Goal: Task Accomplishment & Management: Manage account settings

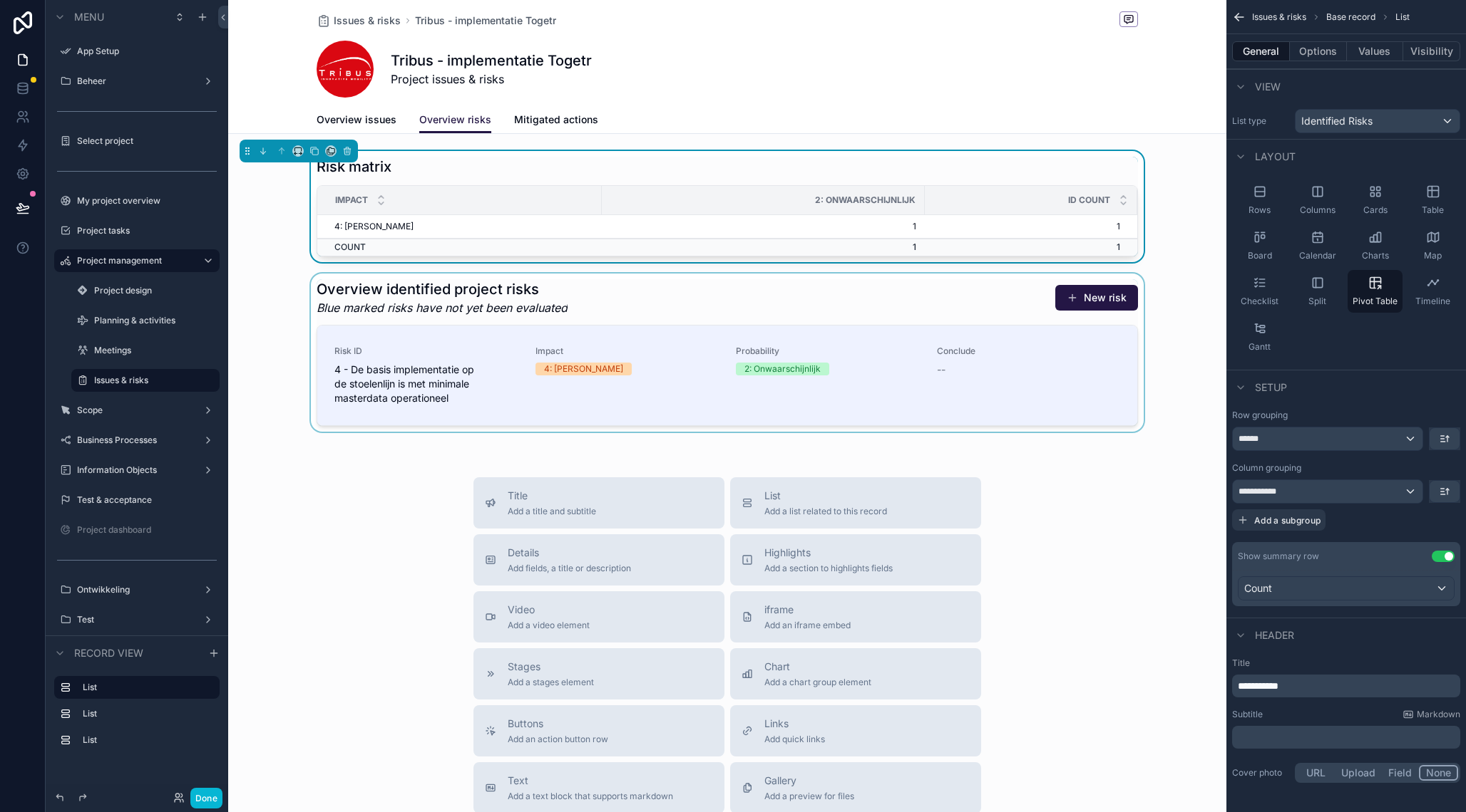
click at [638, 302] on div "scrollable content" at bounding box center [727, 353] width 998 height 159
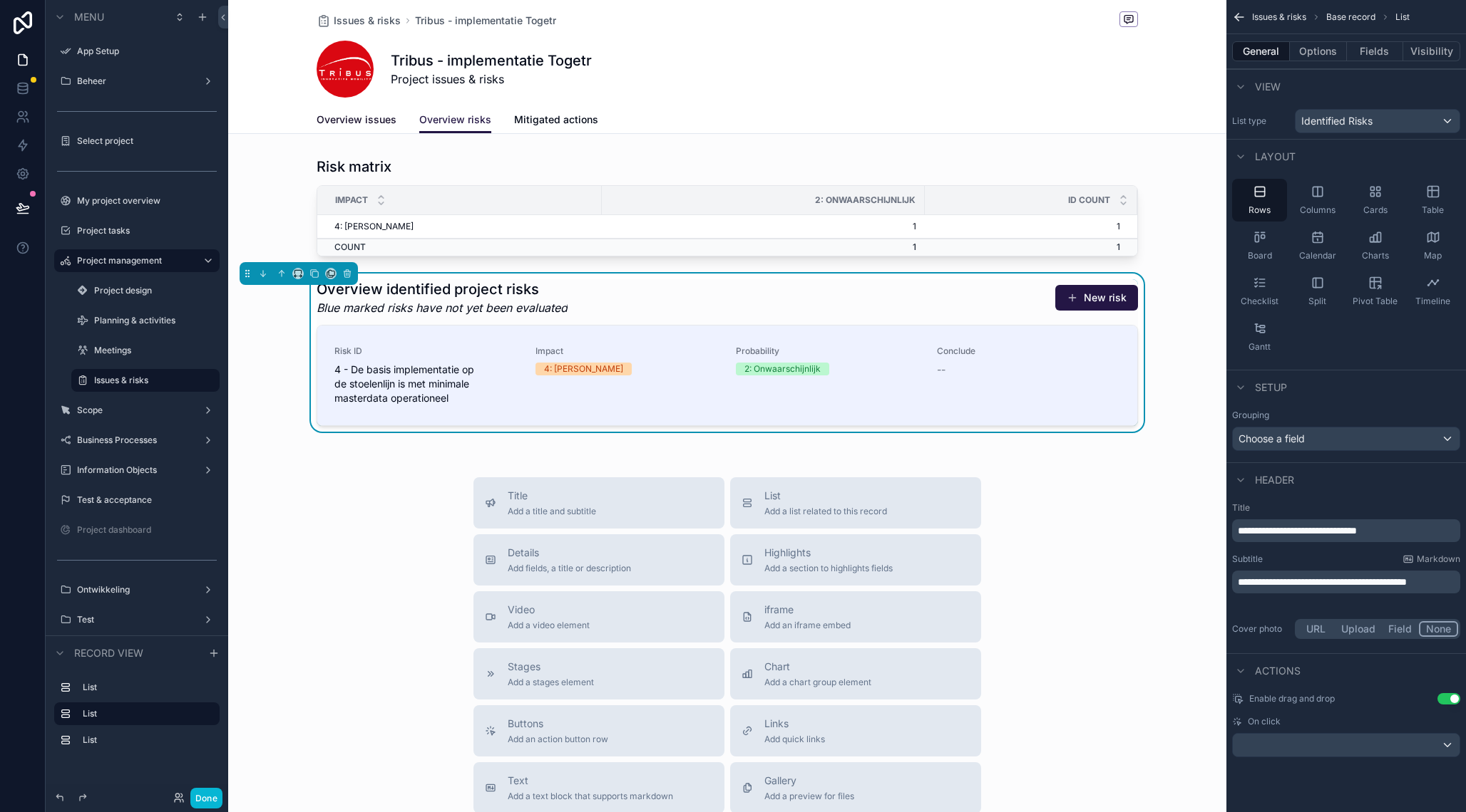
click at [371, 125] on span "Overview issues" at bounding box center [356, 120] width 80 height 14
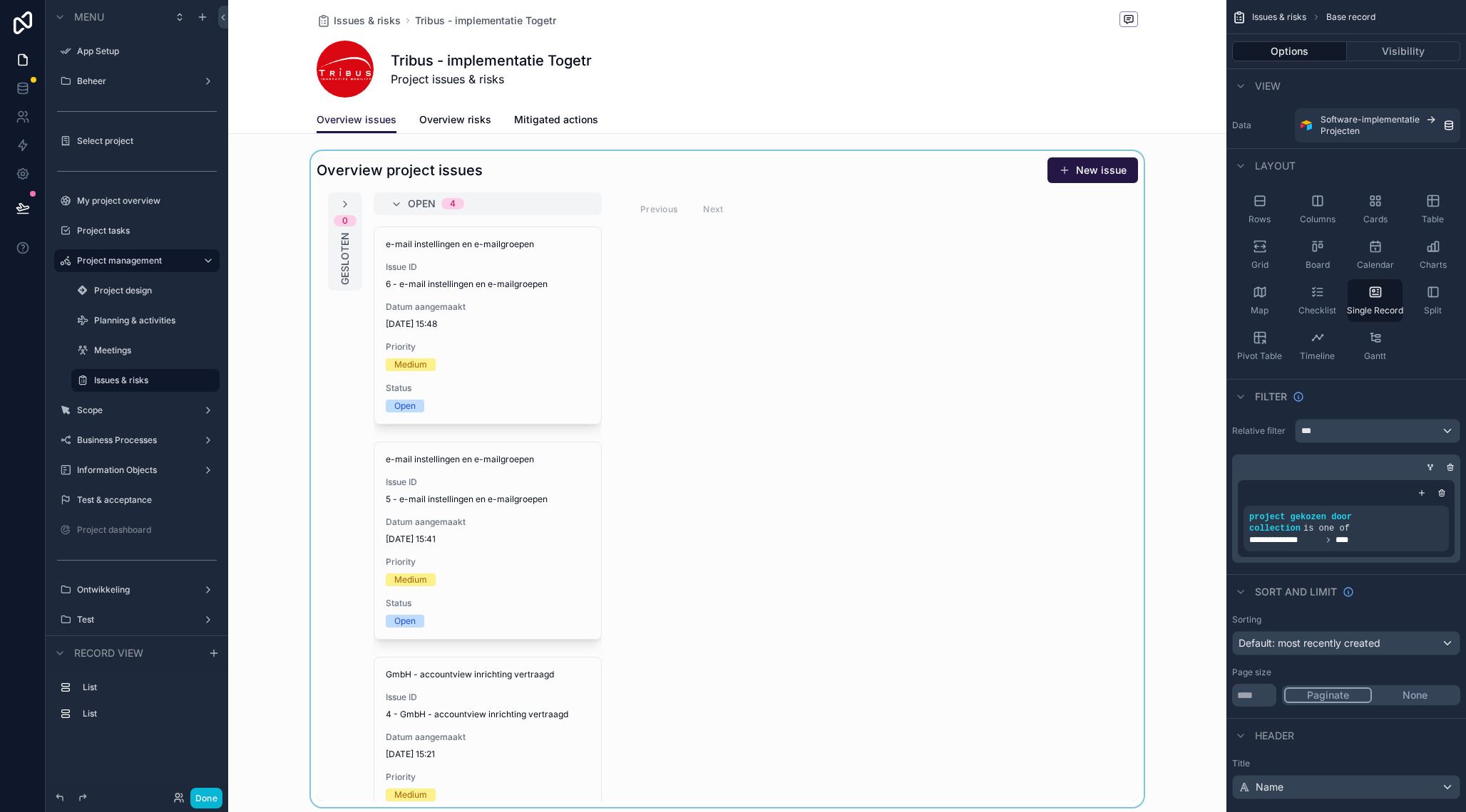
click at [963, 388] on div "scrollable content" at bounding box center [727, 479] width 998 height 656
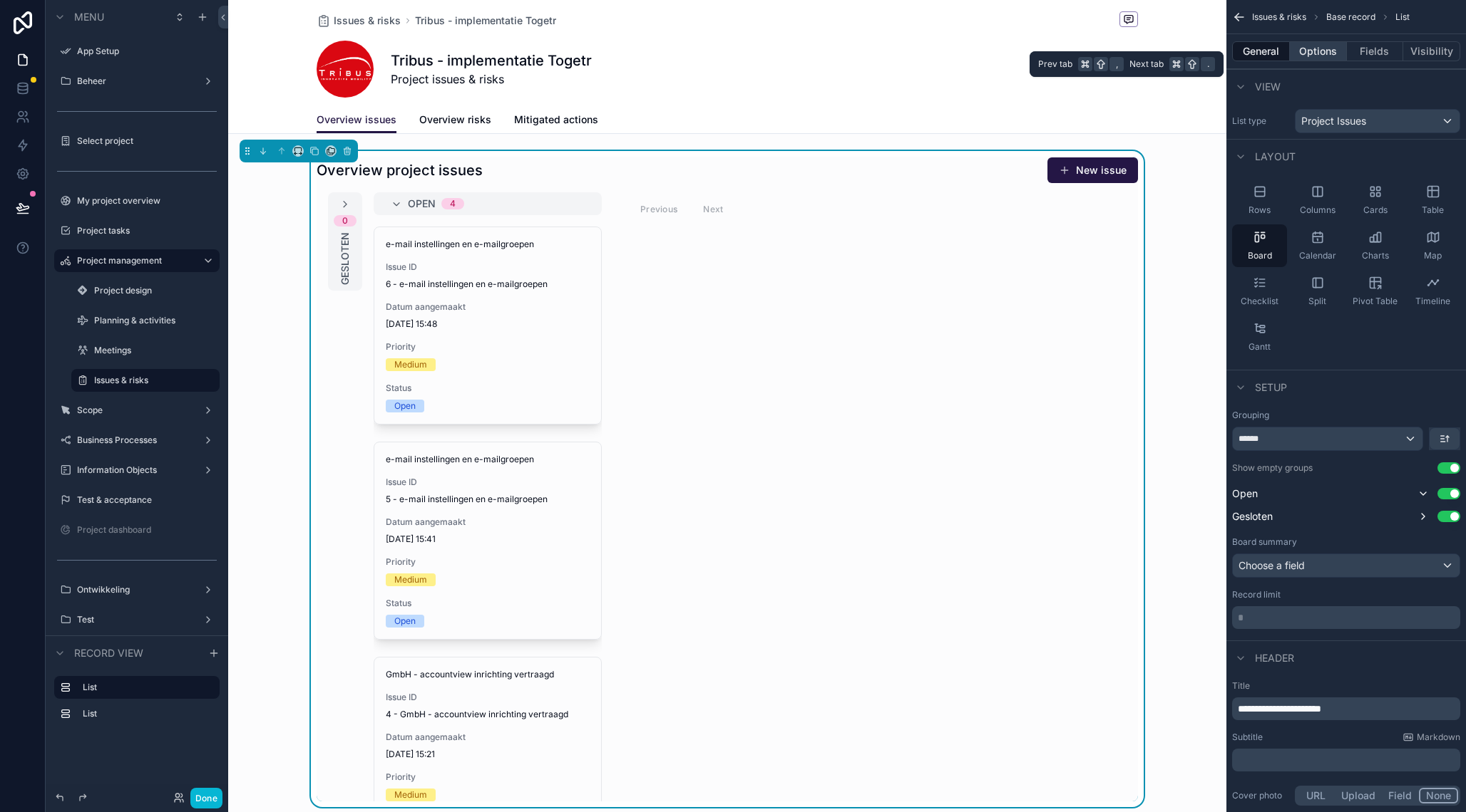
click at [1320, 47] on button "Options" at bounding box center [1318, 51] width 57 height 20
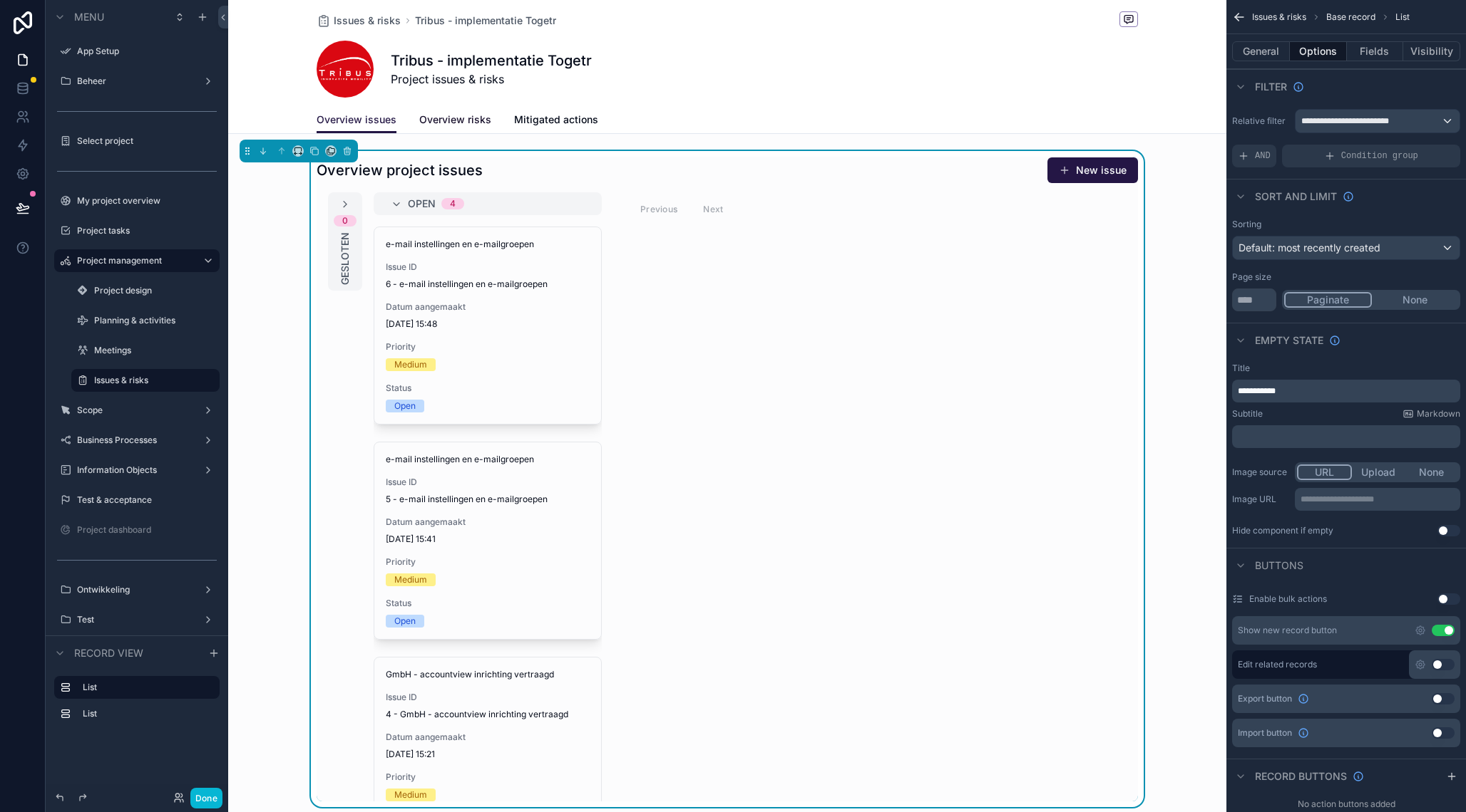
click at [447, 126] on span "Overview risks" at bounding box center [455, 120] width 72 height 14
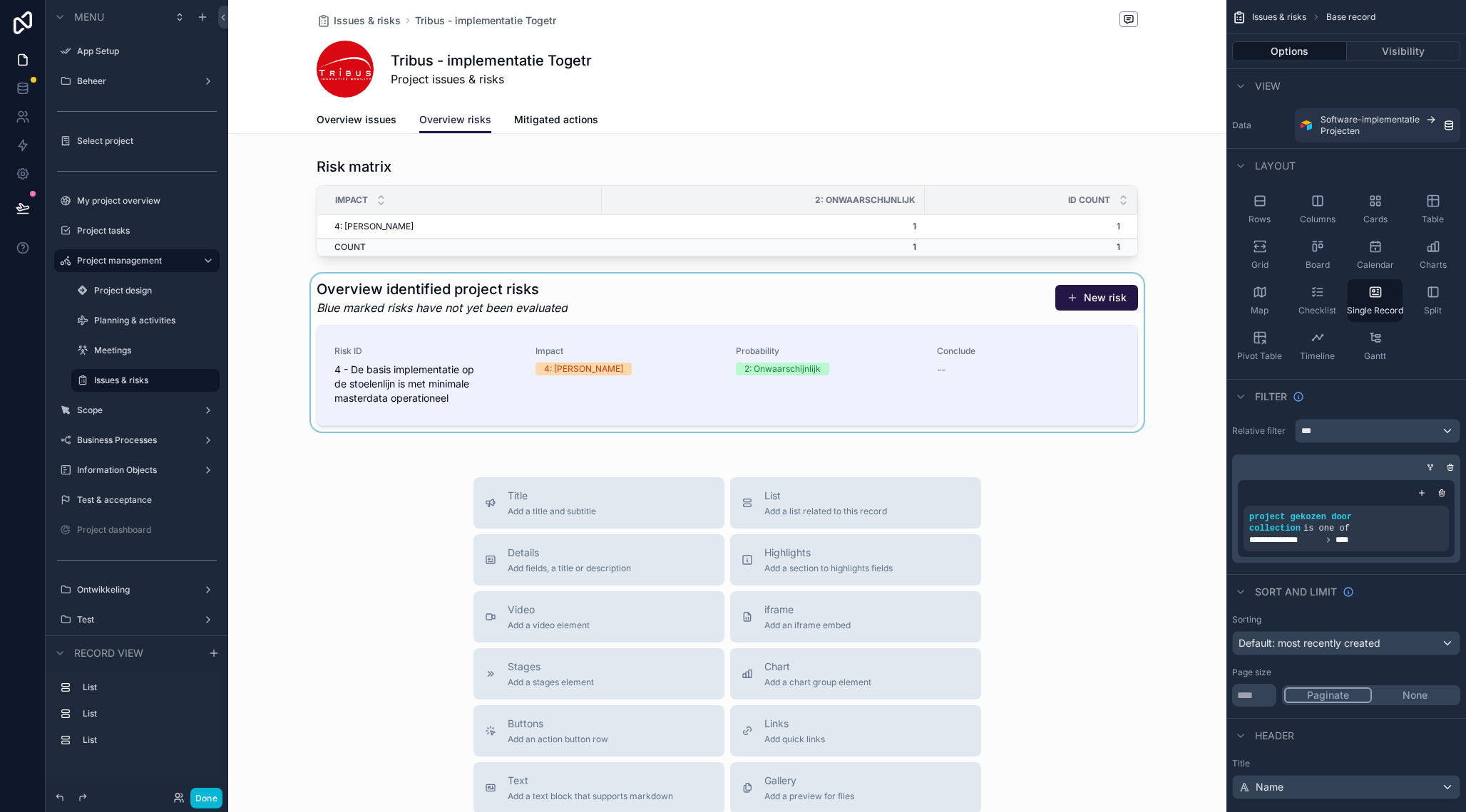
click at [1058, 356] on div "scrollable content" at bounding box center [727, 353] width 998 height 159
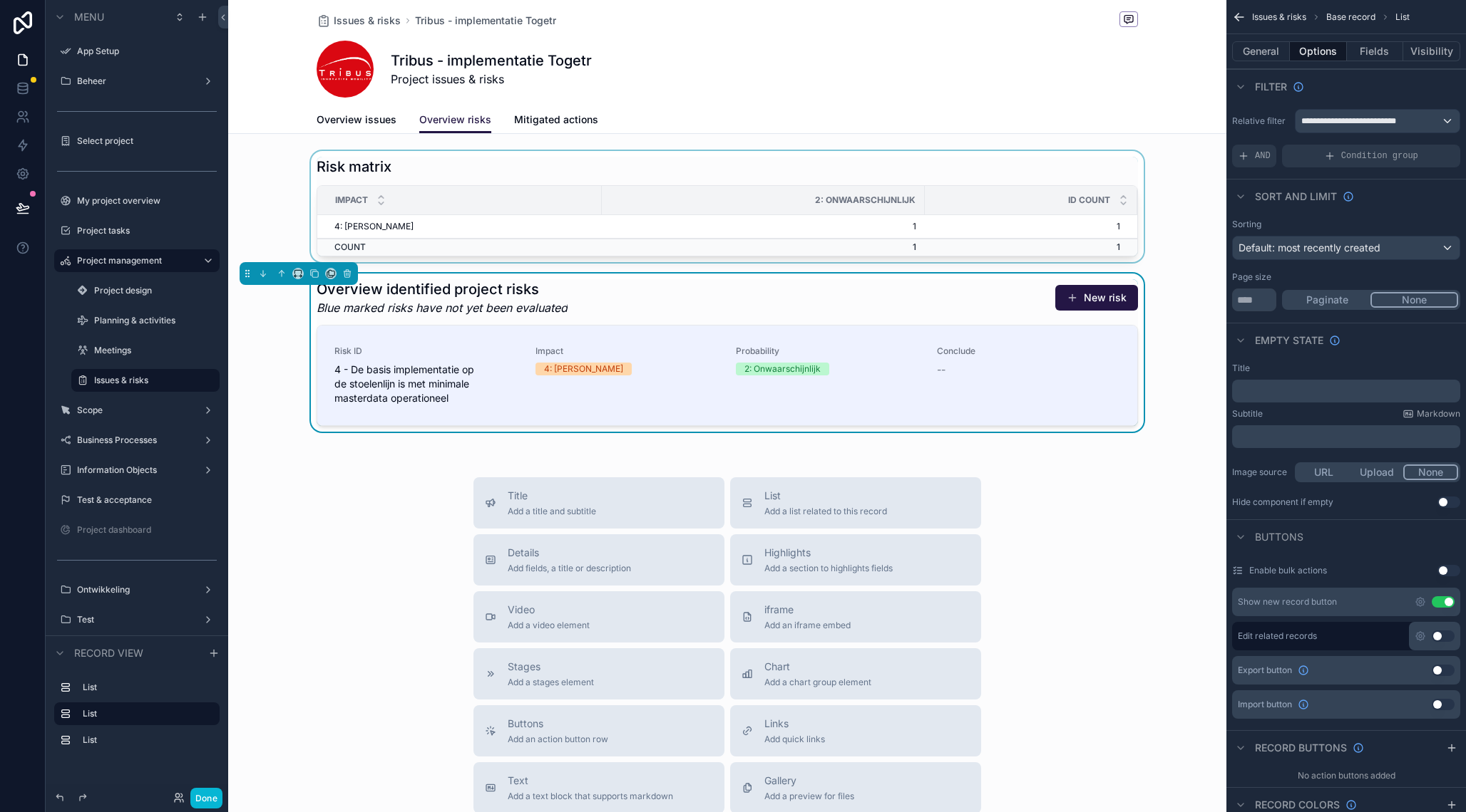
click at [1024, 222] on div "scrollable content" at bounding box center [727, 207] width 998 height 111
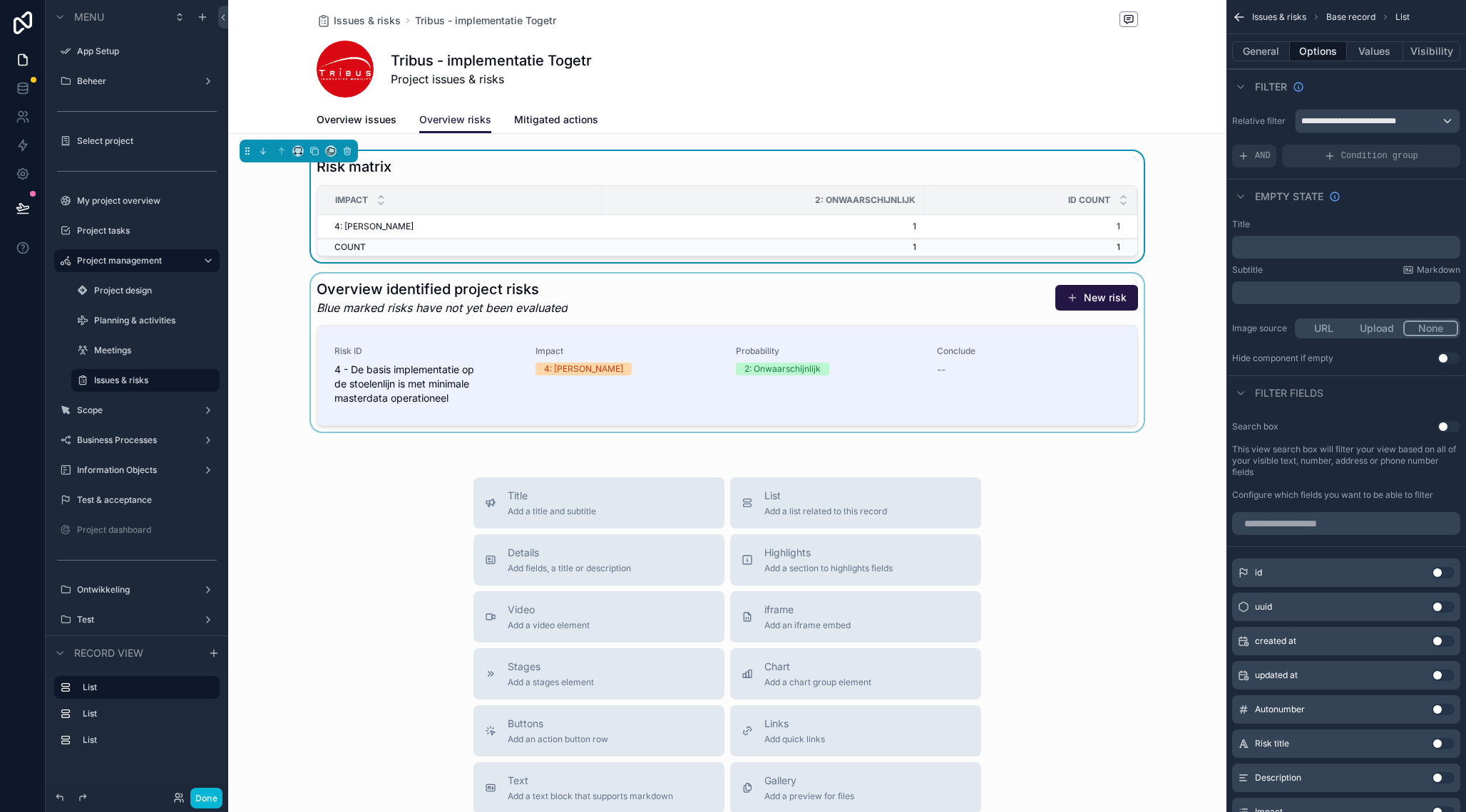
click at [570, 122] on span "Mitigated actions" at bounding box center [555, 120] width 84 height 14
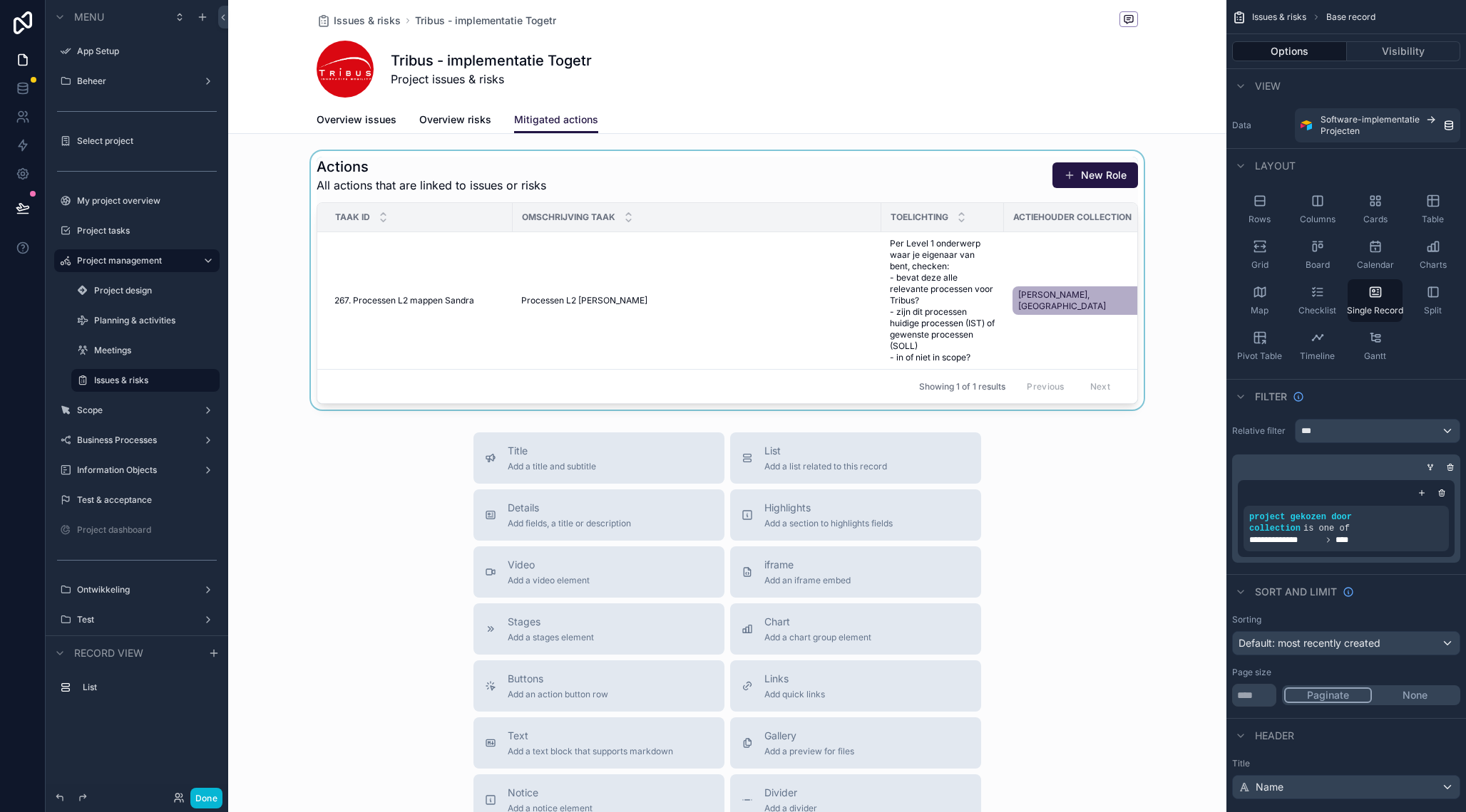
click at [967, 181] on div "scrollable content" at bounding box center [727, 281] width 998 height 259
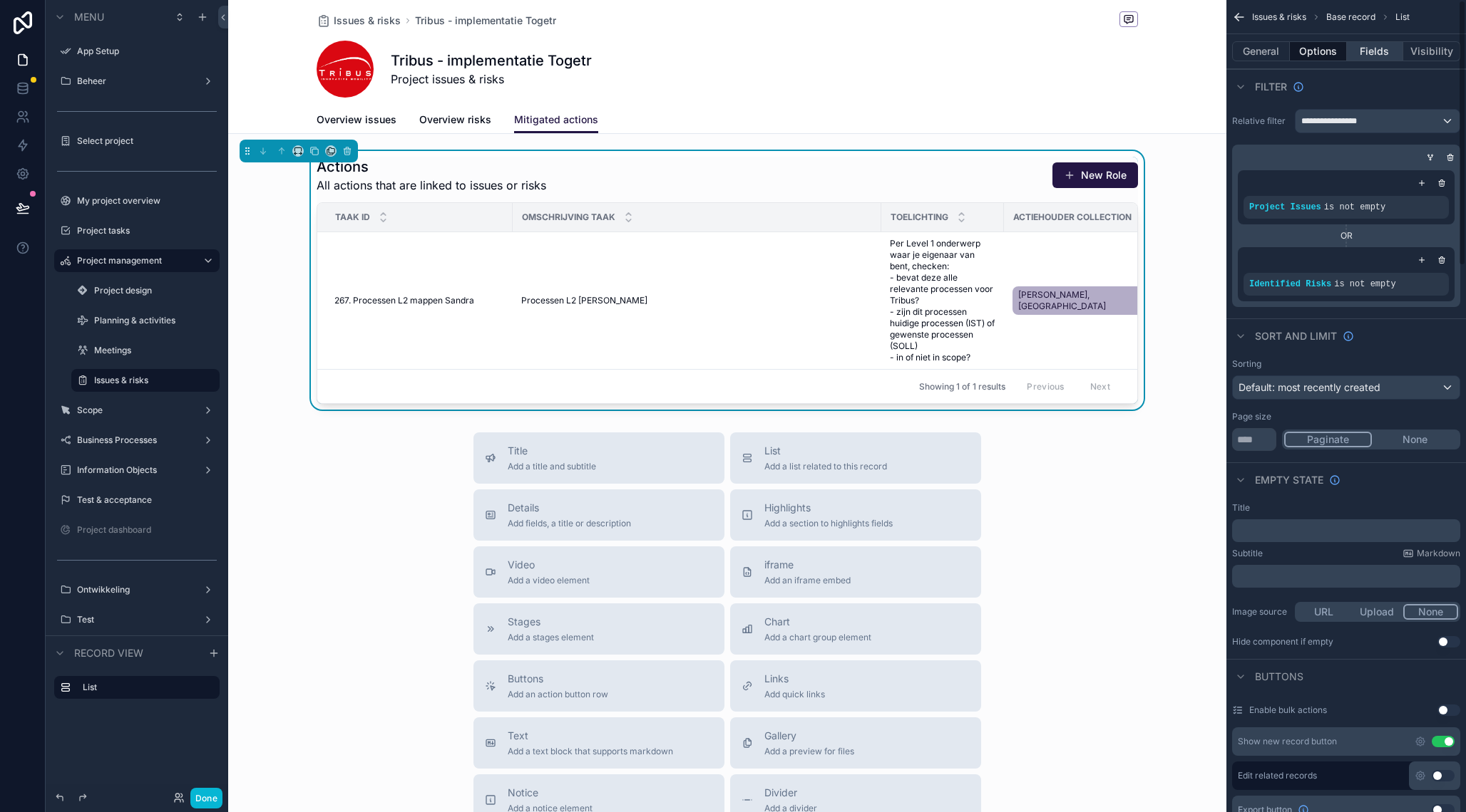
click at [1379, 55] on button "Fields" at bounding box center [1375, 51] width 57 height 20
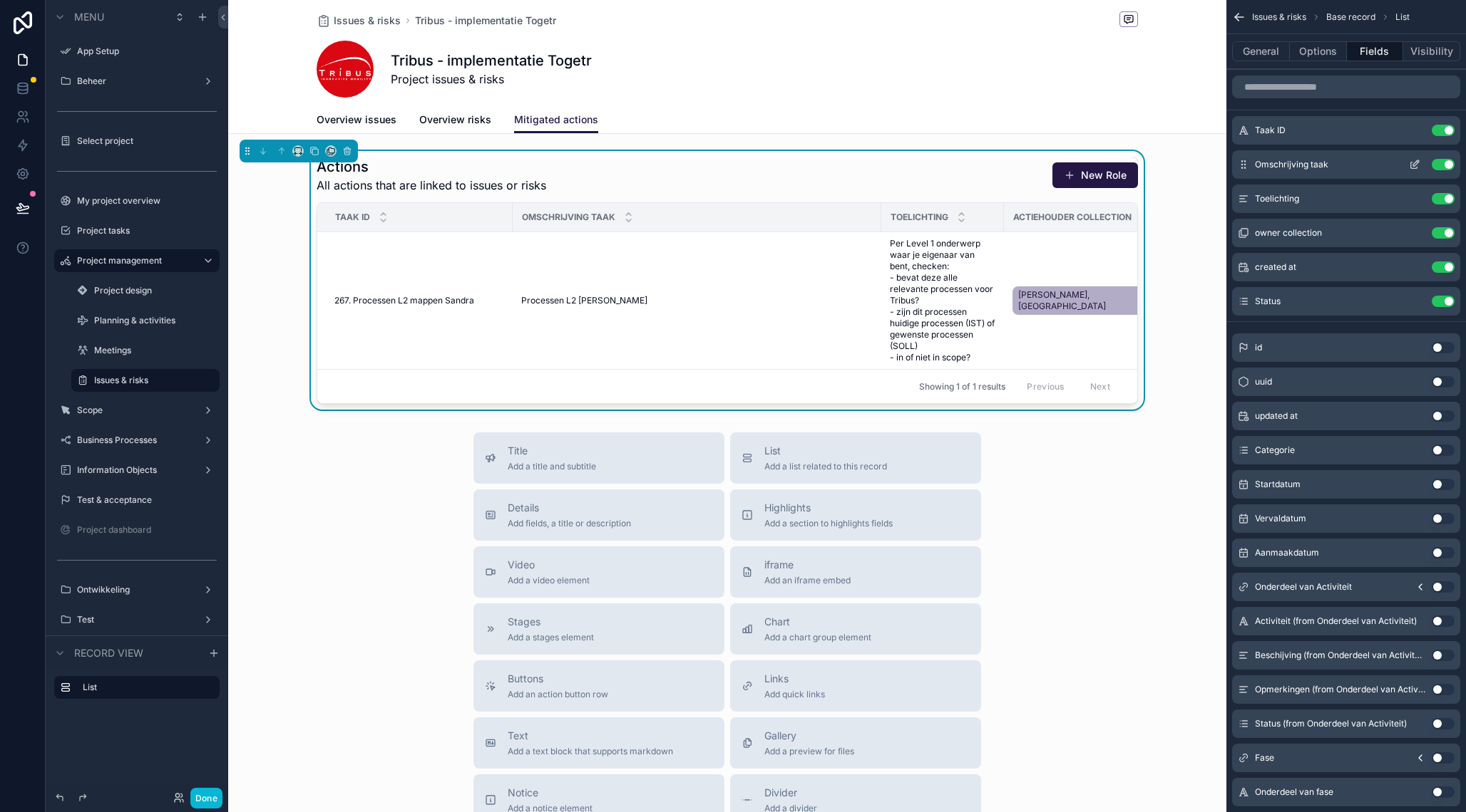
click at [1440, 162] on button "Use setting" at bounding box center [1443, 164] width 23 height 11
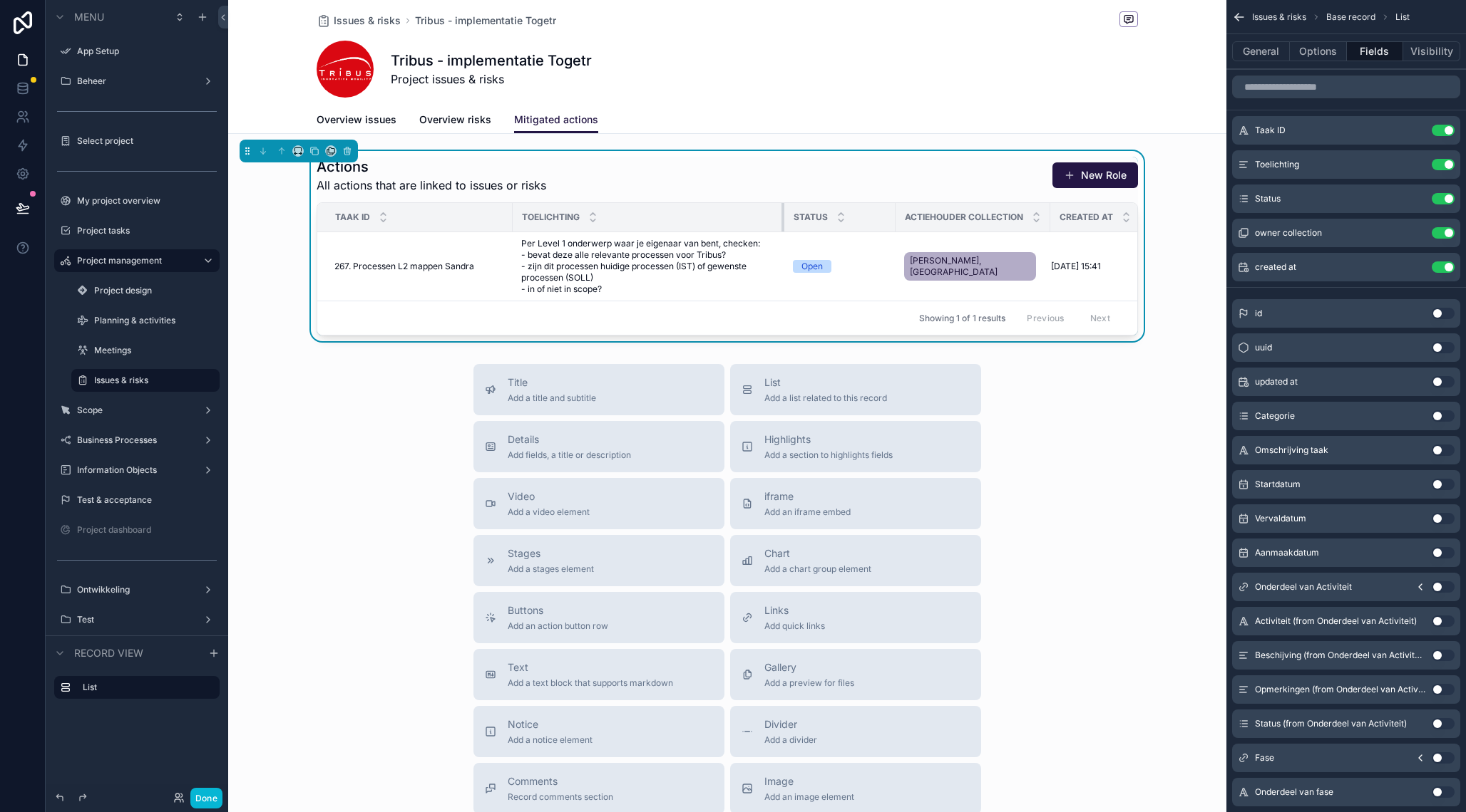
drag, startPoint x: 892, startPoint y: 221, endPoint x: 783, endPoint y: 223, distance: 109.0
click at [783, 223] on div "scrollable content" at bounding box center [784, 218] width 5 height 28
click at [803, 166] on div "Actions All actions that are linked to issues or risks New Role" at bounding box center [727, 175] width 821 height 37
click at [1316, 55] on button "Options" at bounding box center [1318, 51] width 57 height 20
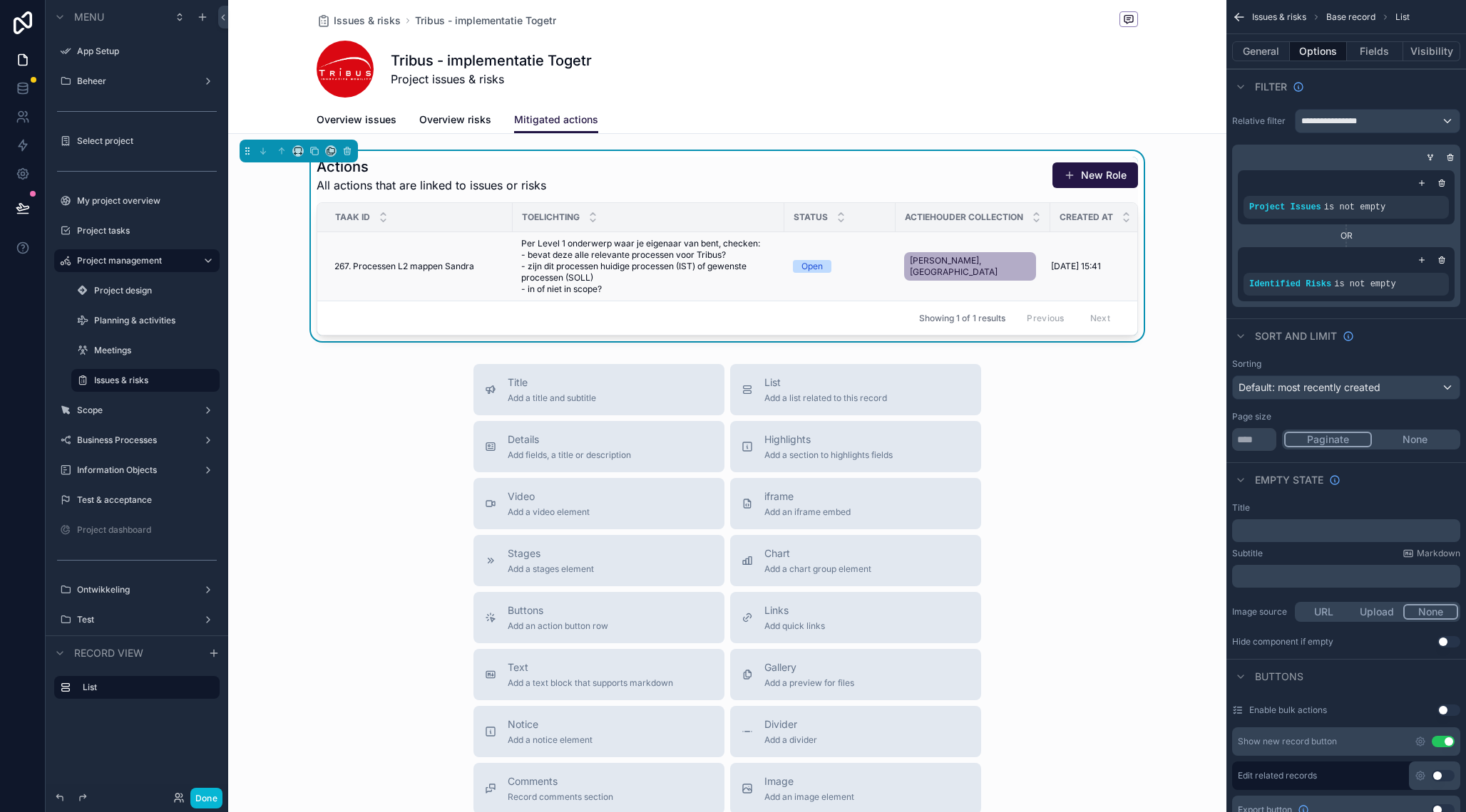
click at [506, 257] on td "267. Processen L2 [PERSON_NAME] 267. Processen L2 [PERSON_NAME]" at bounding box center [415, 267] width 196 height 69
click at [541, 266] on span "Per Level 1 onderwerp waar je eigenaar van bent, checken: - bevat deze alle rel…" at bounding box center [648, 266] width 255 height 57
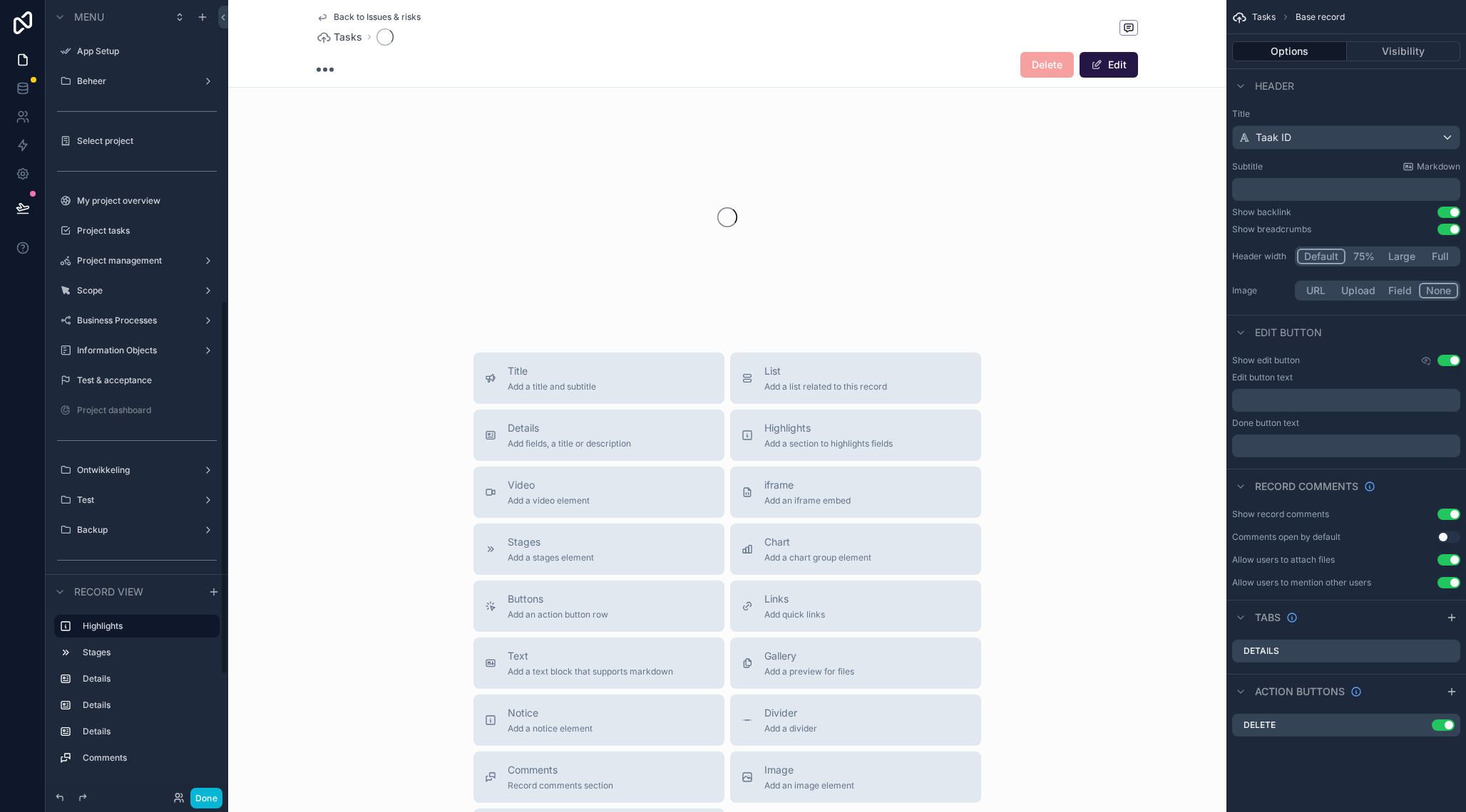
scroll to position [640, 0]
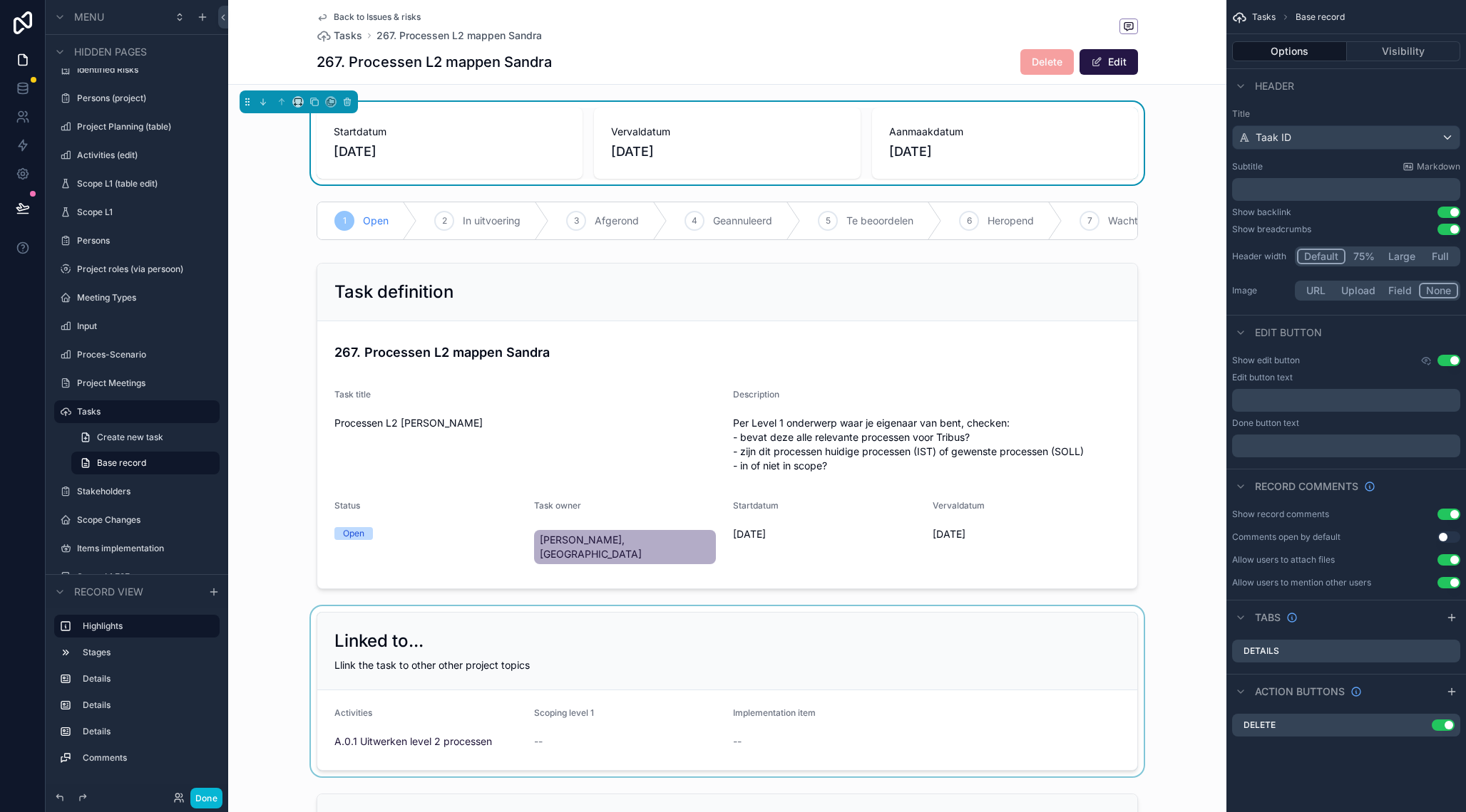
click at [877, 737] on div "scrollable content" at bounding box center [727, 691] width 998 height 170
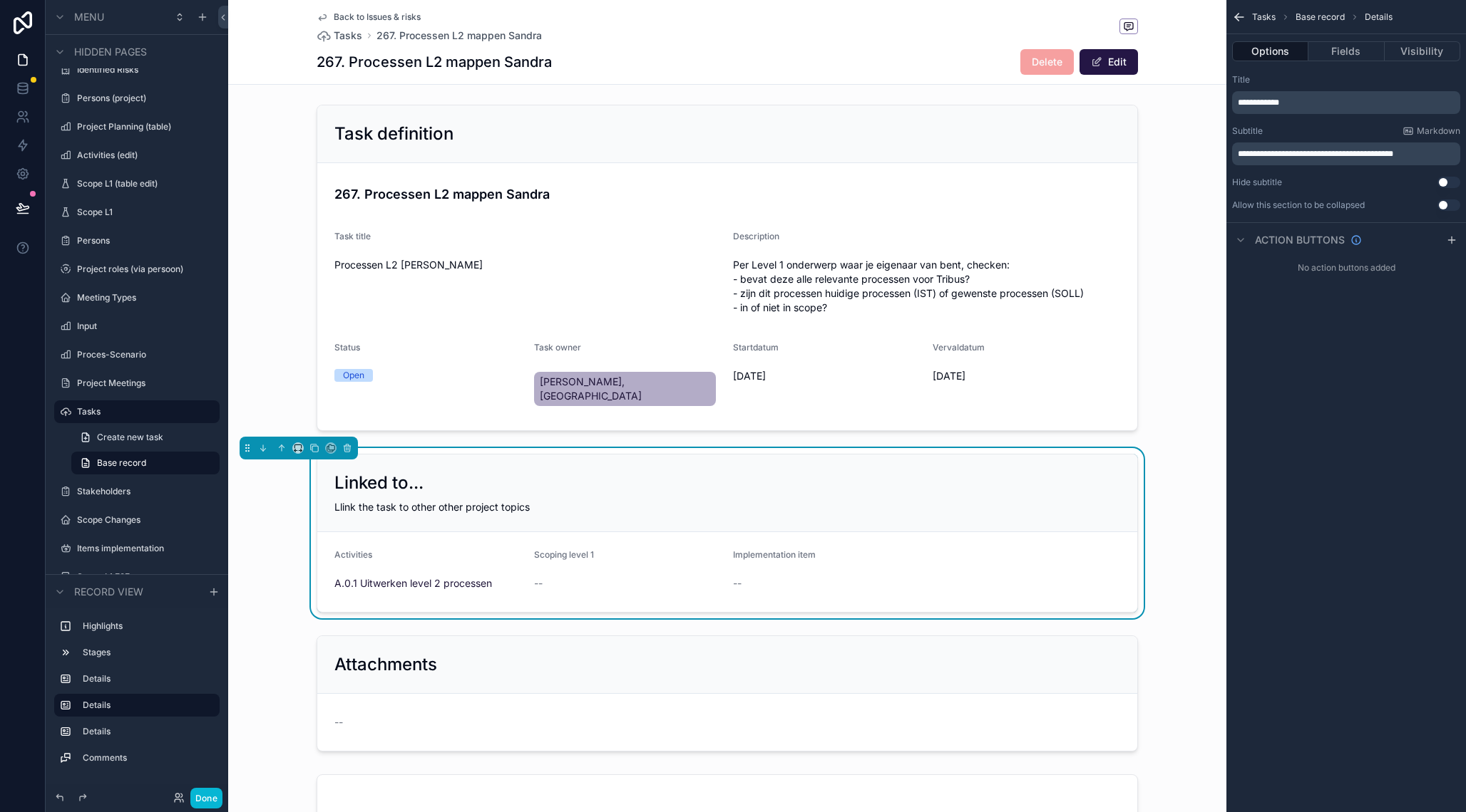
scroll to position [173, 0]
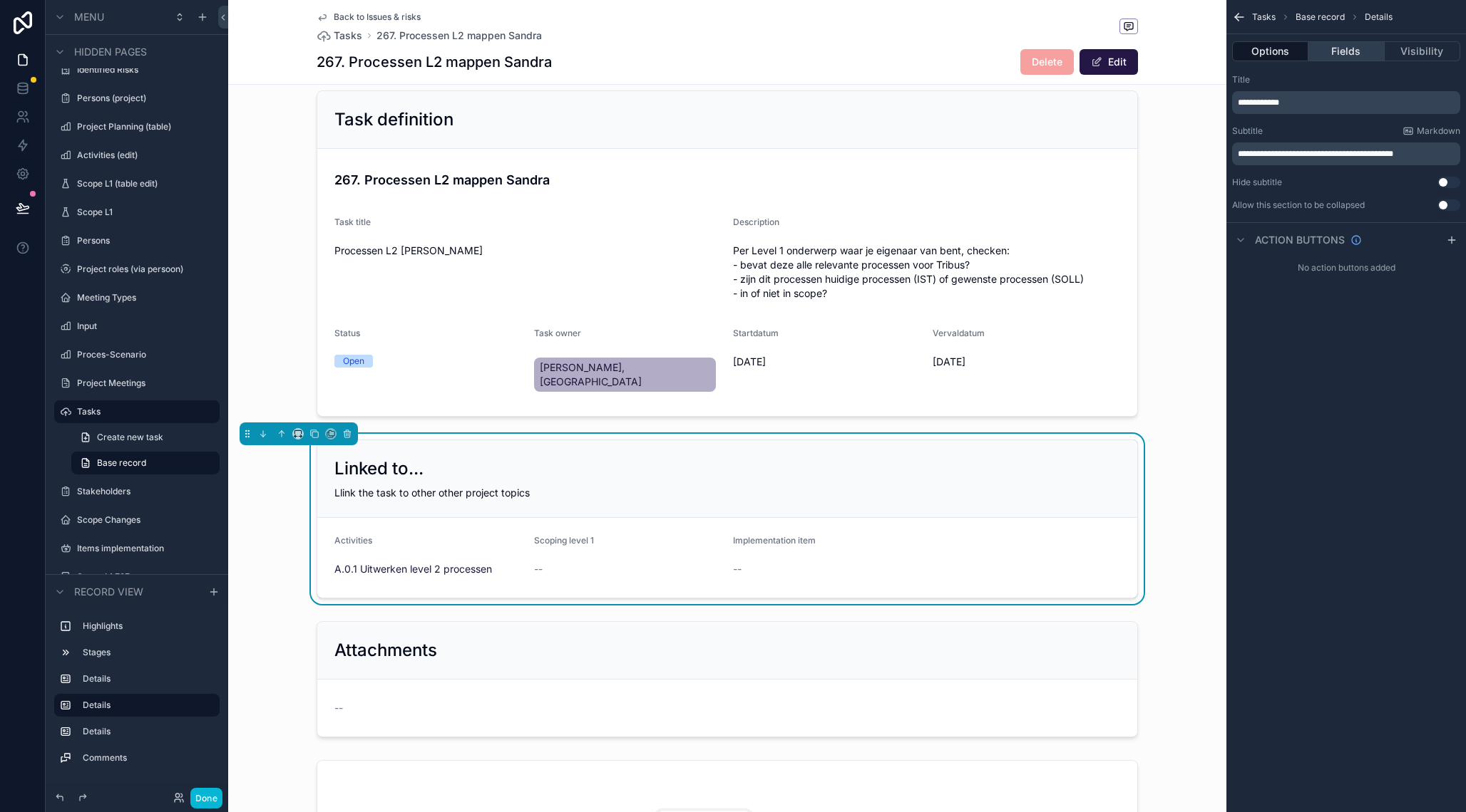
click at [1340, 45] on button "Fields" at bounding box center [1346, 51] width 76 height 20
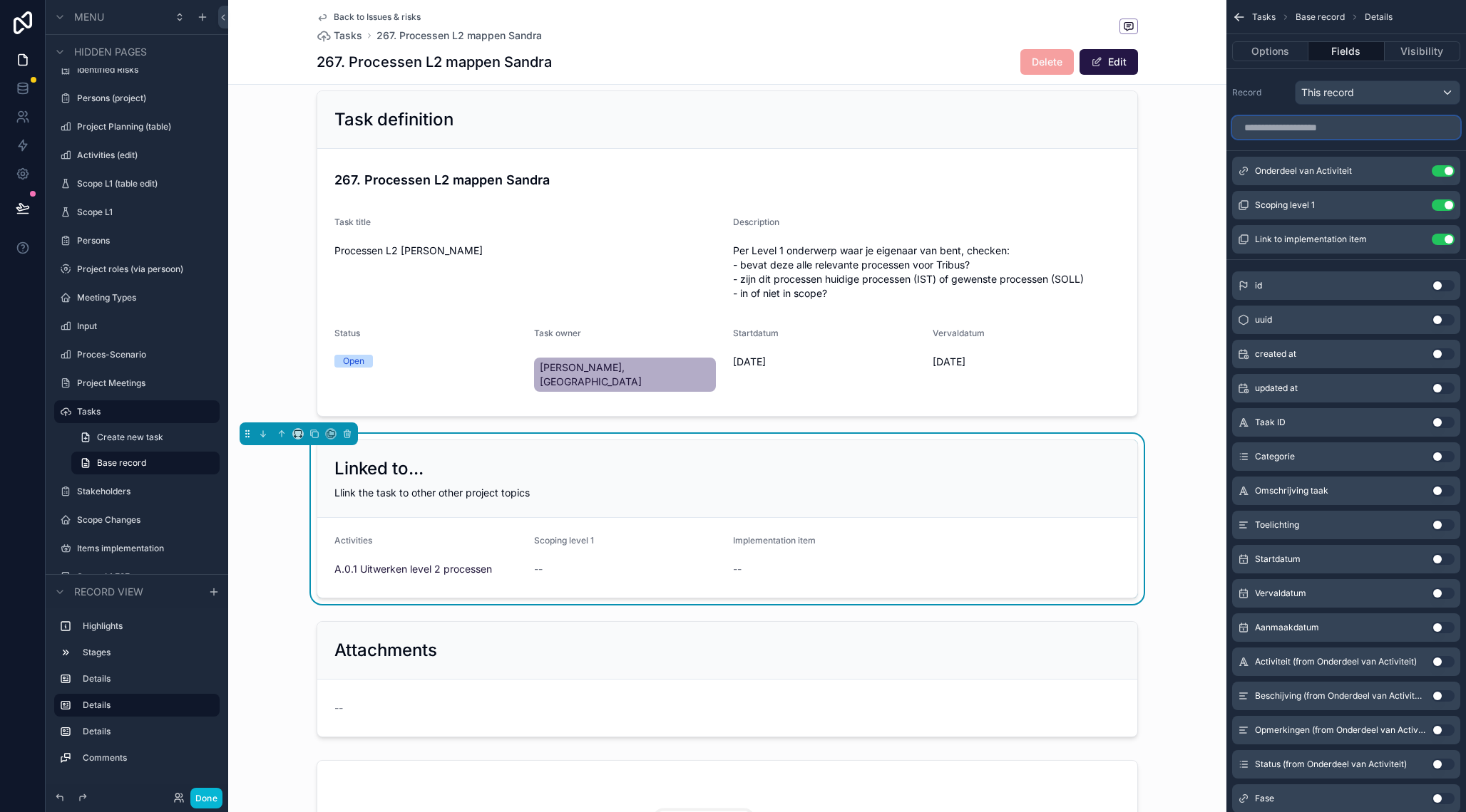
click at [1353, 129] on input "scrollable content" at bounding box center [1345, 128] width 228 height 23
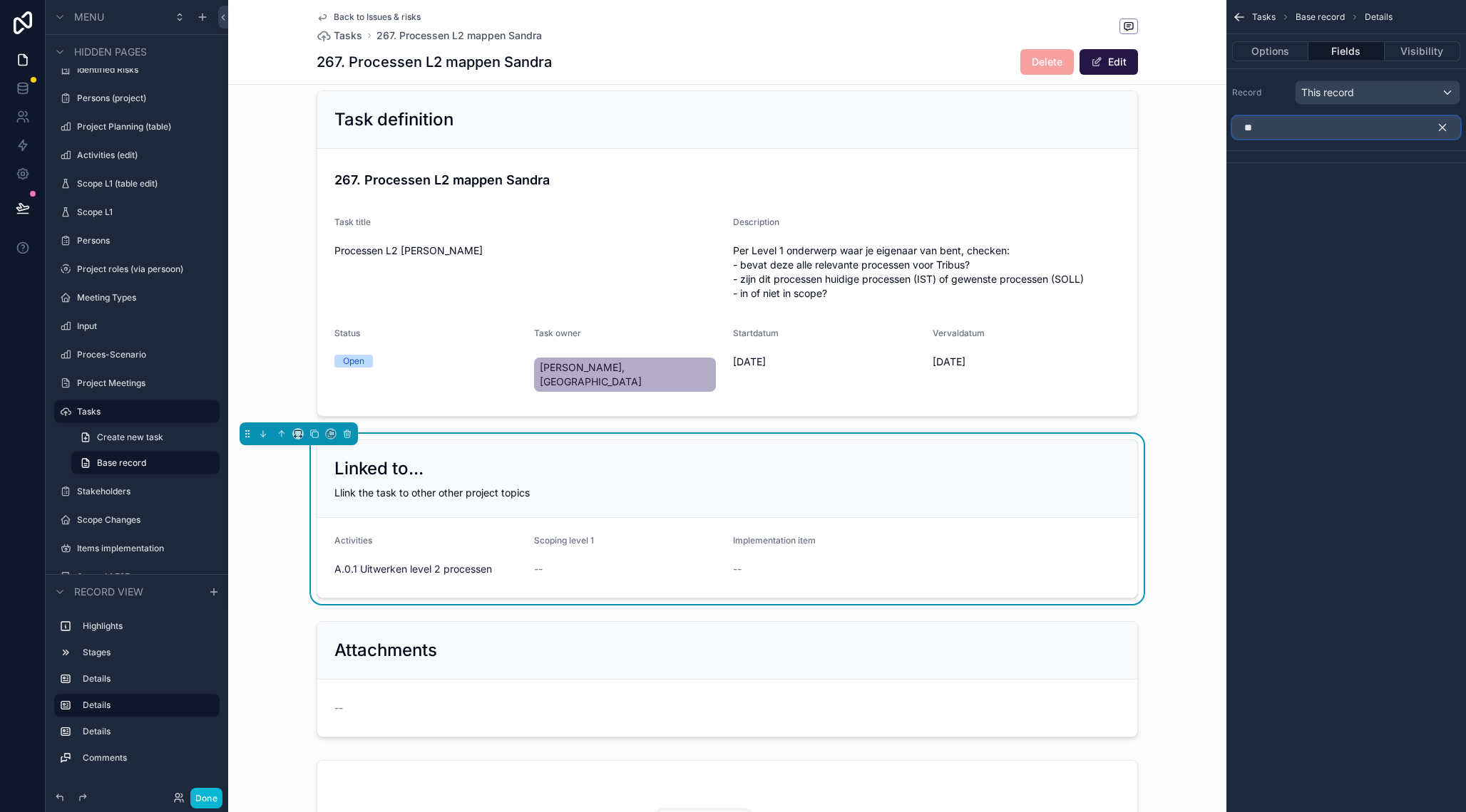
type input "*"
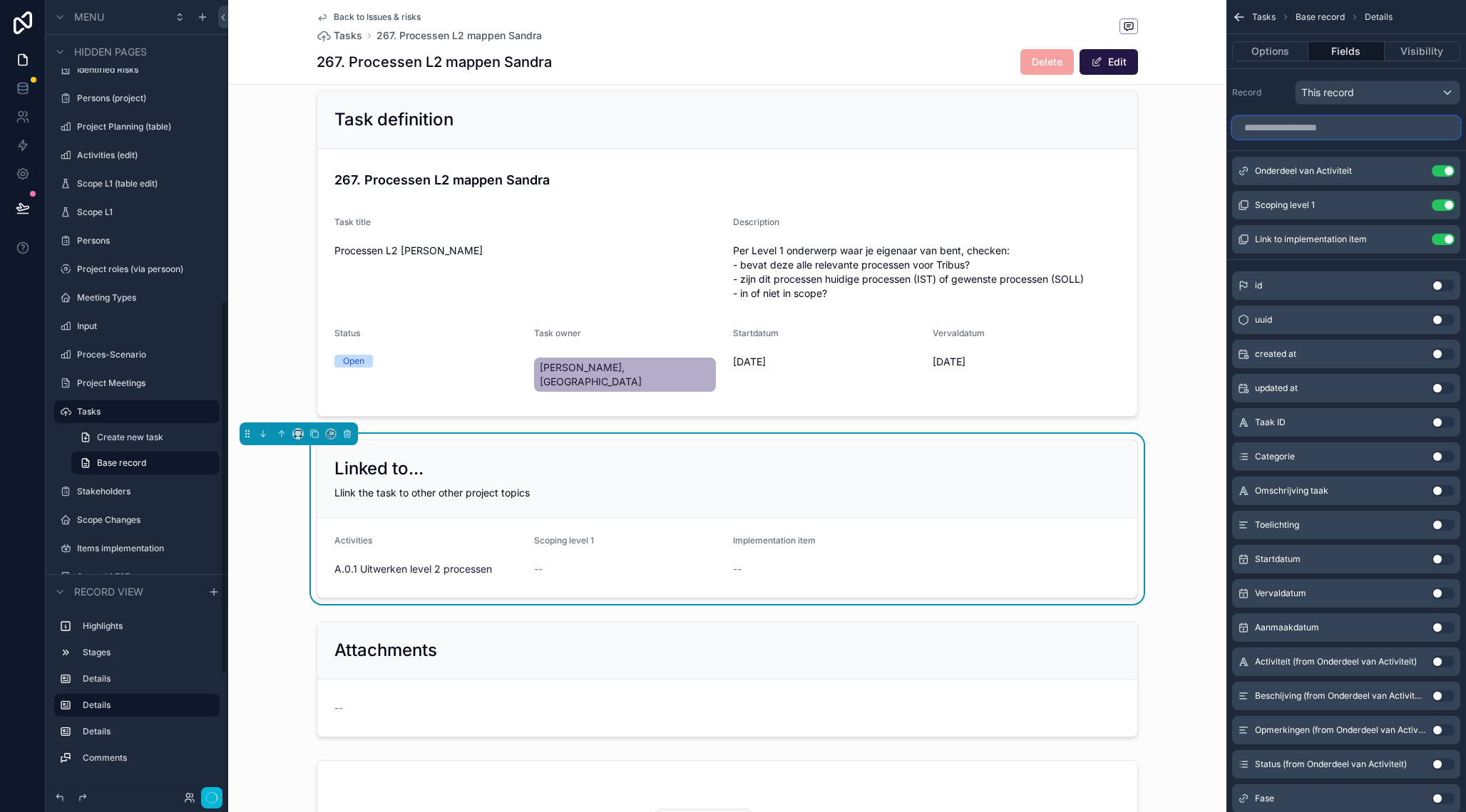
scroll to position [640, 0]
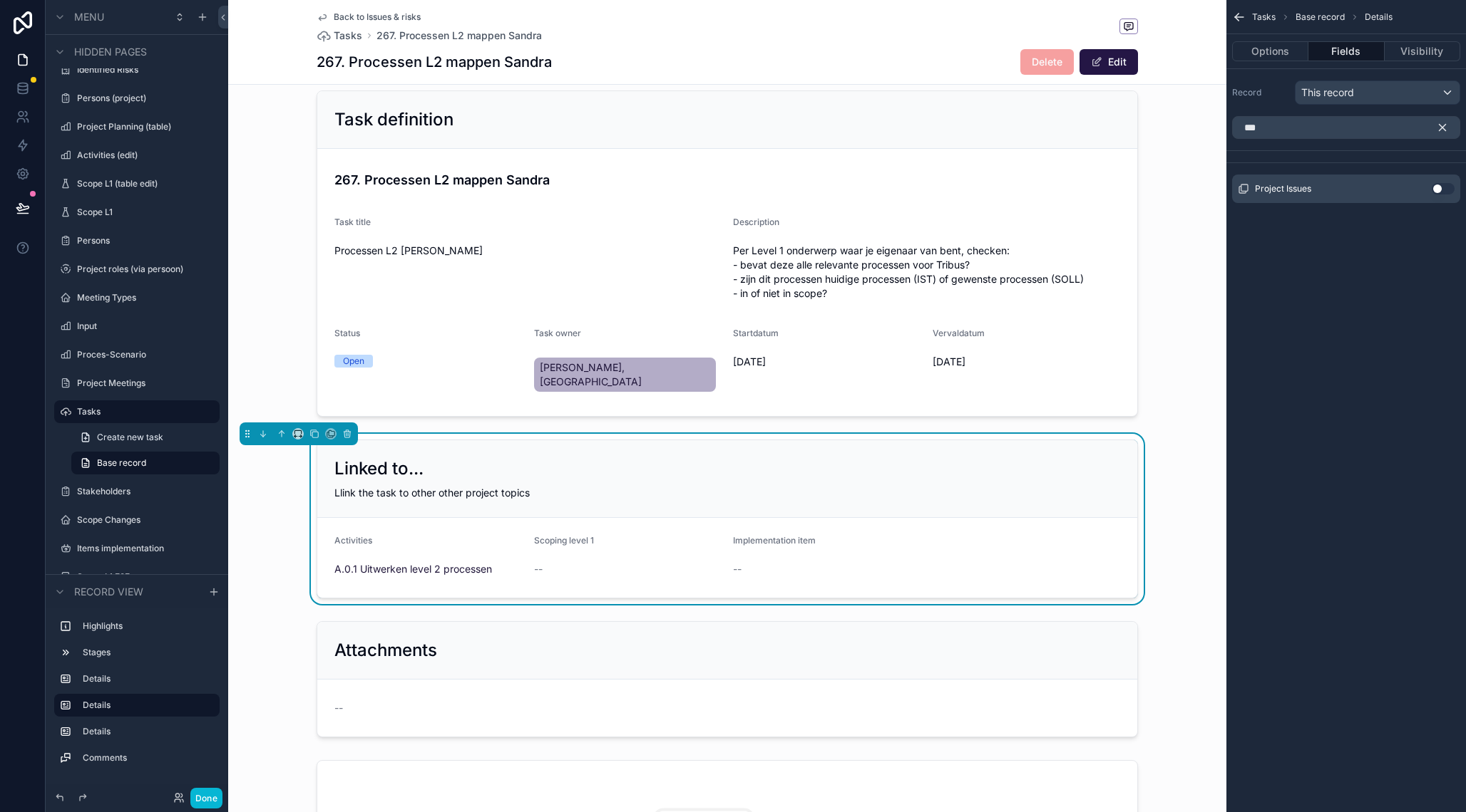
click at [1442, 188] on button "Use setting" at bounding box center [1443, 188] width 23 height 11
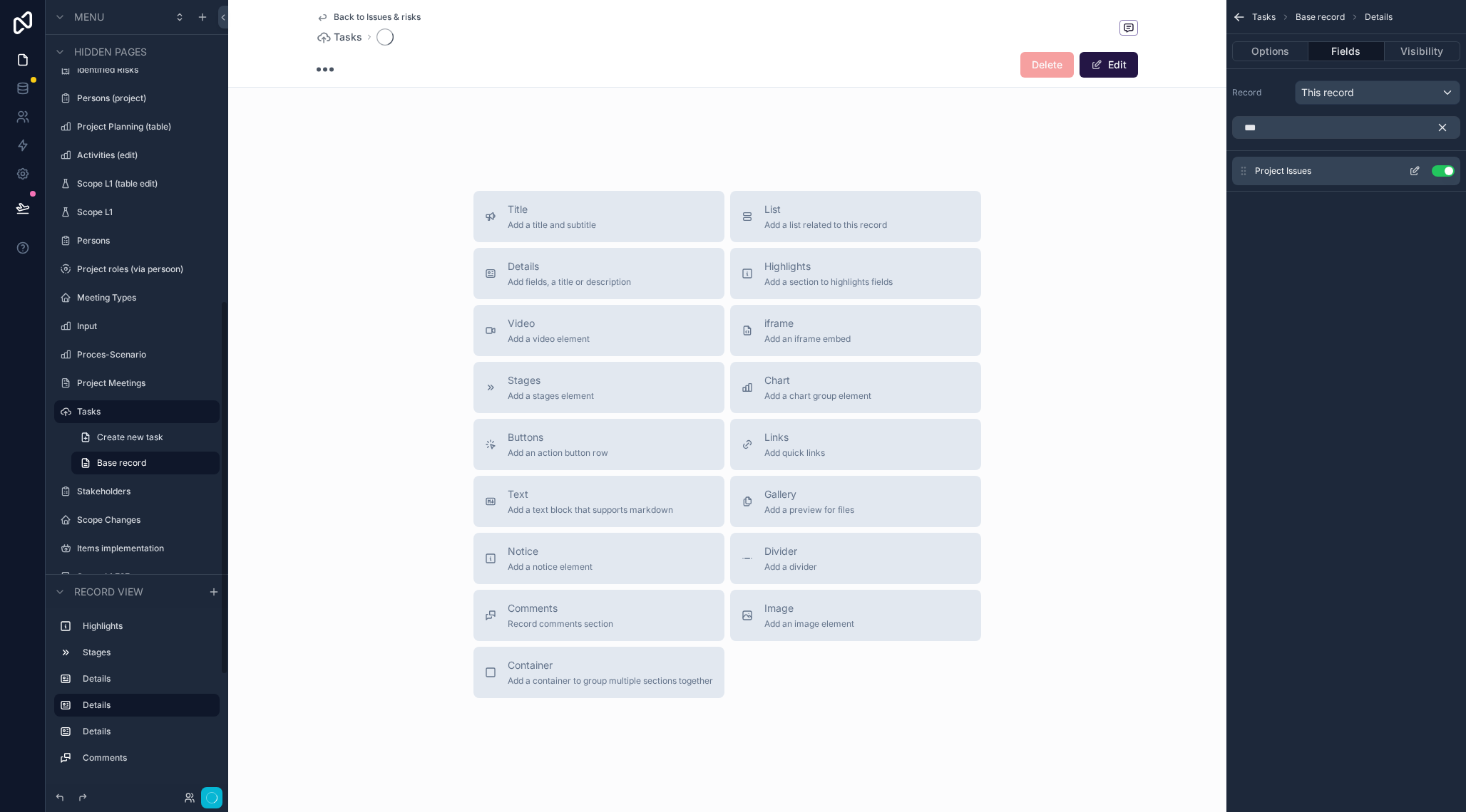
scroll to position [159, 0]
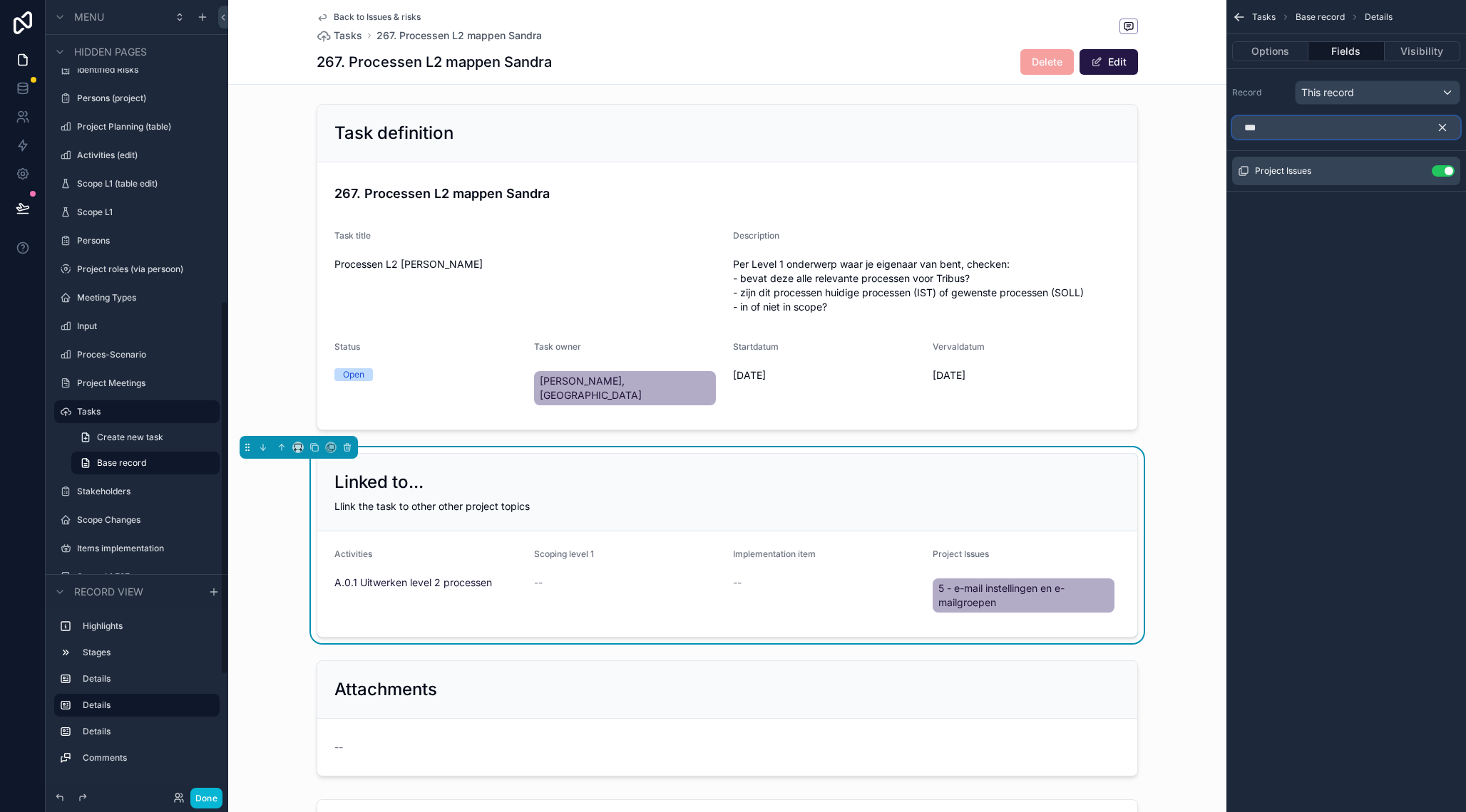
click at [1292, 129] on input "***" at bounding box center [1345, 128] width 228 height 23
type input "****"
click at [1441, 188] on button "Use setting" at bounding box center [1443, 188] width 23 height 11
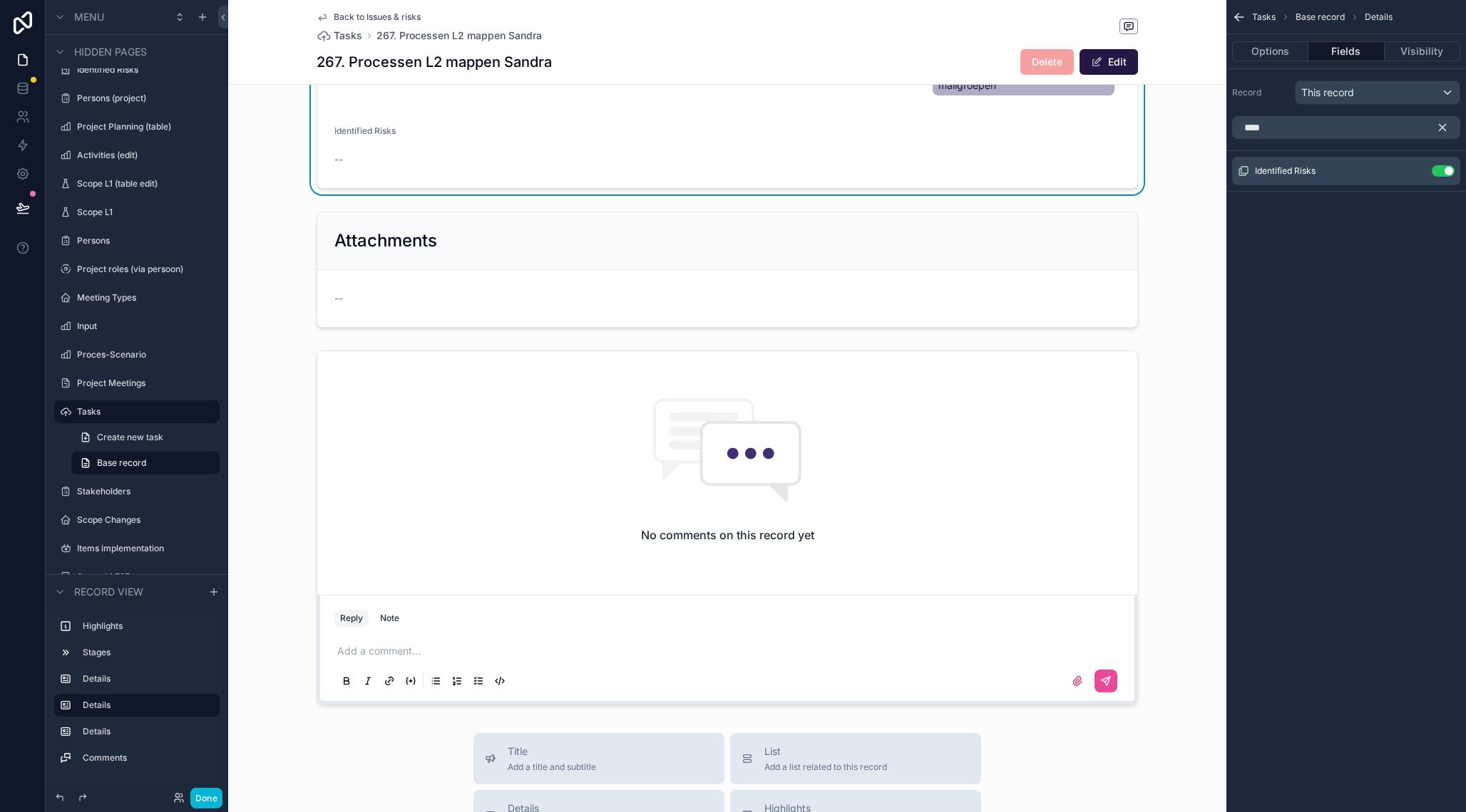
scroll to position [0, 0]
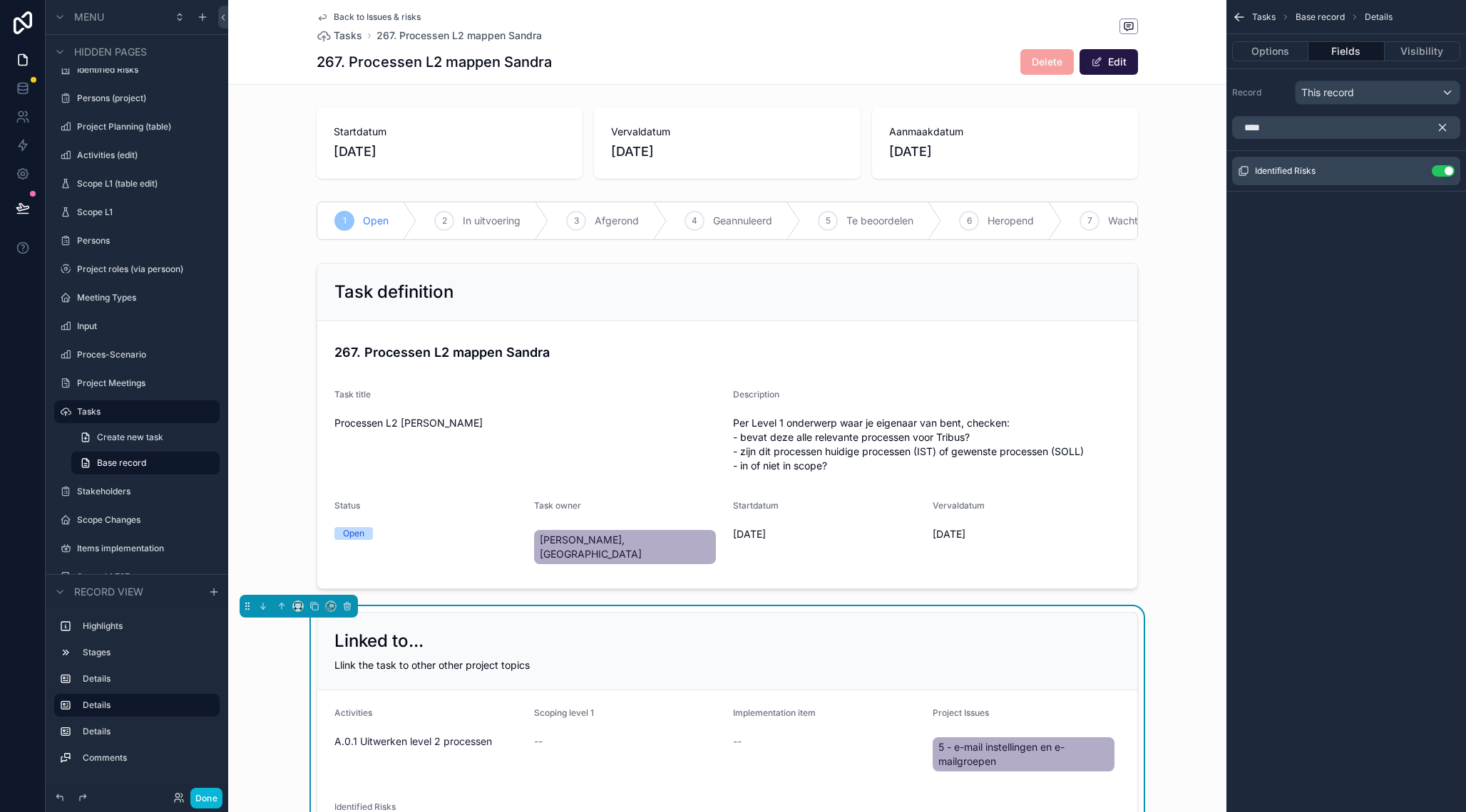
click at [323, 20] on icon "scrollable content" at bounding box center [322, 17] width 11 height 11
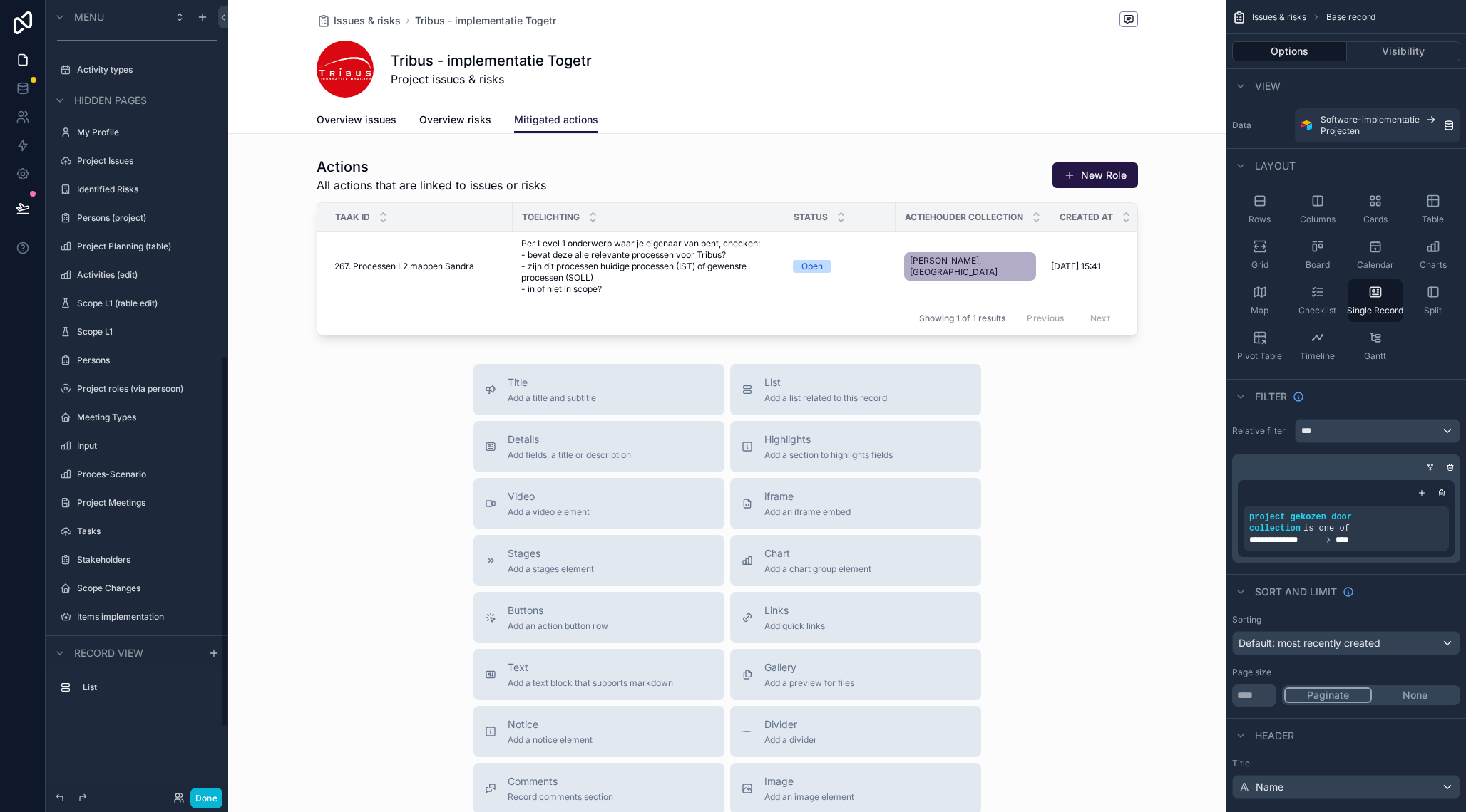
scroll to position [760, 0]
click at [744, 332] on div "scrollable content" at bounding box center [727, 492] width 998 height 985
click at [816, 182] on div "scrollable content" at bounding box center [727, 247] width 998 height 190
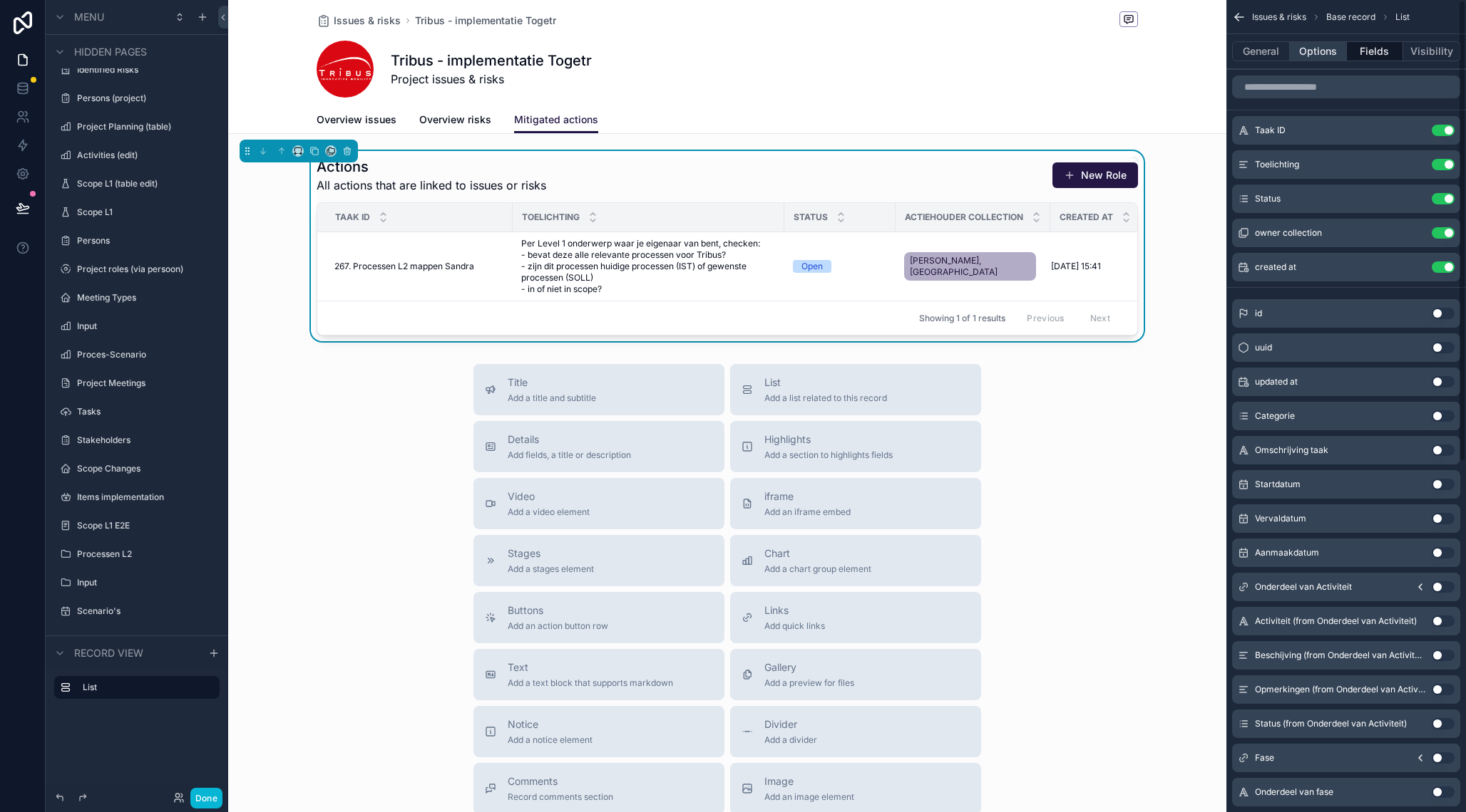
click at [1321, 47] on button "Options" at bounding box center [1318, 51] width 57 height 20
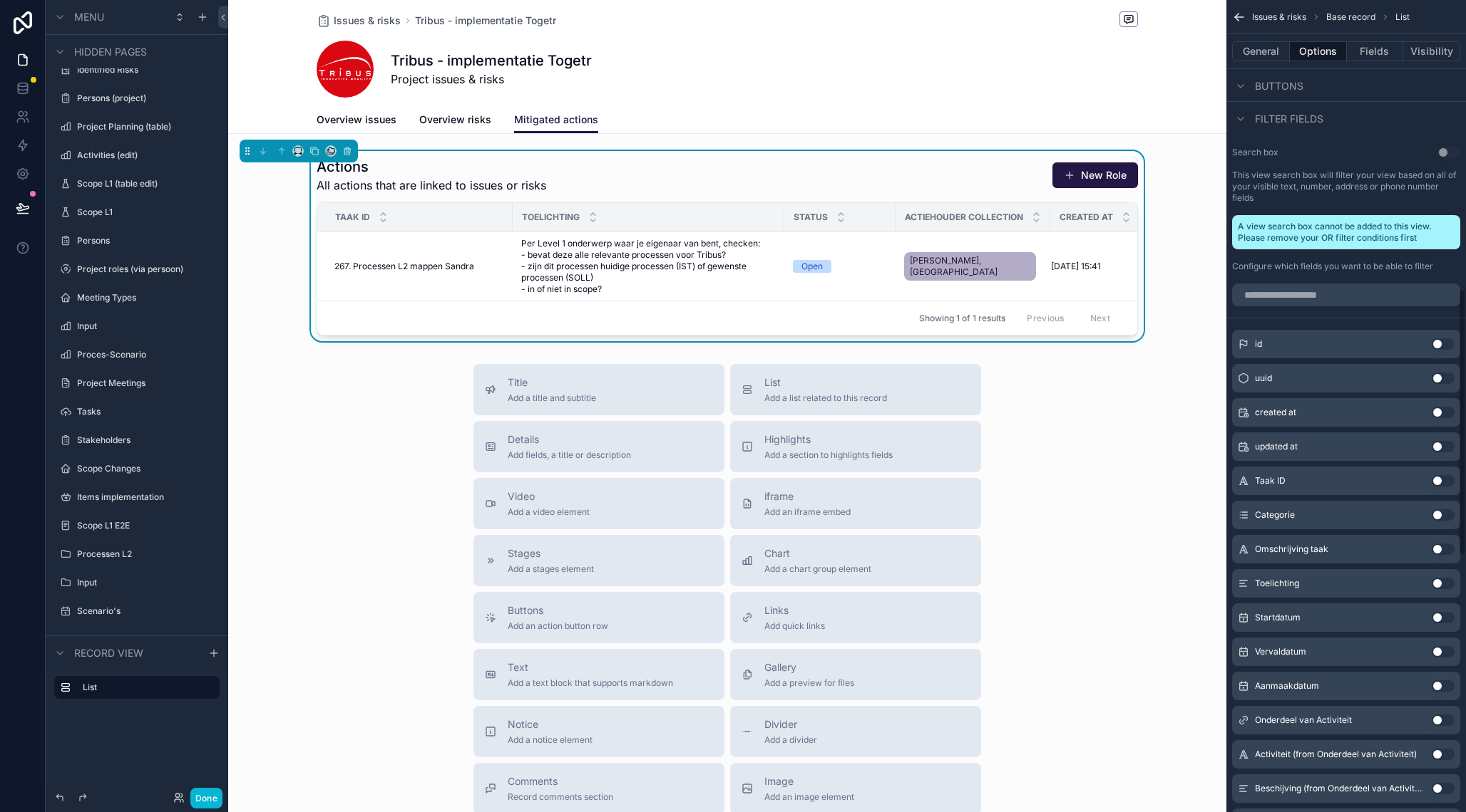
scroll to position [885, 0]
click at [1447, 144] on div "Search box Use setting This view search box will filter your view based on all …" at bounding box center [1346, 207] width 240 height 137
click at [1444, 545] on button "Use setting" at bounding box center [1443, 547] width 23 height 11
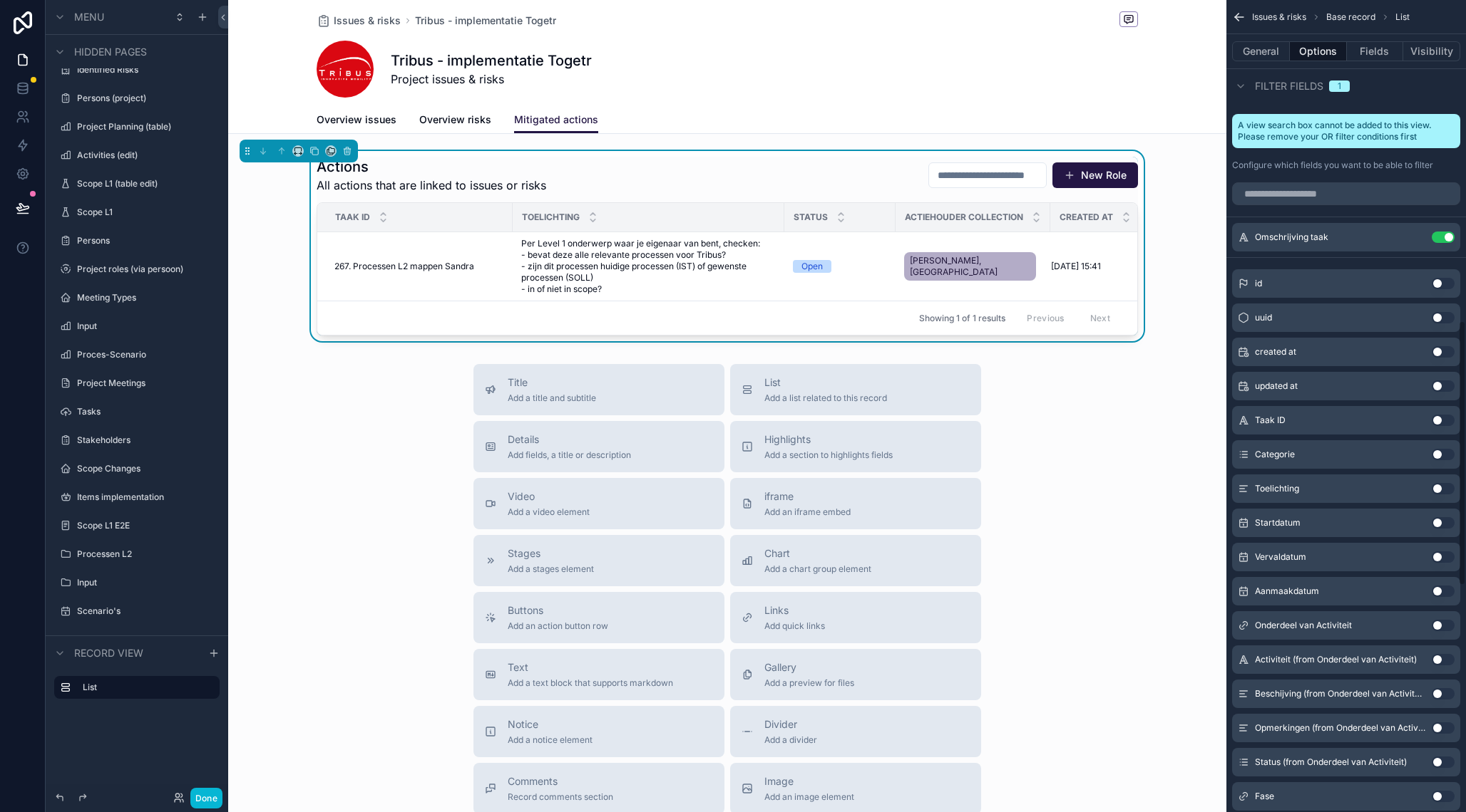
scroll to position [999, 0]
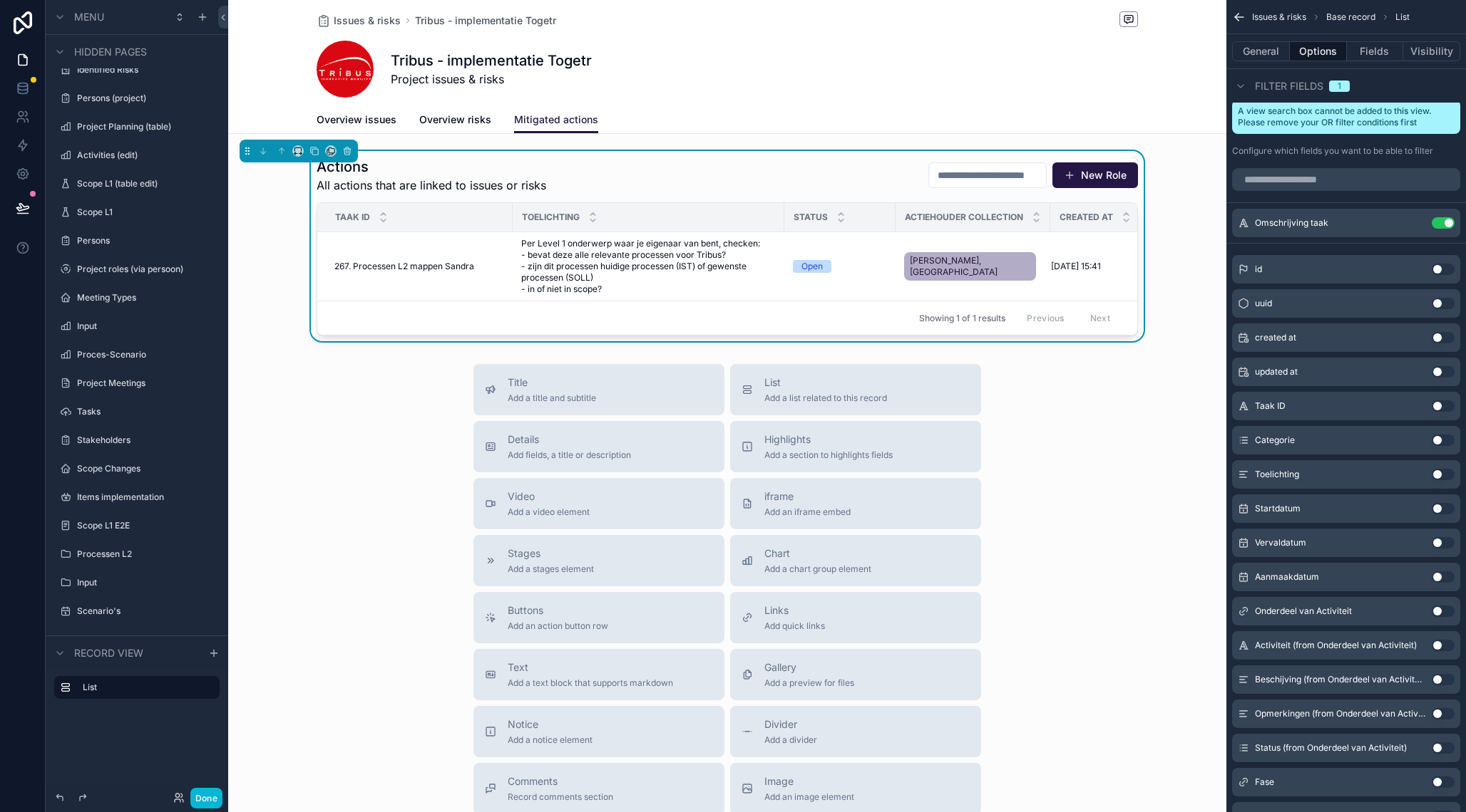
click at [1440, 545] on button "Use setting" at bounding box center [1443, 543] width 23 height 11
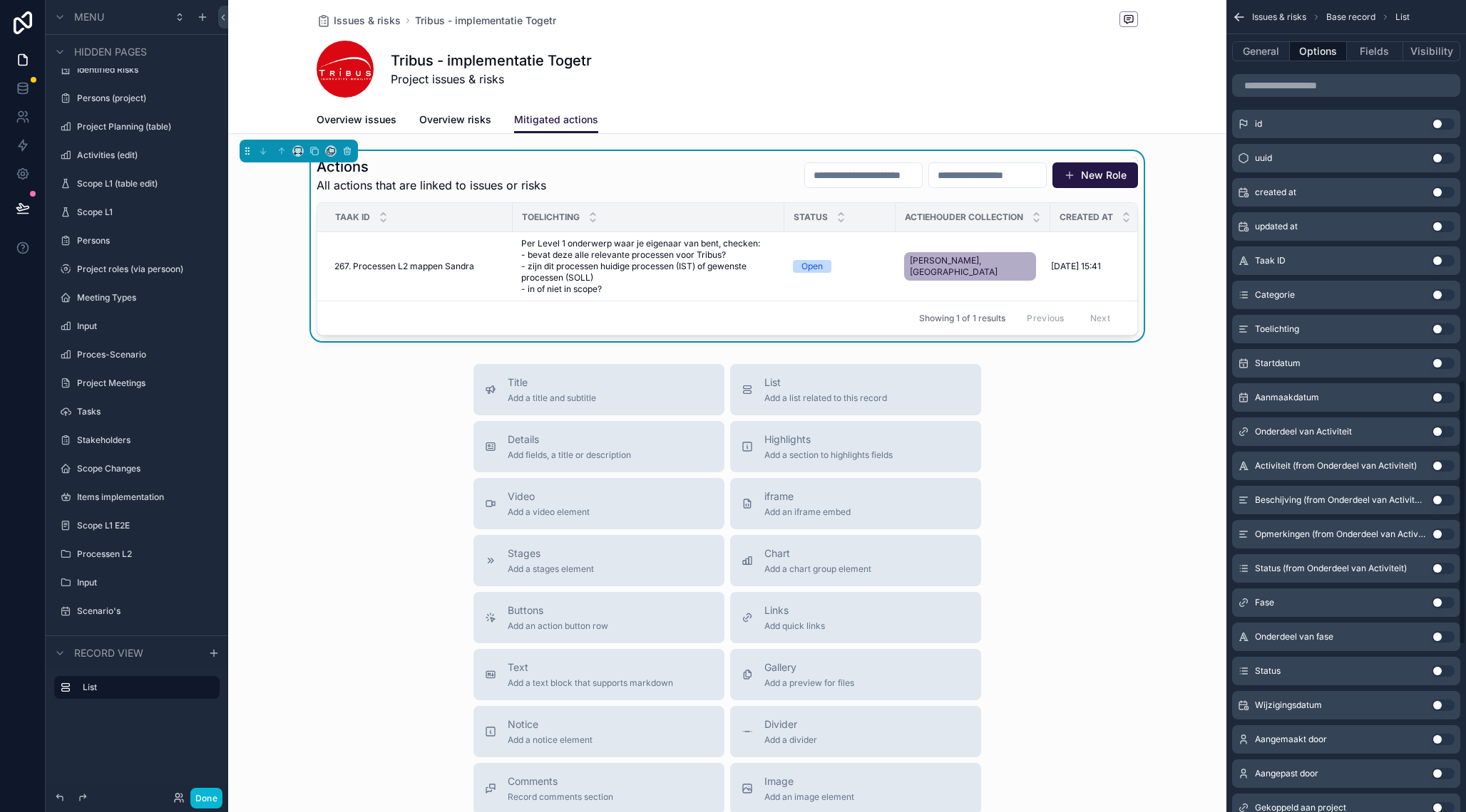
scroll to position [1182, 0]
click at [1442, 669] on button "Use setting" at bounding box center [1443, 668] width 23 height 11
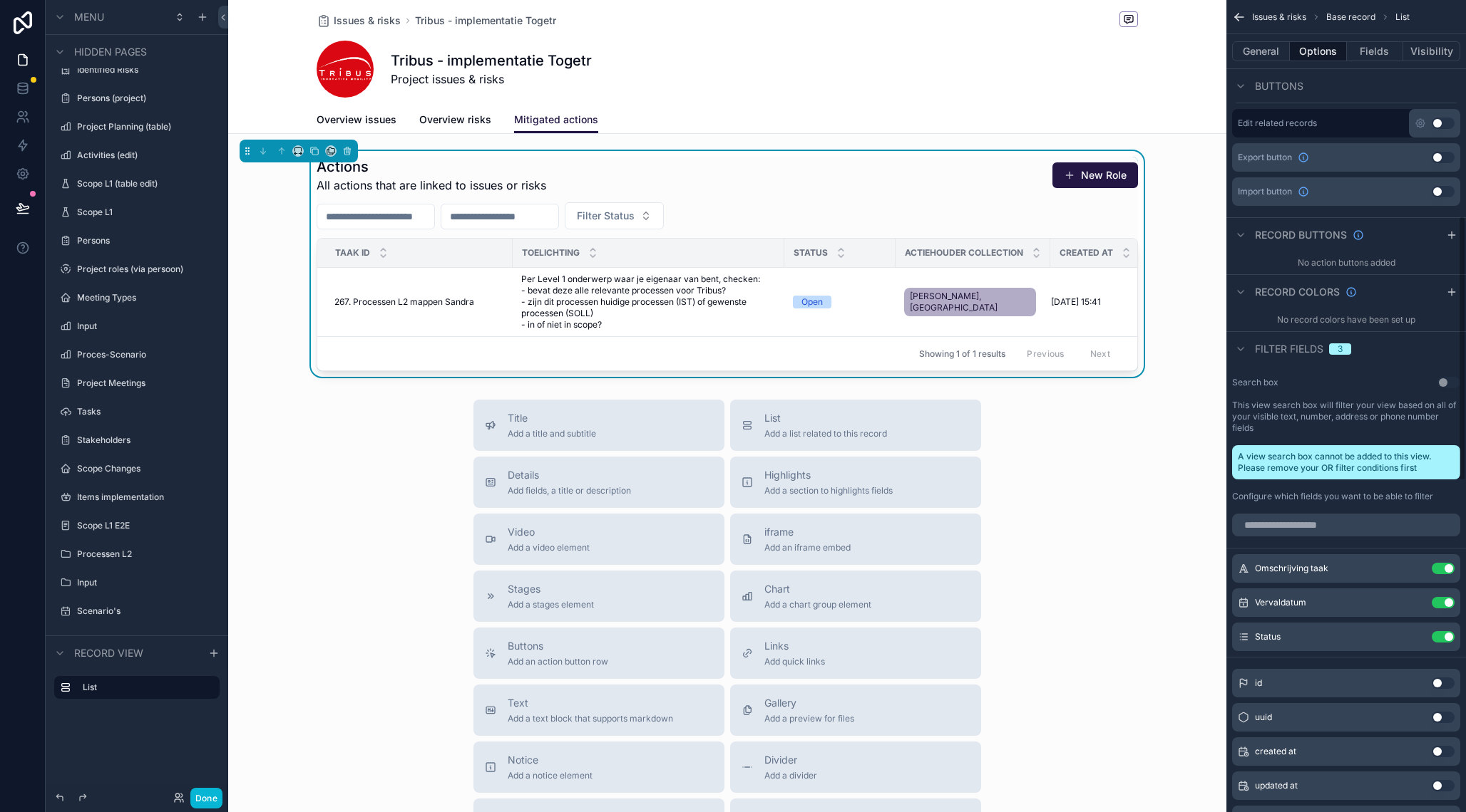
scroll to position [661, 0]
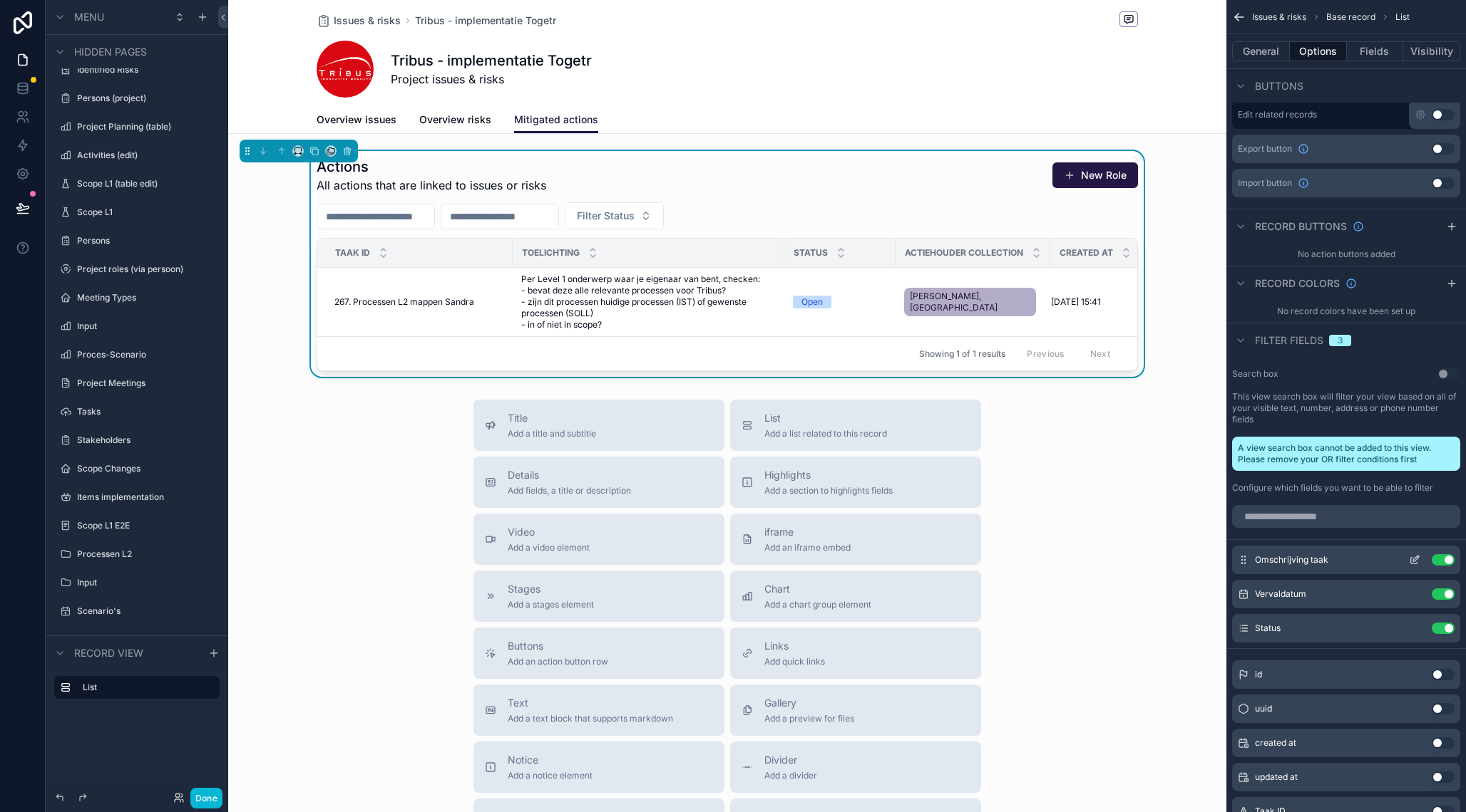
click at [1414, 562] on icon "scrollable content" at bounding box center [1416, 558] width 5 height 5
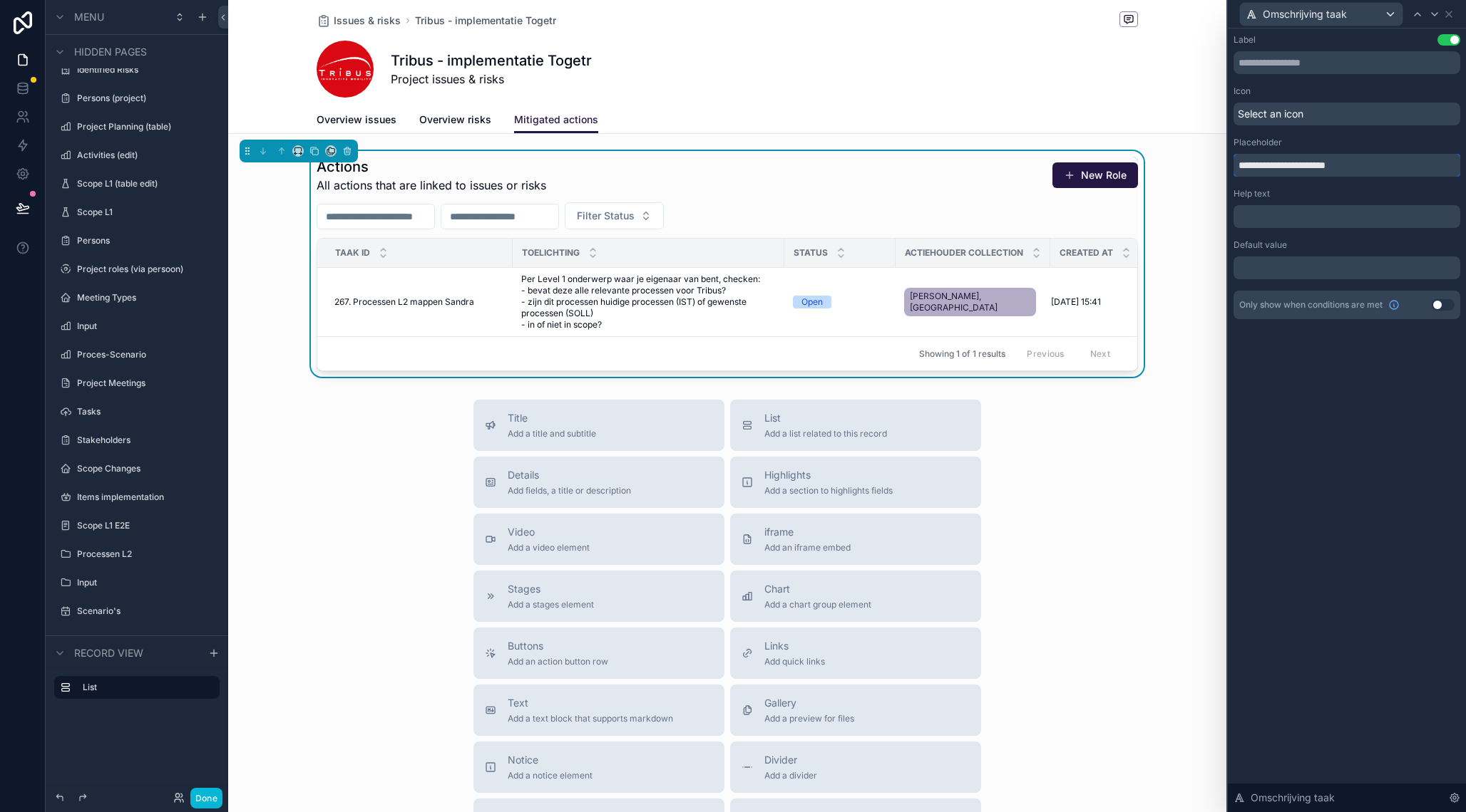
click at [1314, 165] on input "**********" at bounding box center [1346, 166] width 226 height 23
type input "**********"
click at [1300, 215] on p "﻿" at bounding box center [1348, 217] width 218 height 14
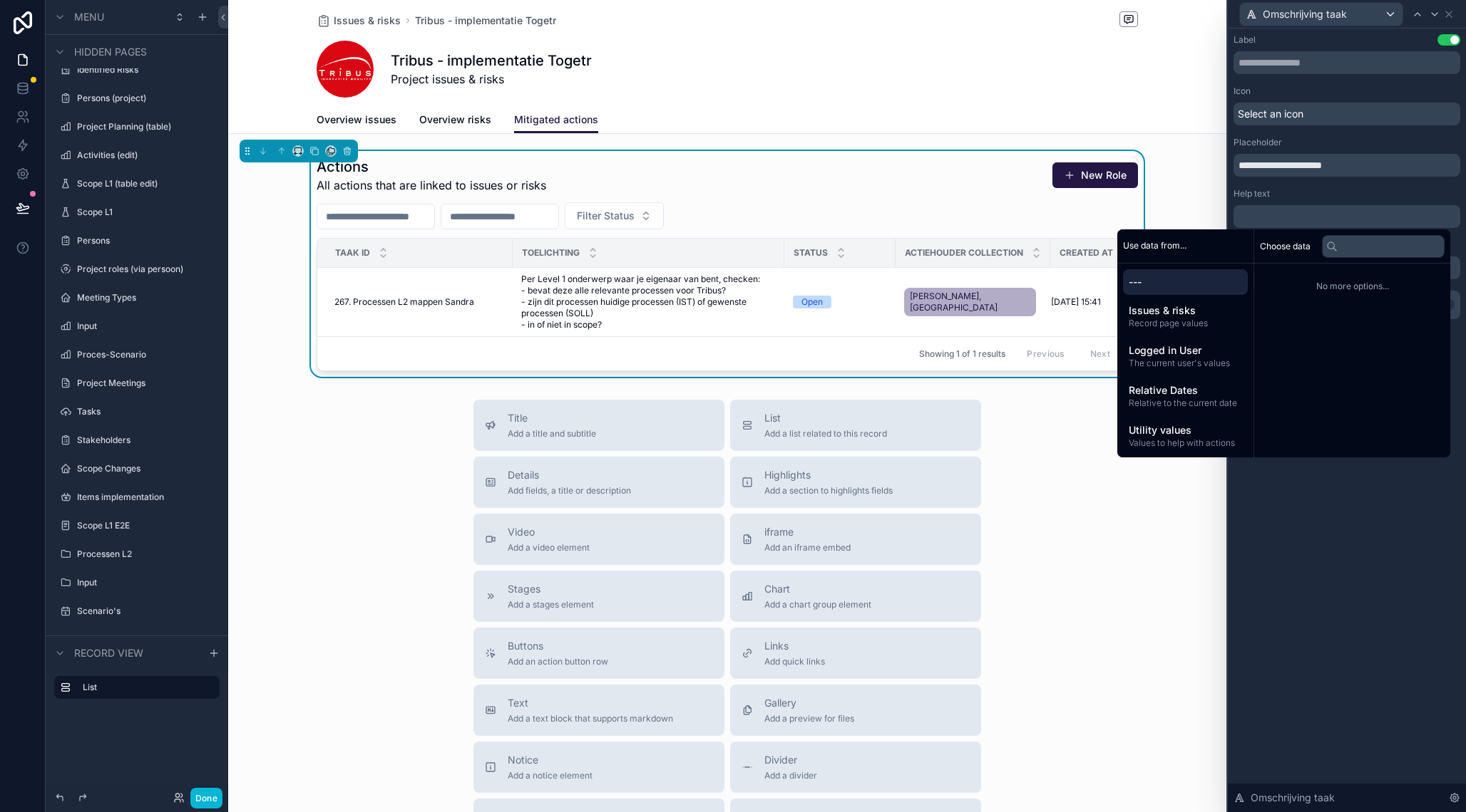
click at [1324, 654] on div "**********" at bounding box center [1346, 420] width 238 height 784
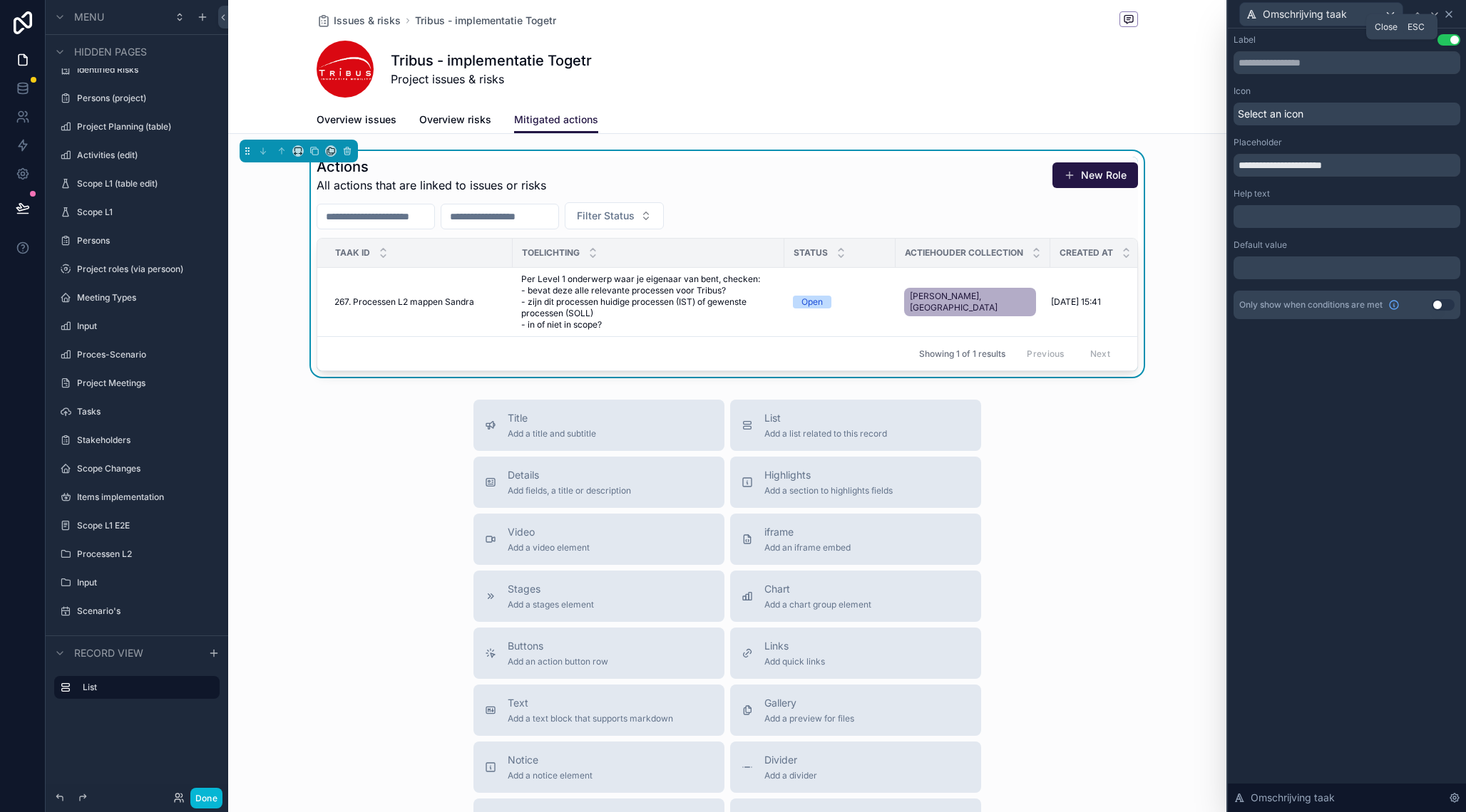
click at [1451, 14] on icon at bounding box center [1448, 14] width 11 height 11
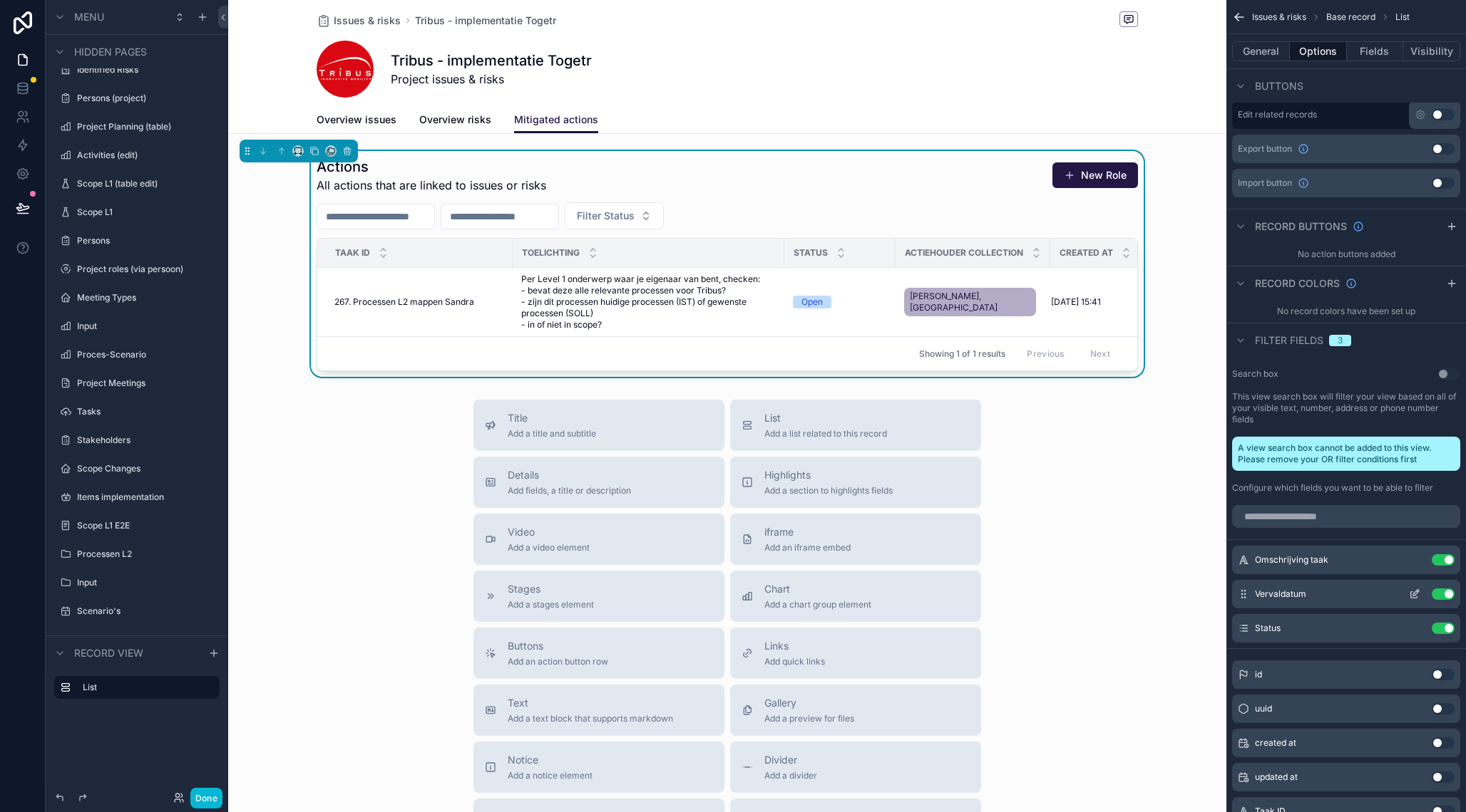
click at [1410, 593] on icon "scrollable content" at bounding box center [1413, 594] width 6 height 6
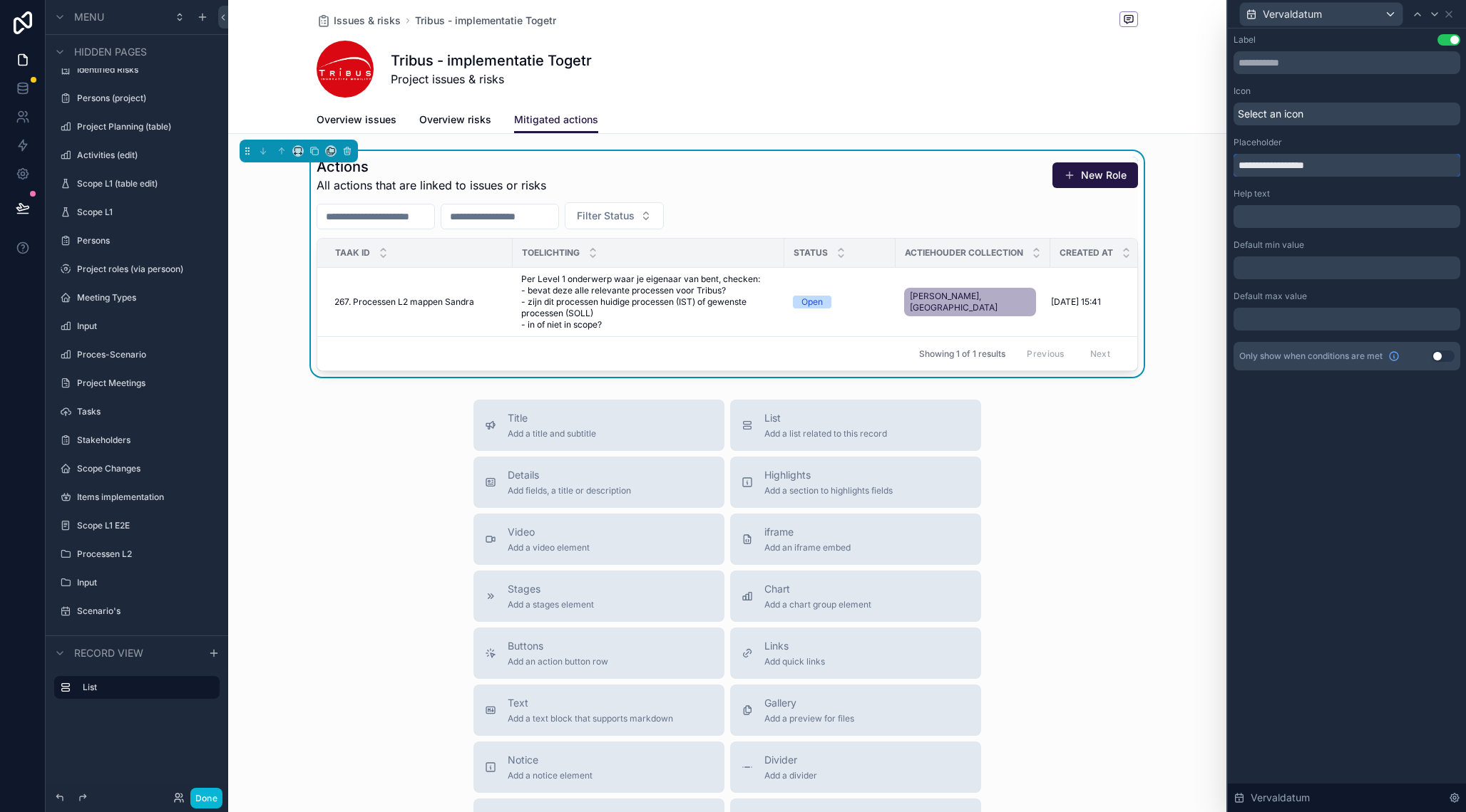
click at [1305, 171] on input "**********" at bounding box center [1346, 166] width 226 height 23
type input "**********"
click at [1454, 13] on icon at bounding box center [1448, 14] width 11 height 11
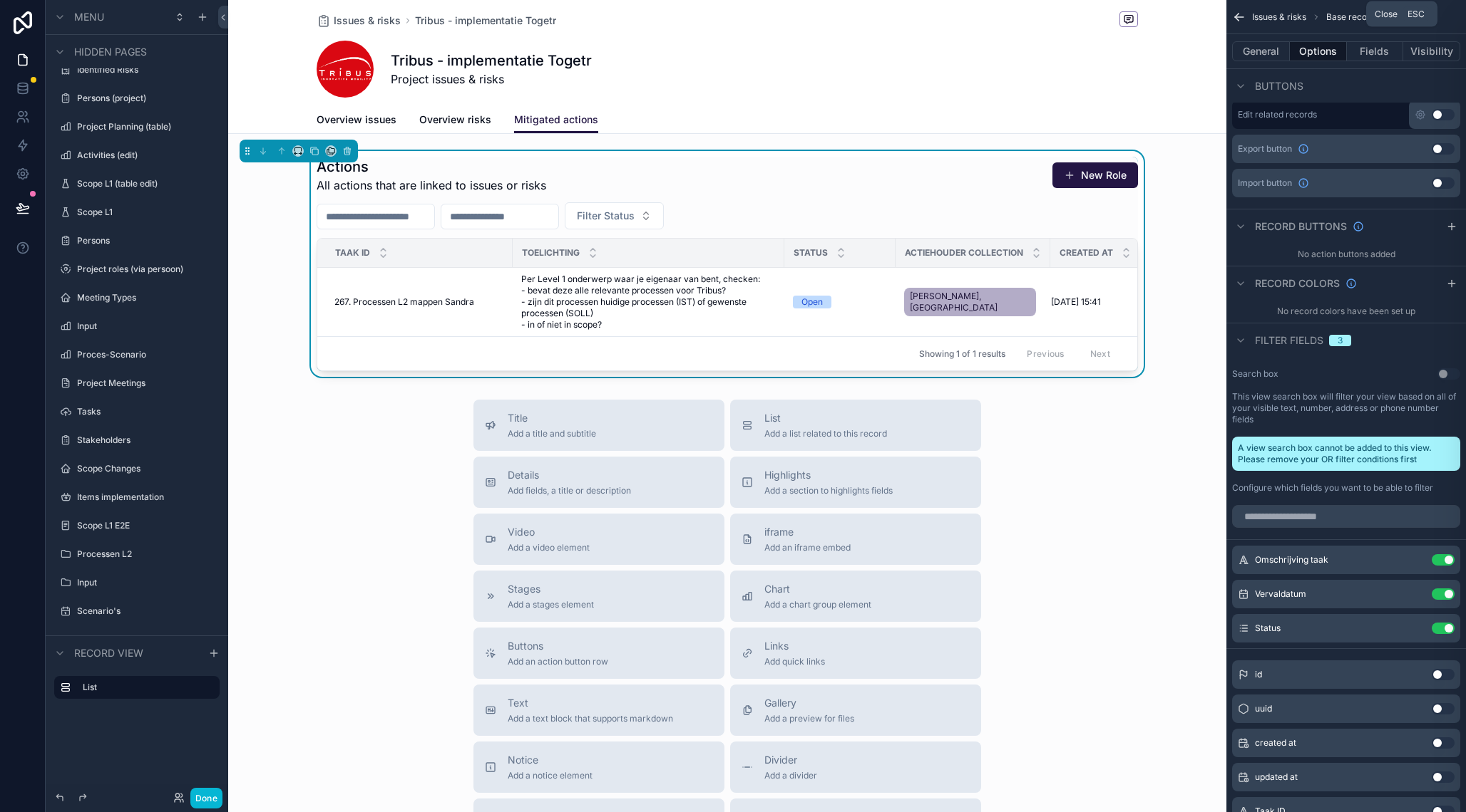
click at [394, 403] on div "Title Add a title and subtitle List Add a list related to this record Details A…" at bounding box center [727, 653] width 998 height 507
click at [444, 123] on span "Overview risks" at bounding box center [455, 120] width 72 height 14
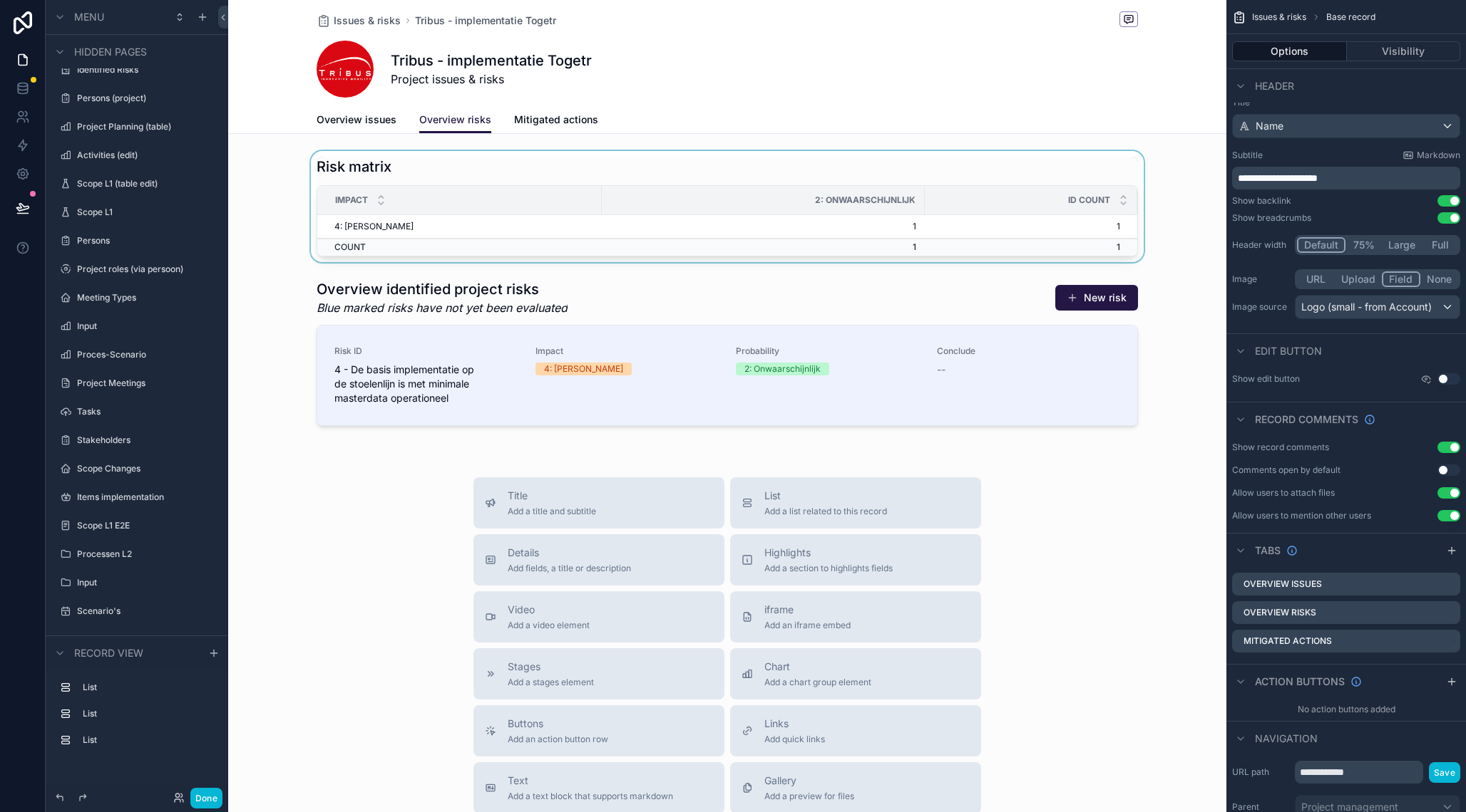
click at [624, 171] on div "scrollable content" at bounding box center [727, 207] width 998 height 111
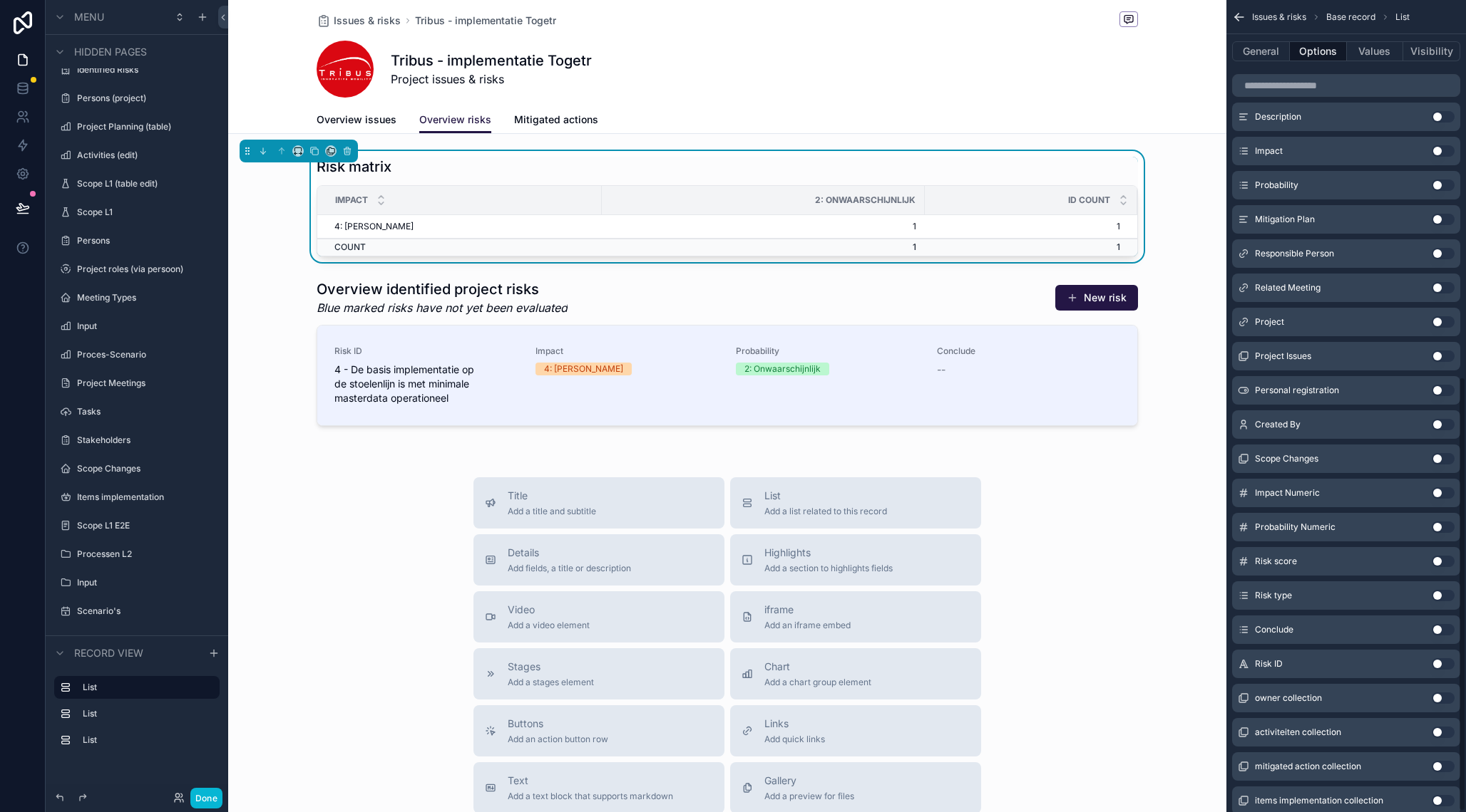
scroll to position [704, 0]
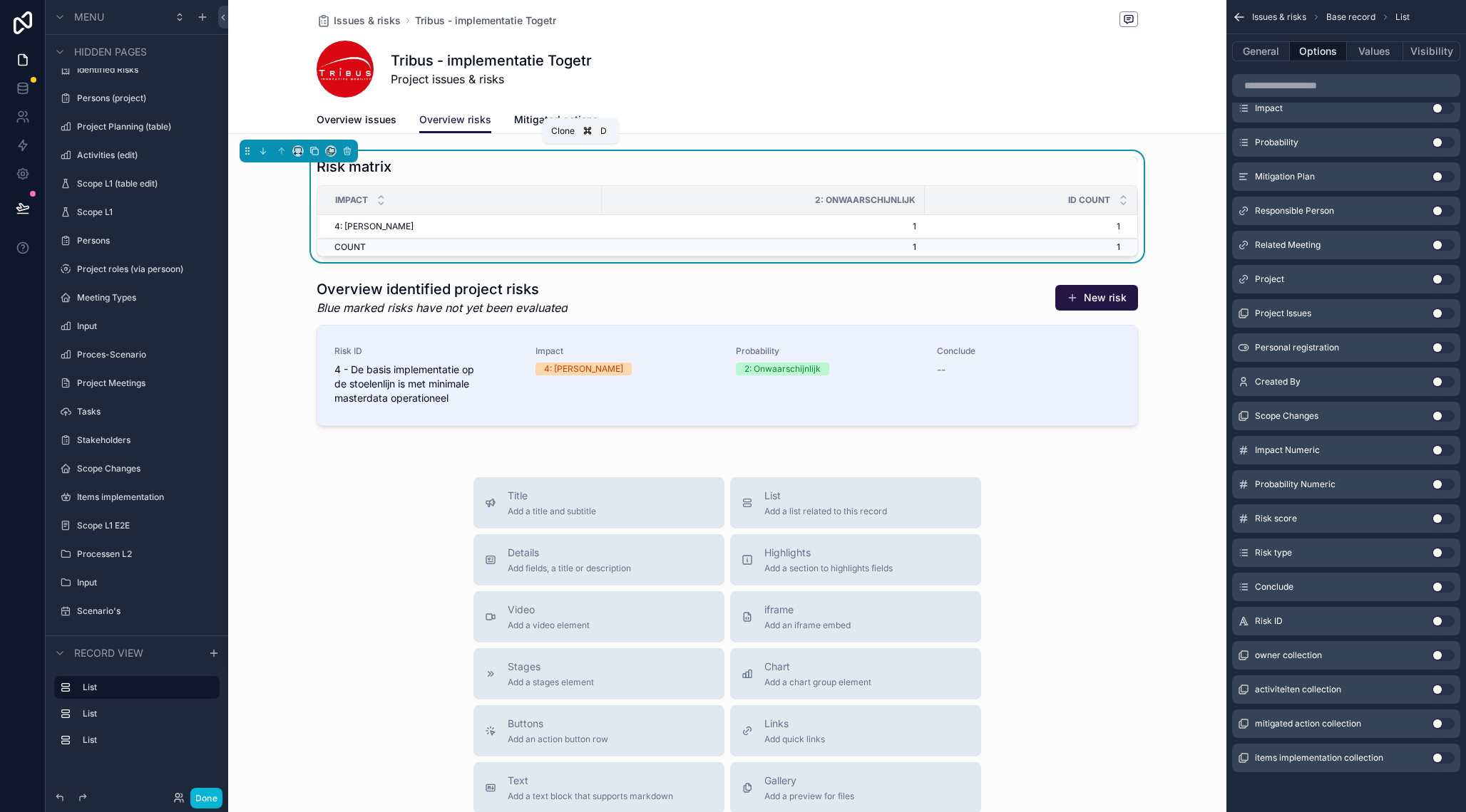
click at [315, 156] on icon "scrollable content" at bounding box center [314, 151] width 10 height 10
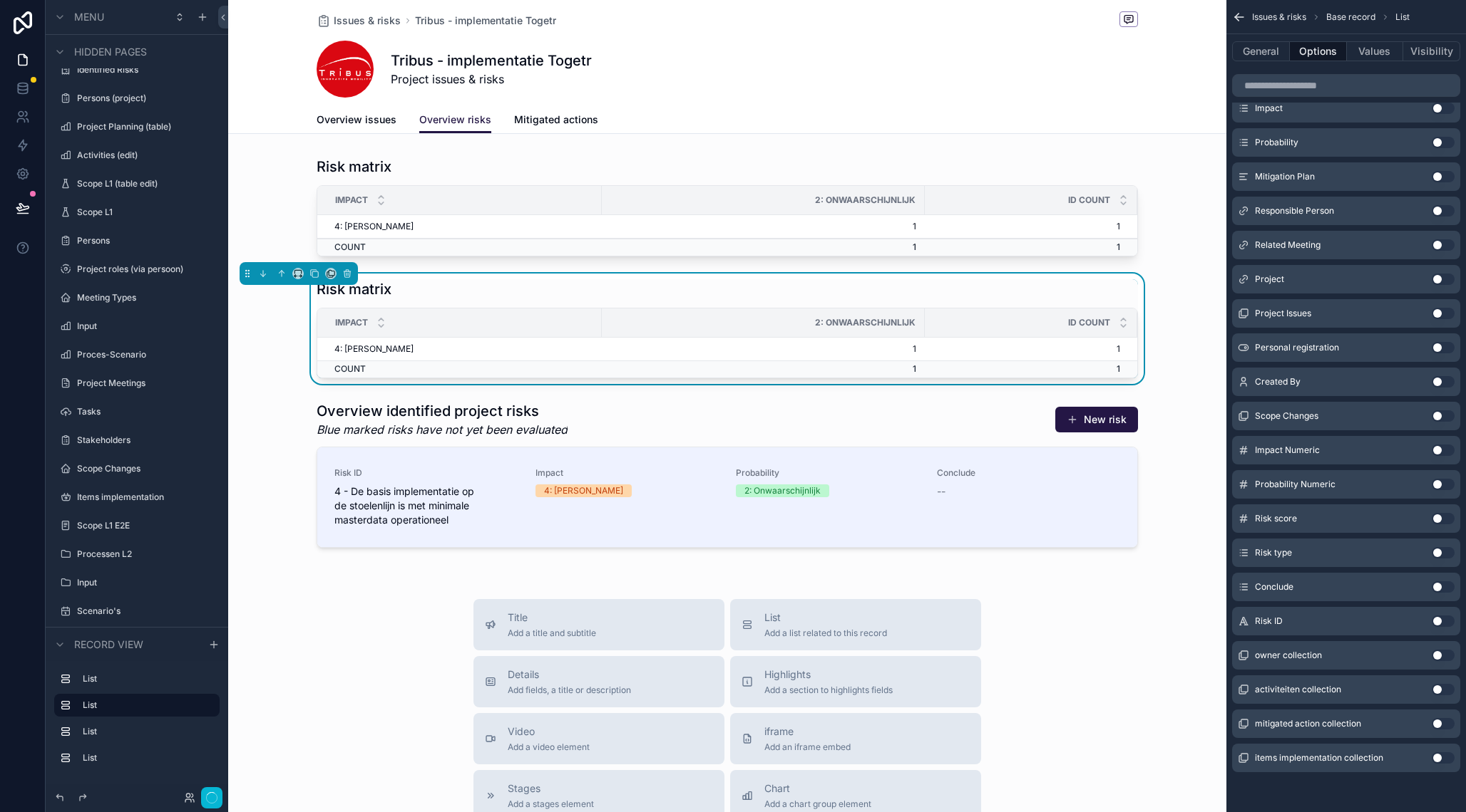
click at [789, 277] on div "Risk matrix Impact 2: Onwaarschijnlijk id COUNT 4: Groot 1 1 COUNT 1 1" at bounding box center [727, 329] width 998 height 111
click at [434, 313] on div "Impact" at bounding box center [459, 322] width 283 height 27
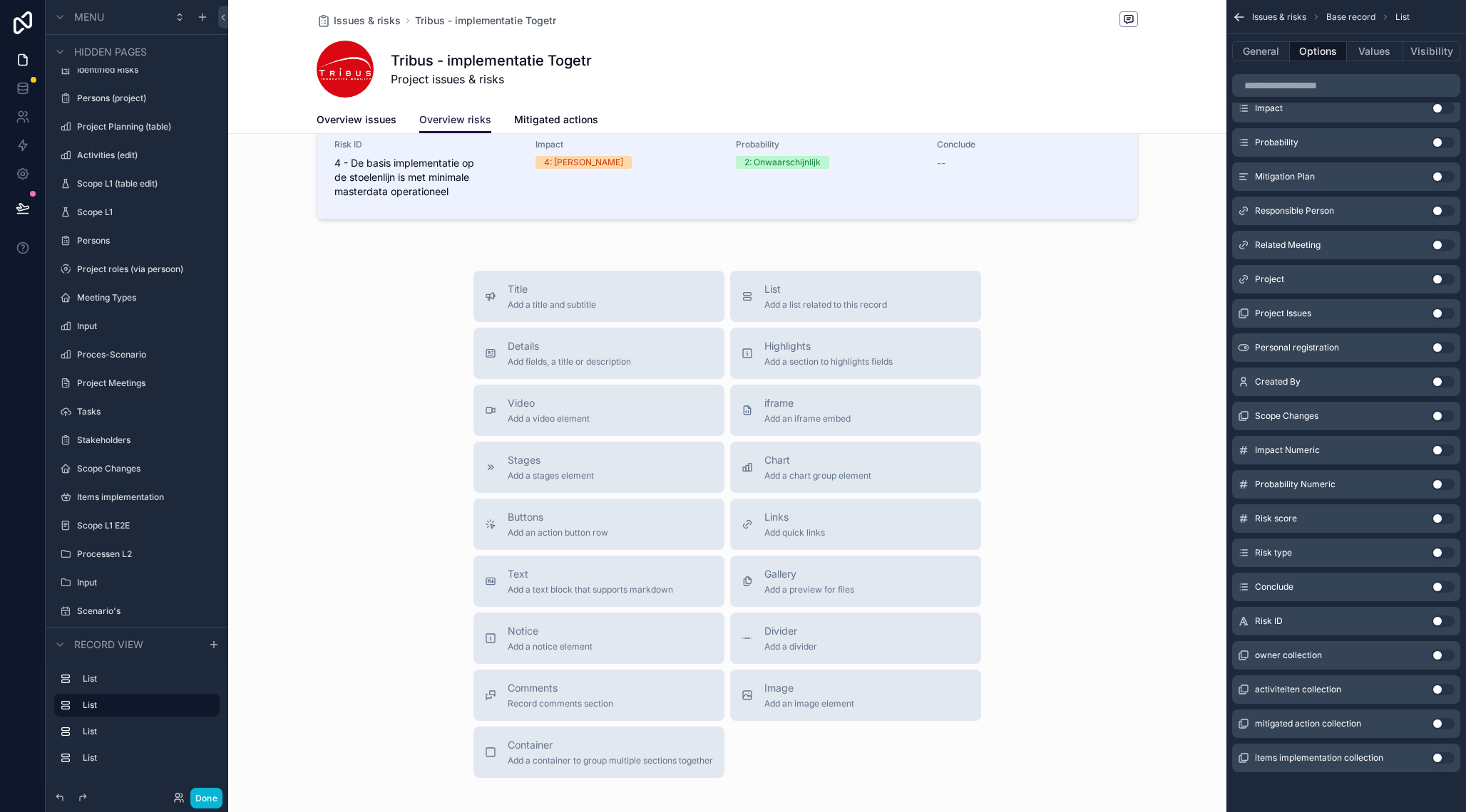
scroll to position [339, 0]
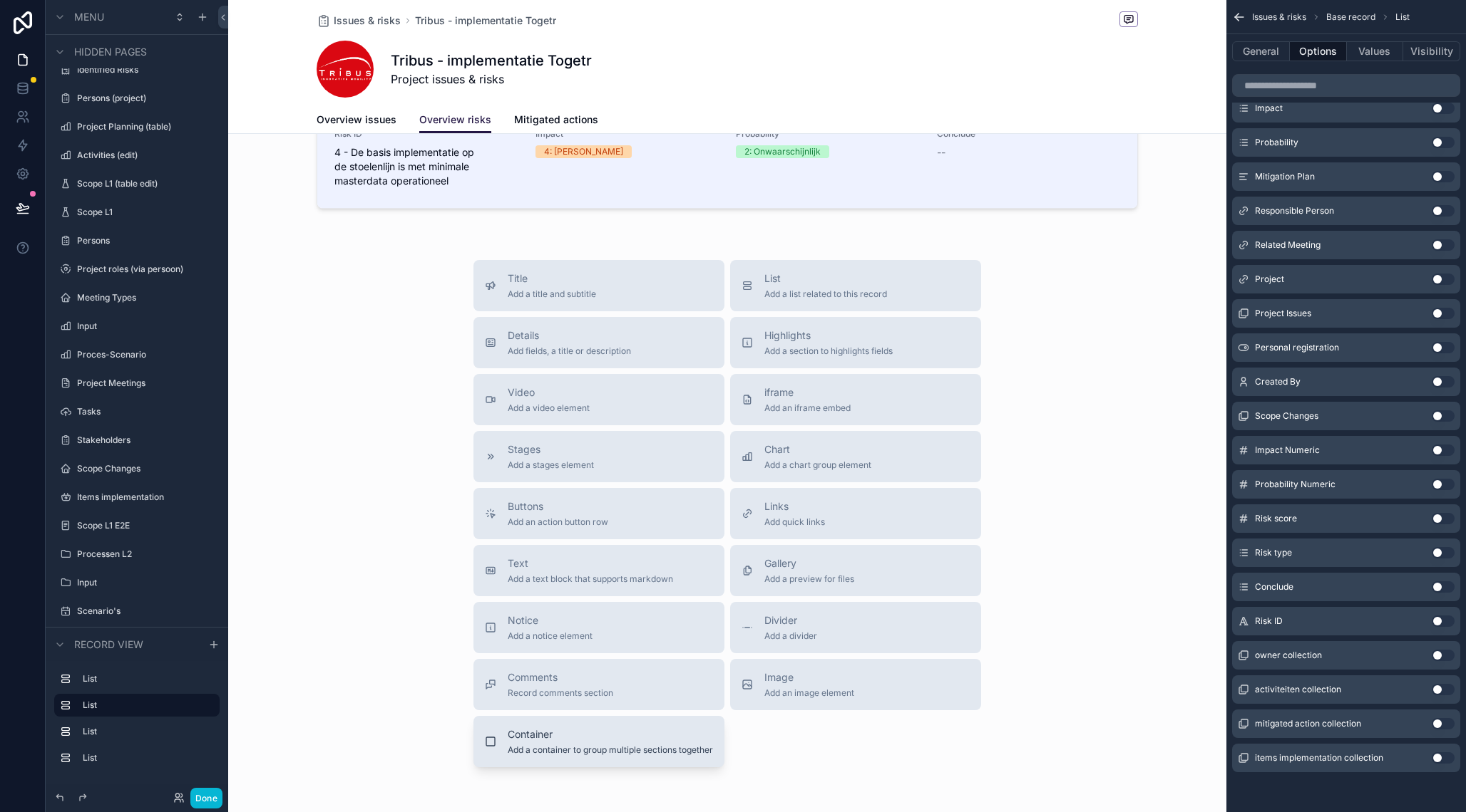
click at [567, 734] on span "Container" at bounding box center [610, 734] width 205 height 14
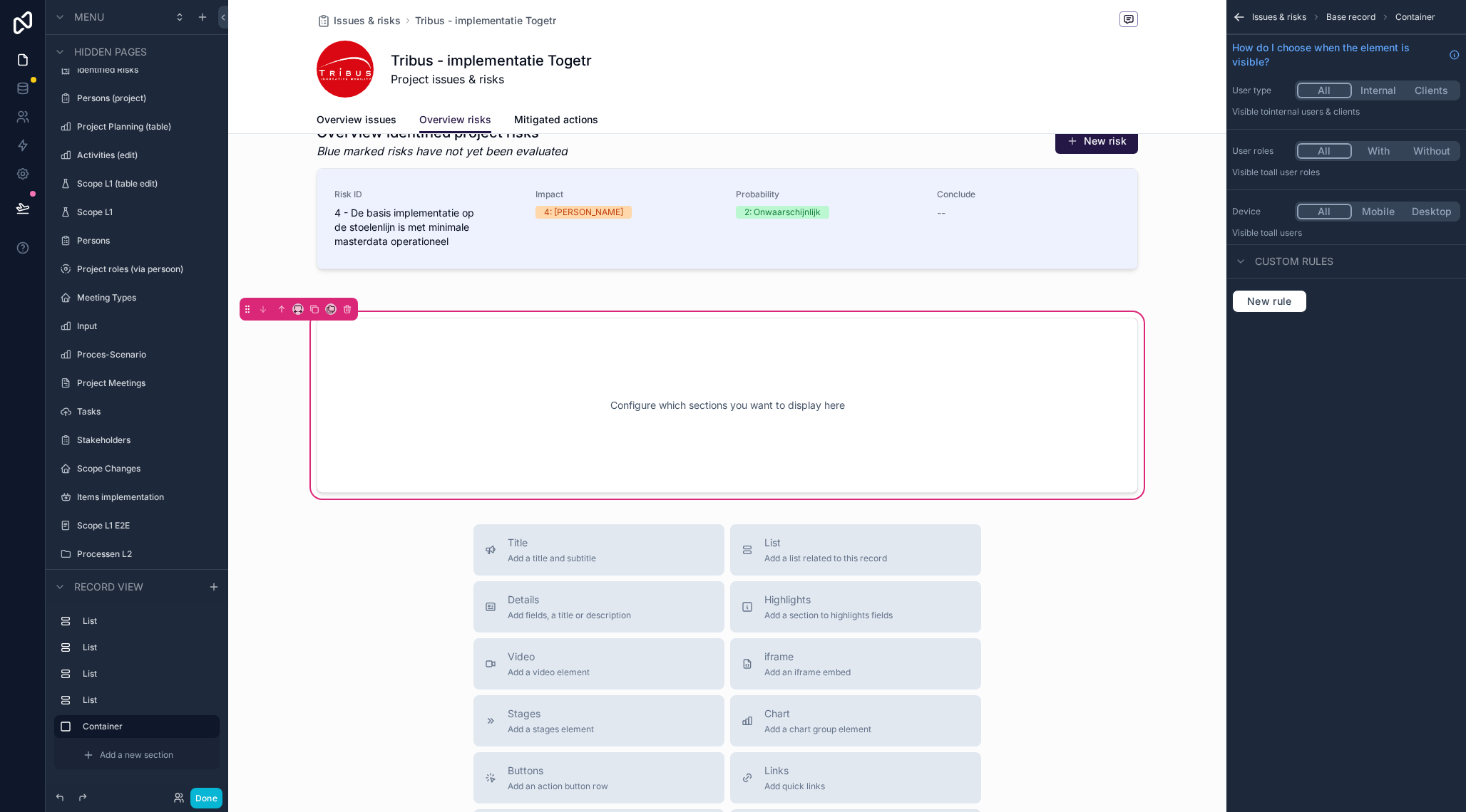
scroll to position [278, 0]
click at [770, 594] on span "Highlights" at bounding box center [828, 601] width 129 height 14
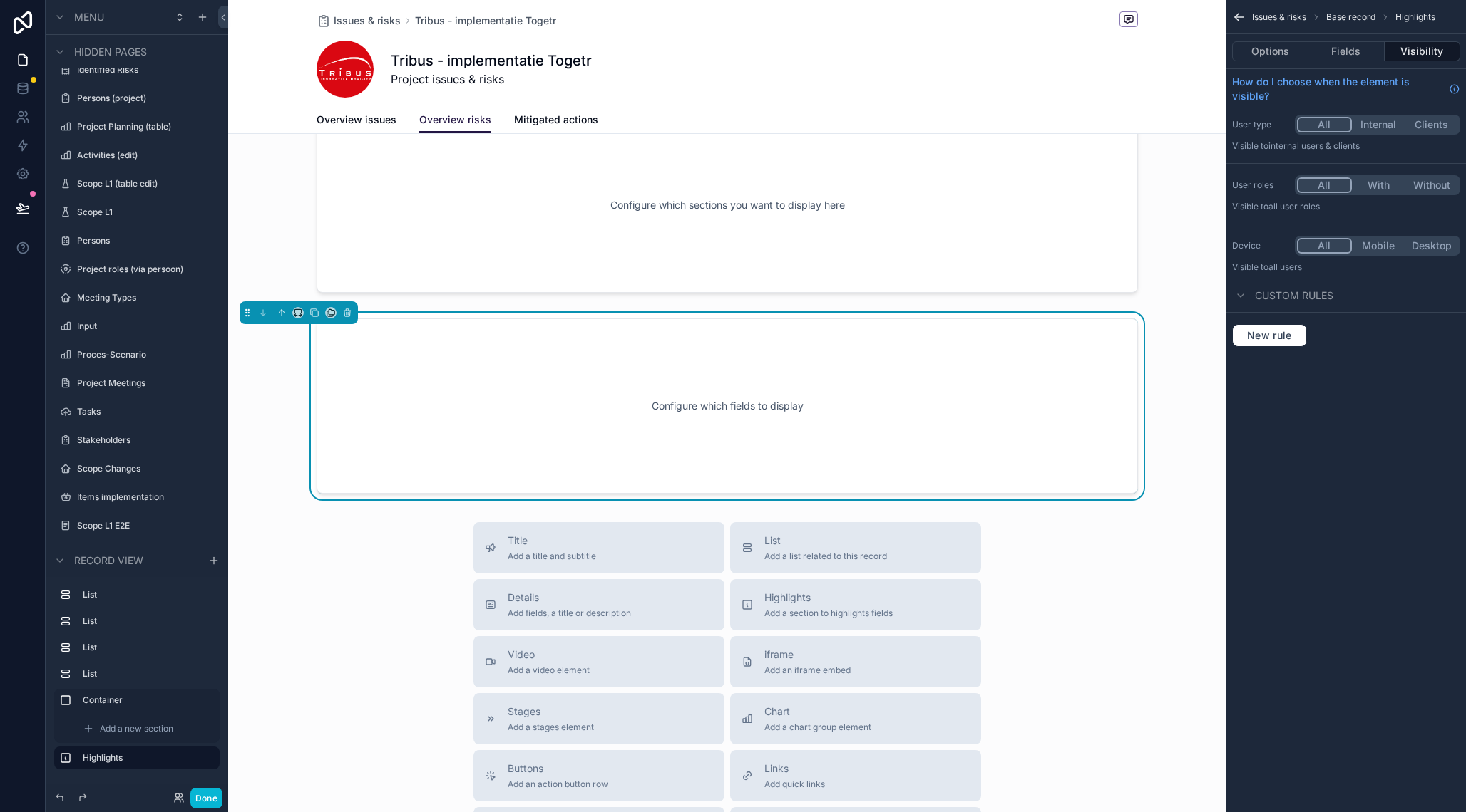
scroll to position [479, 0]
click at [314, 314] on icon "scrollable content" at bounding box center [314, 313] width 10 height 10
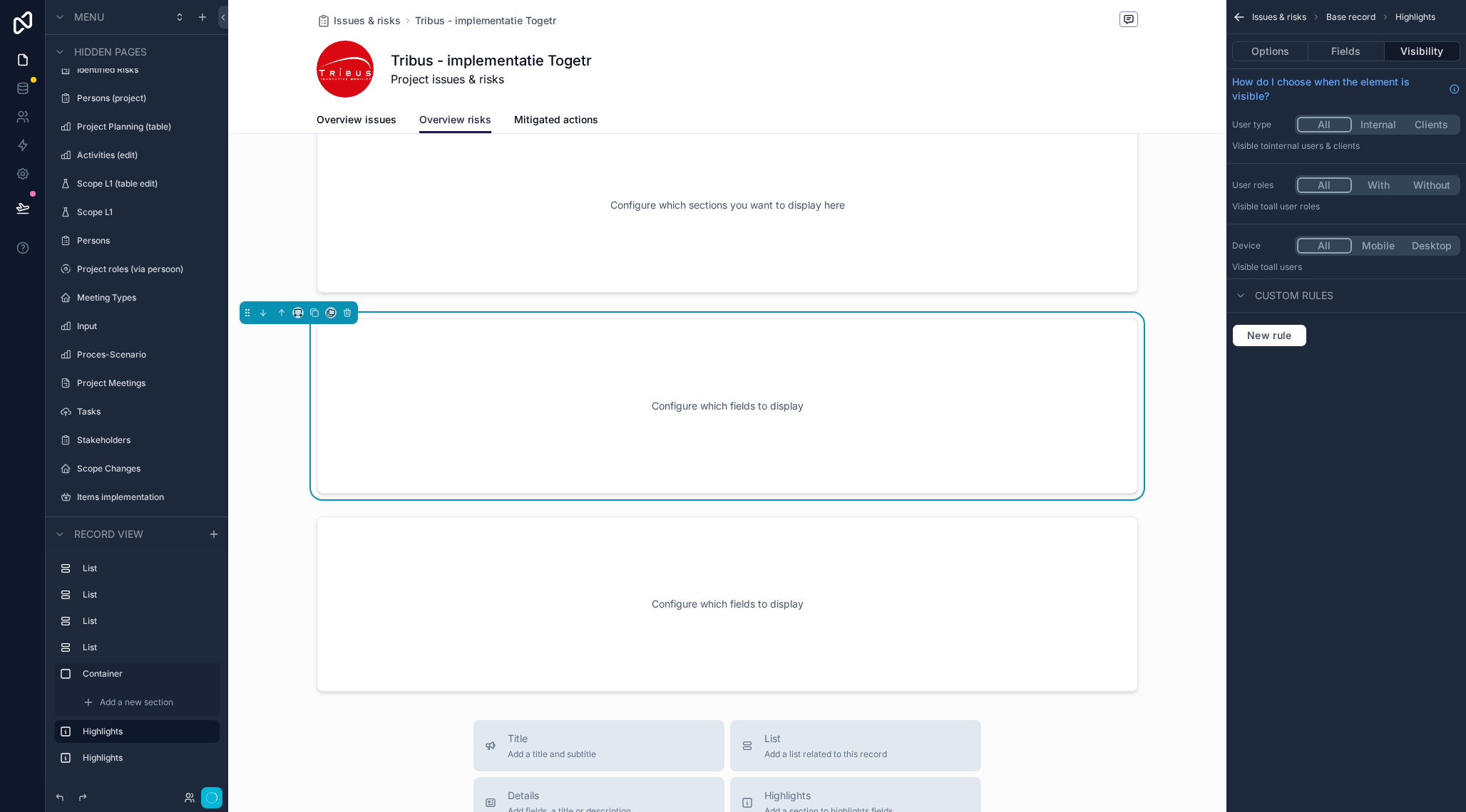
scroll to position [487, 0]
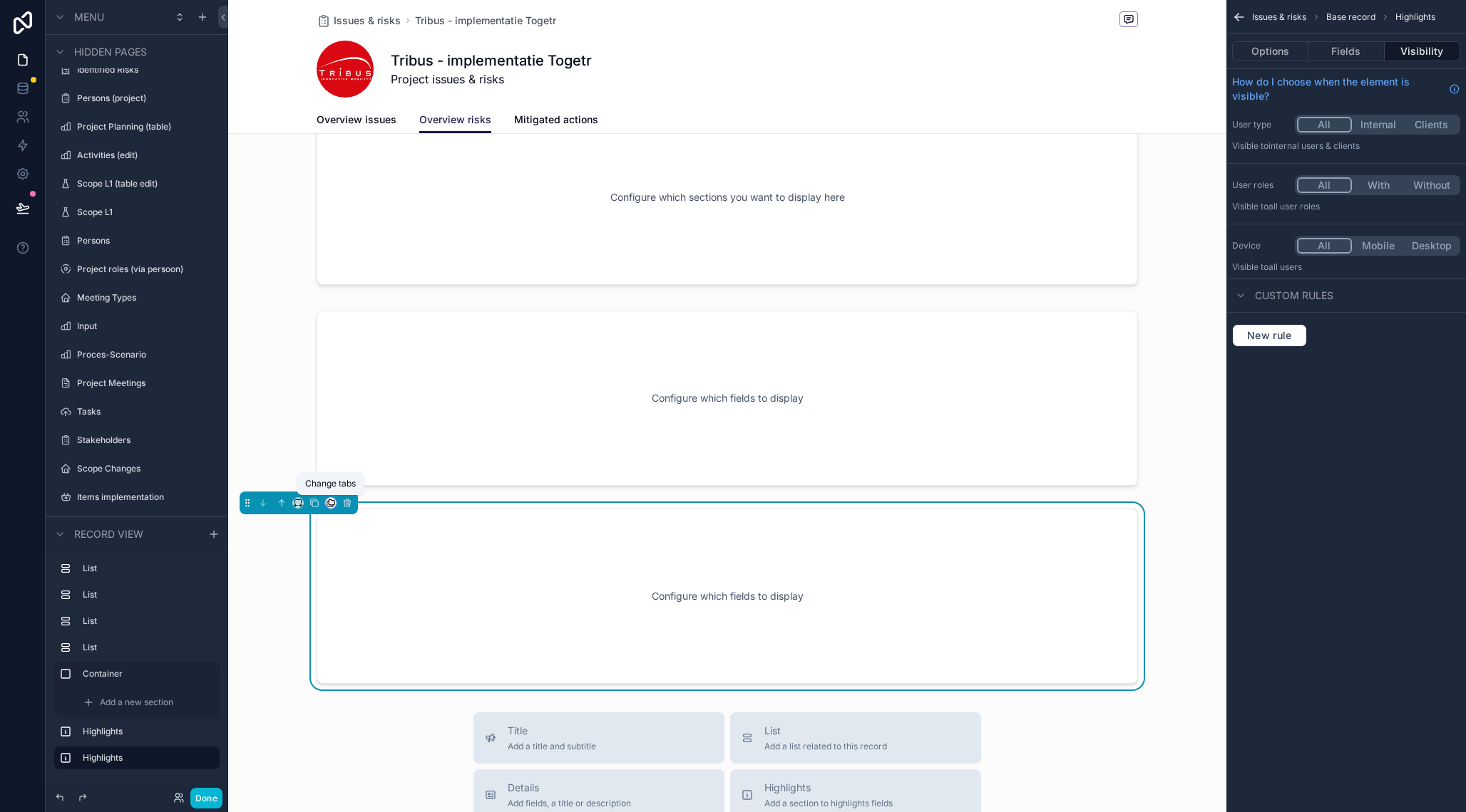
click at [329, 506] on icon "scrollable content" at bounding box center [330, 503] width 10 height 10
click at [314, 571] on div "scrollable content" at bounding box center [733, 406] width 1466 height 812
click at [314, 504] on icon "scrollable content" at bounding box center [314, 503] width 10 height 10
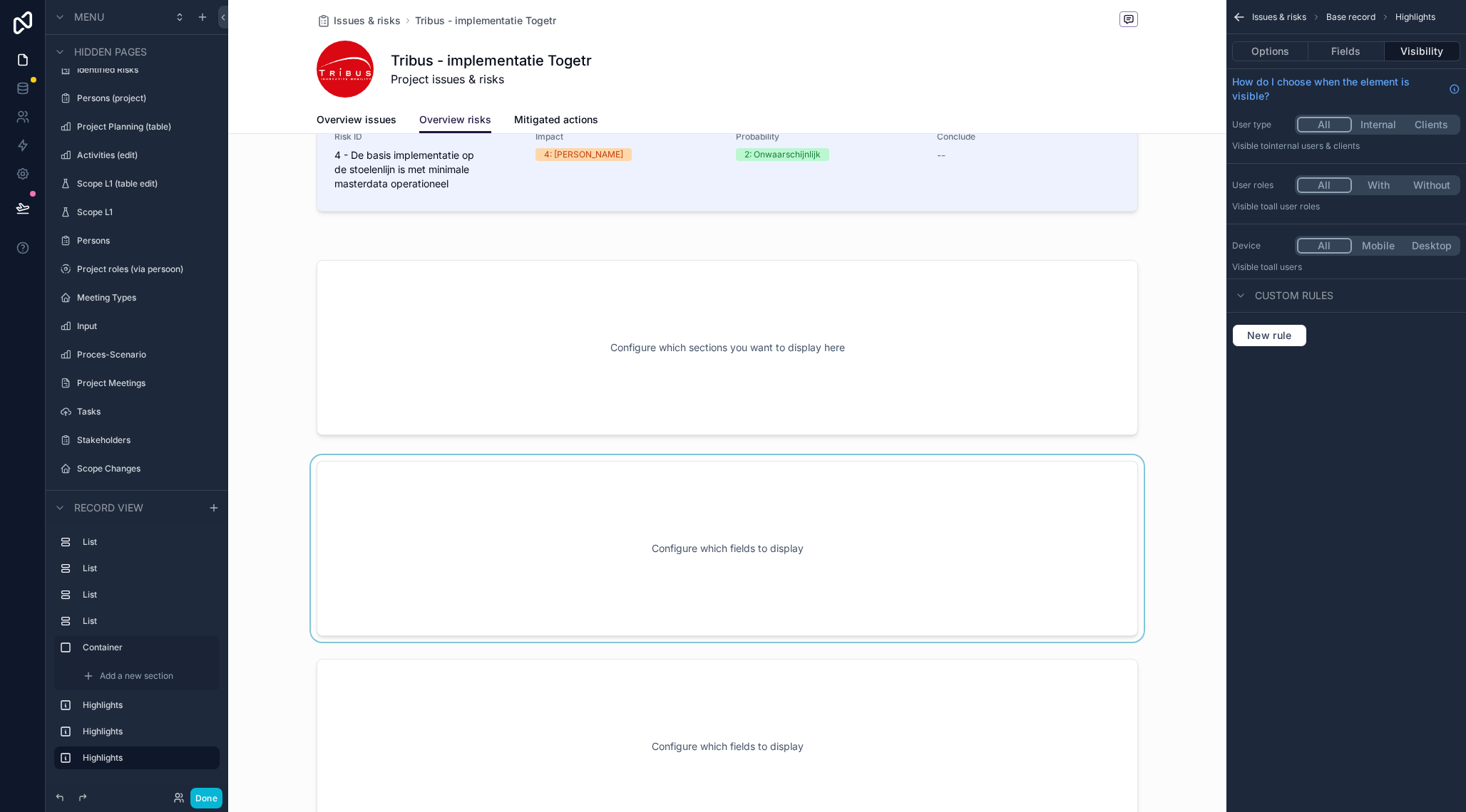
scroll to position [287, 0]
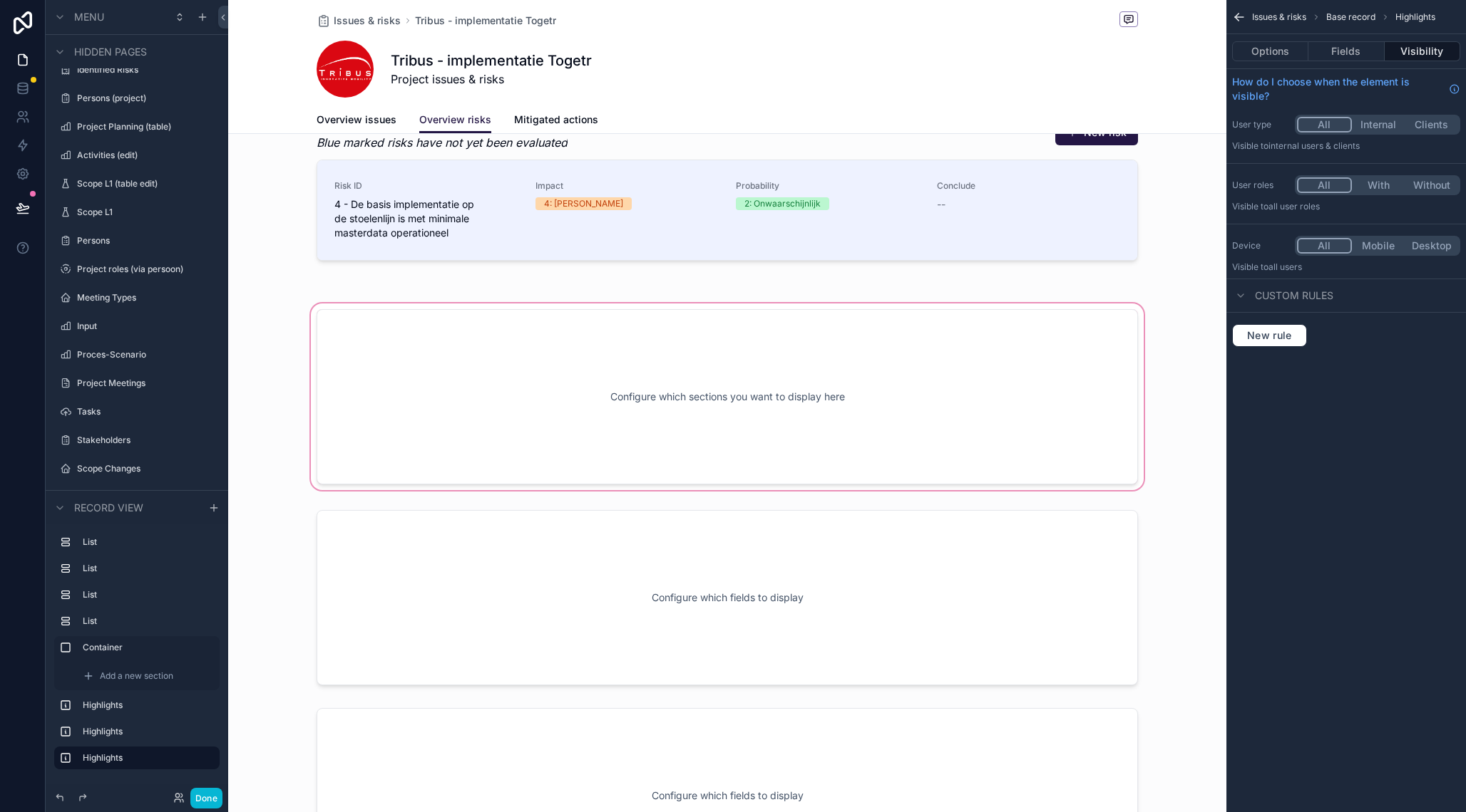
click at [663, 383] on div "scrollable content" at bounding box center [727, 396] width 998 height 192
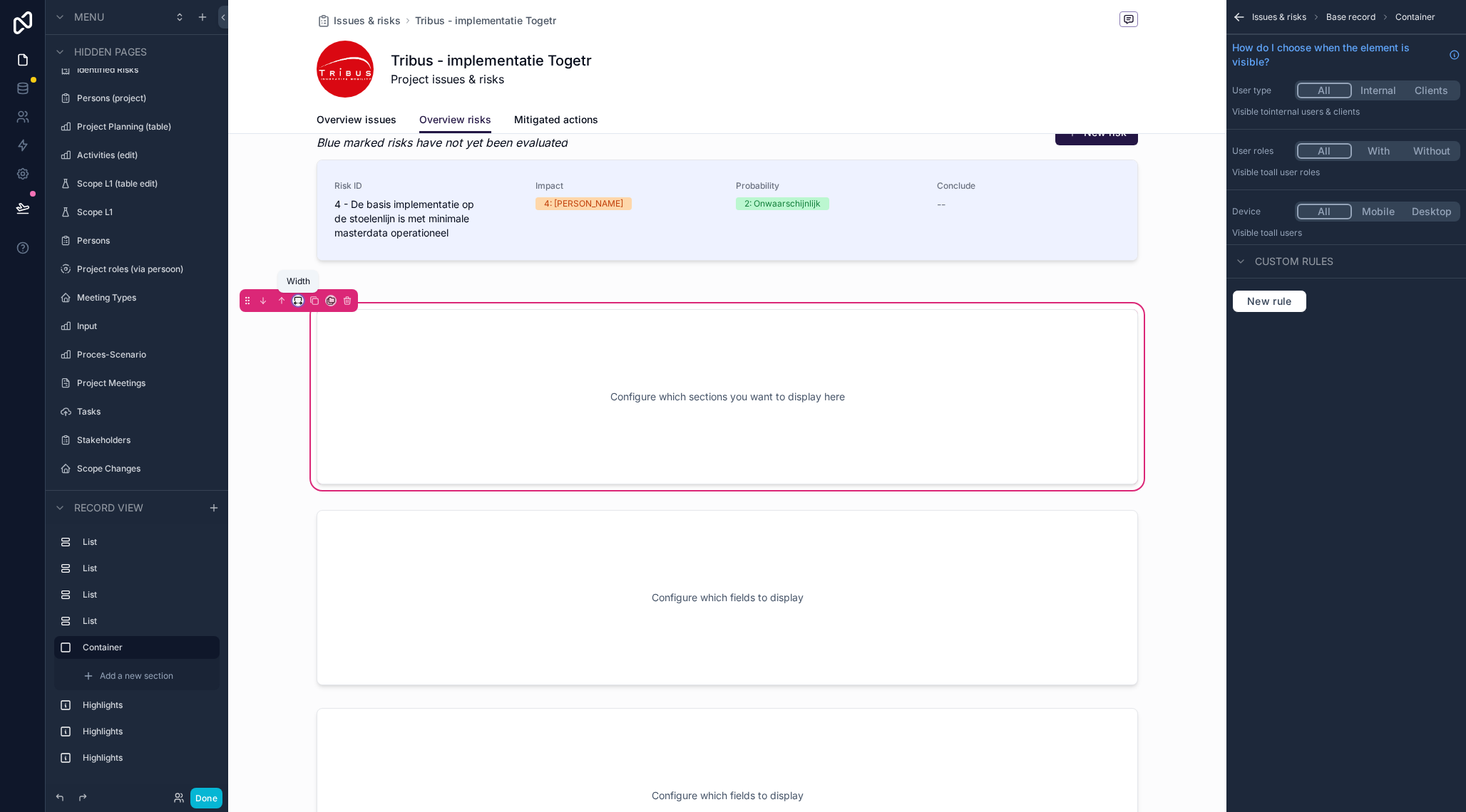
click at [300, 300] on icon "scrollable content" at bounding box center [298, 300] width 10 height 10
click at [330, 324] on div "25%" at bounding box center [327, 315] width 44 height 17
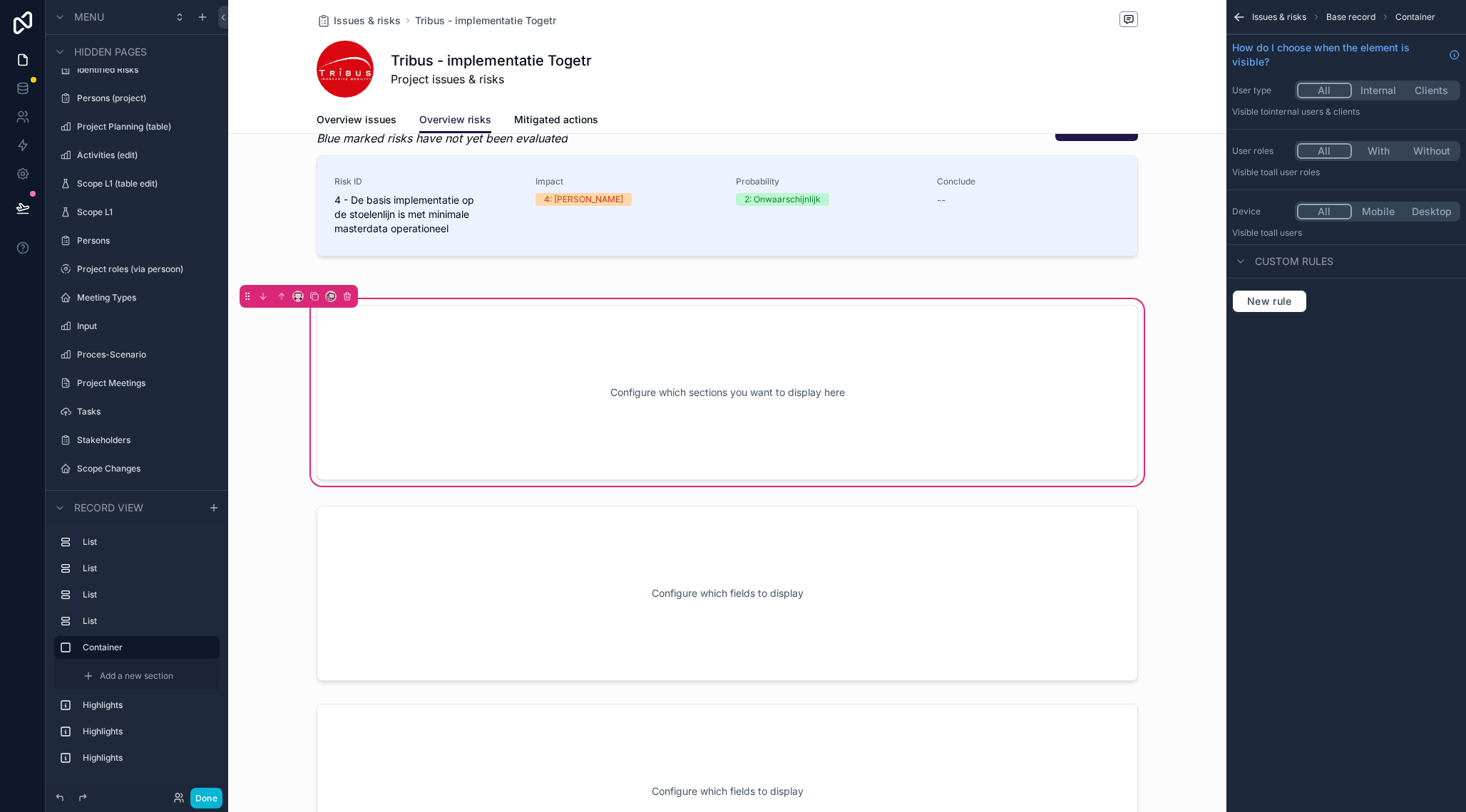
scroll to position [295, 0]
click at [405, 358] on div "Configure which sections you want to display here" at bounding box center [727, 389] width 774 height 129
click at [476, 387] on div "Configure which sections you want to display here" at bounding box center [727, 389] width 774 height 129
click at [492, 610] on div "scrollable content" at bounding box center [727, 590] width 998 height 187
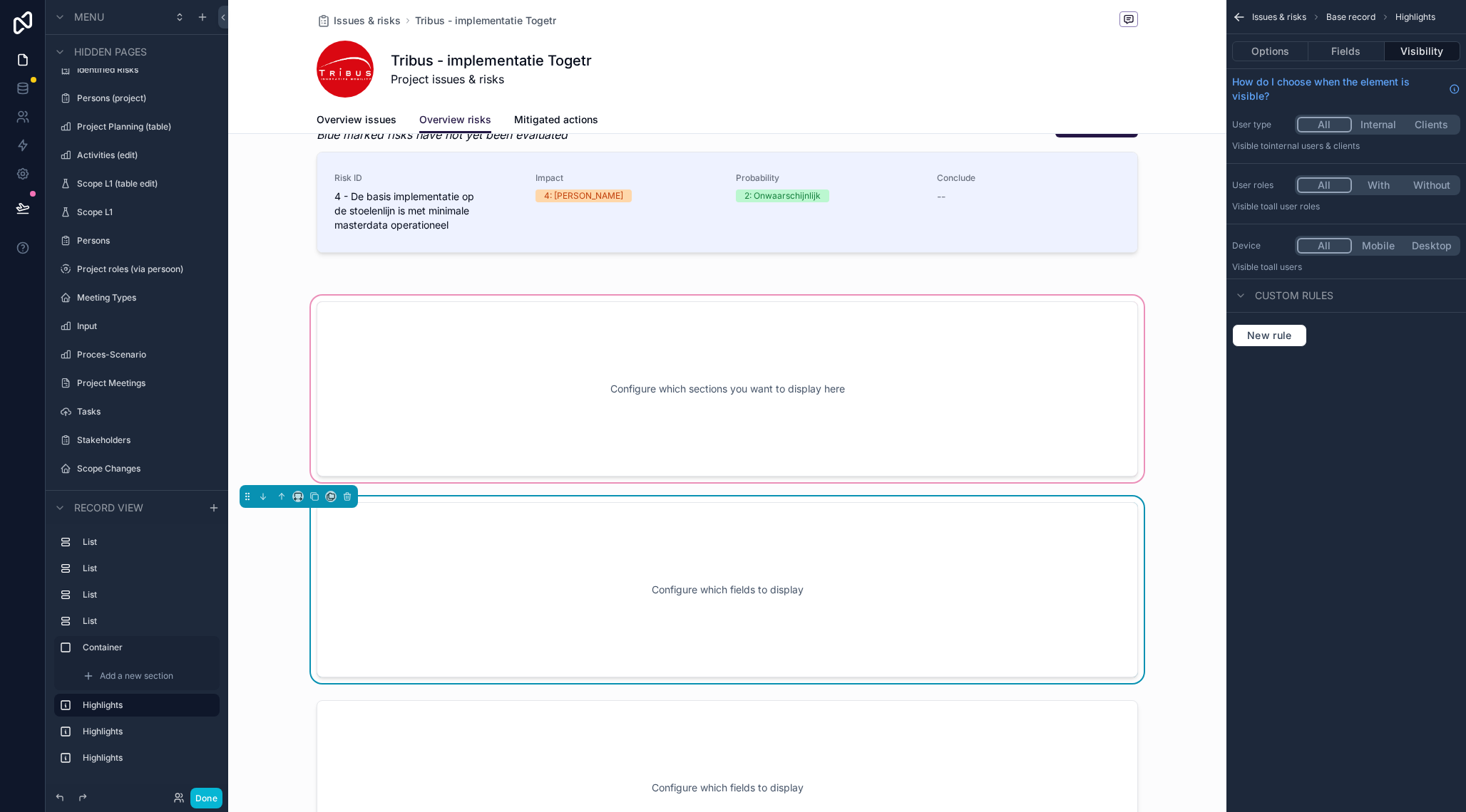
click at [541, 386] on div "scrollable content" at bounding box center [727, 389] width 998 height 192
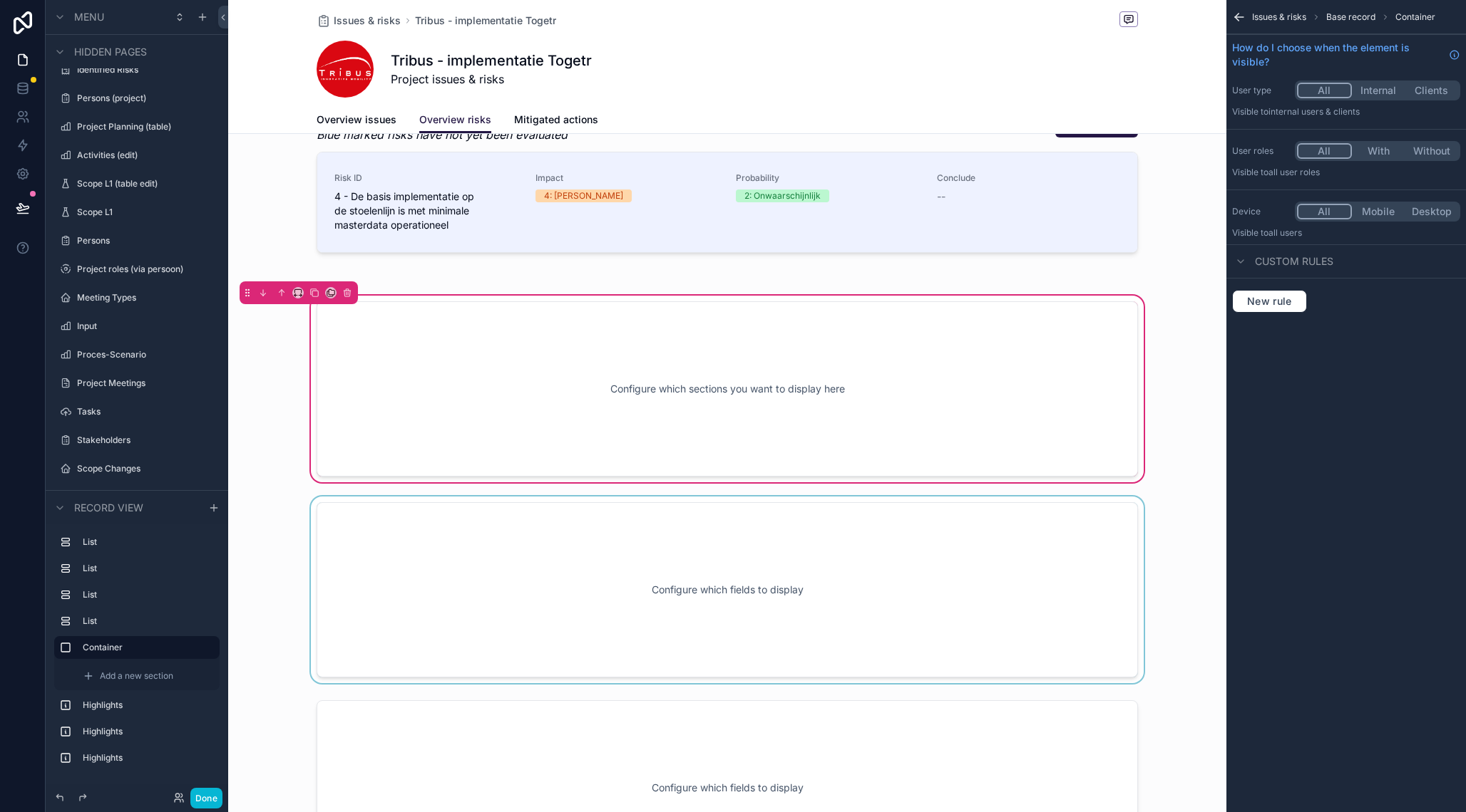
click at [541, 386] on div "Configure which sections you want to display here" at bounding box center [727, 389] width 774 height 129
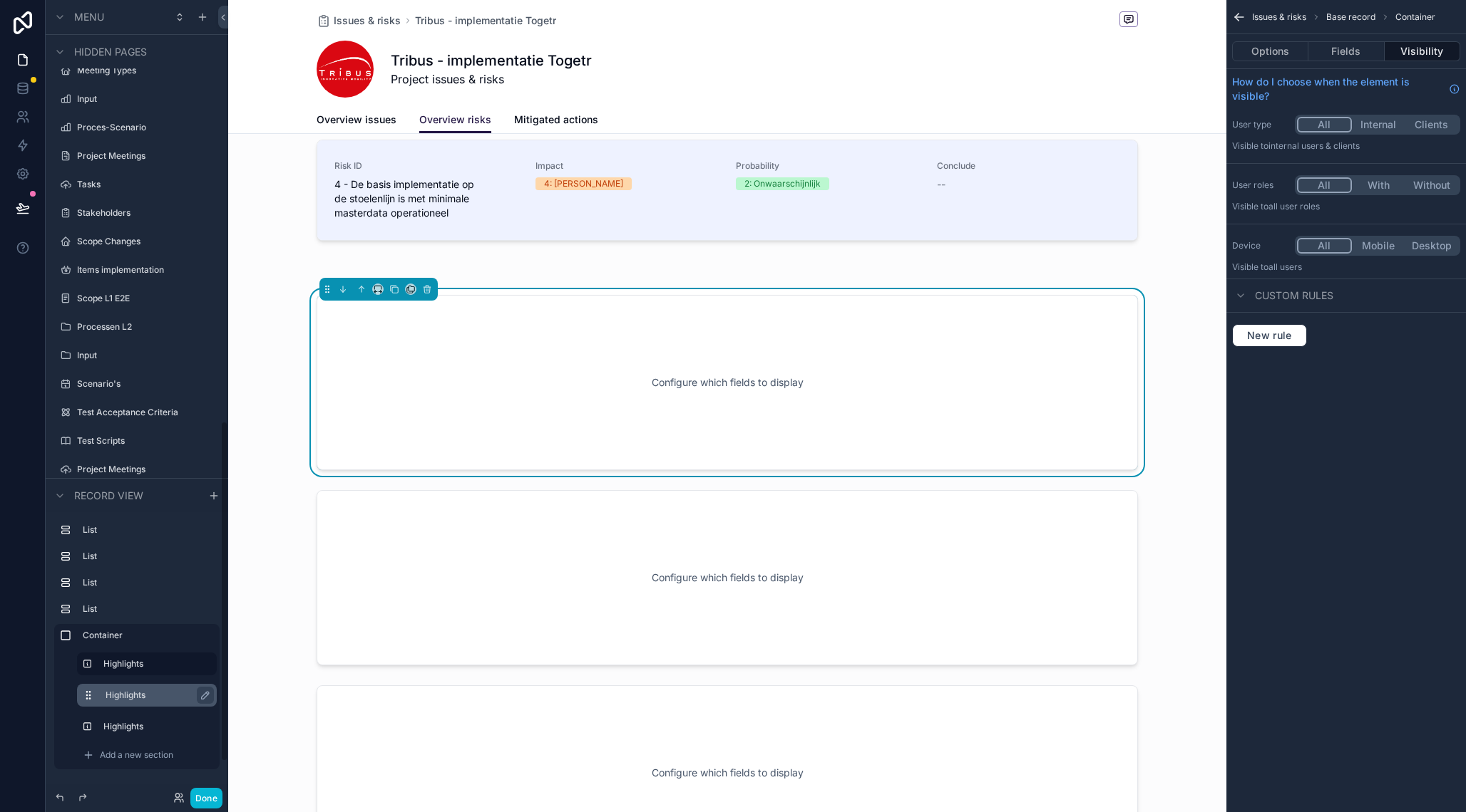
scroll to position [983, 0]
click at [523, 389] on div "Configure which fields to display" at bounding box center [727, 383] width 774 height 129
click at [380, 292] on icon "scrollable content" at bounding box center [377, 289] width 10 height 10
click at [405, 345] on span "25%" at bounding box center [395, 343] width 22 height 17
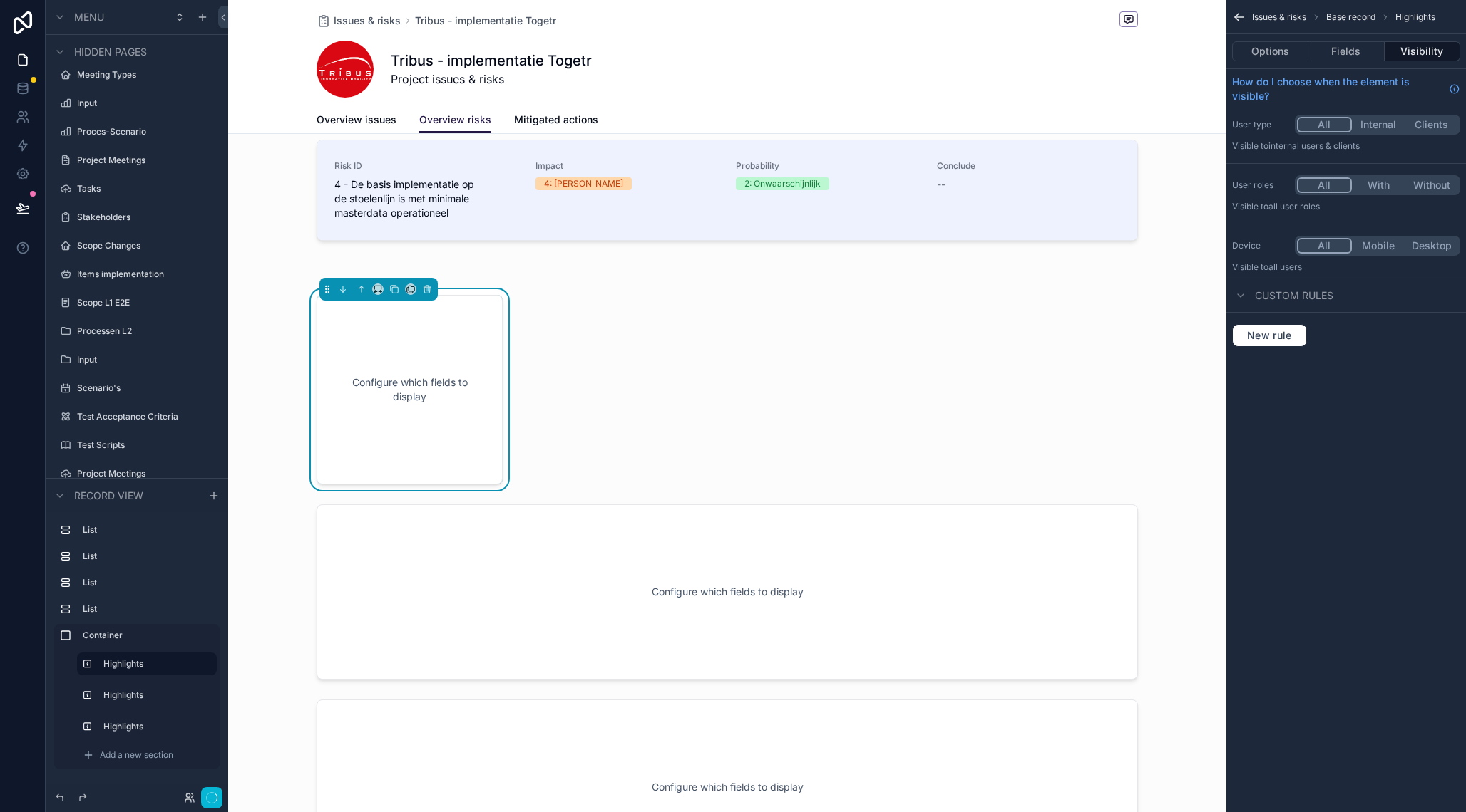
scroll to position [311, 0]
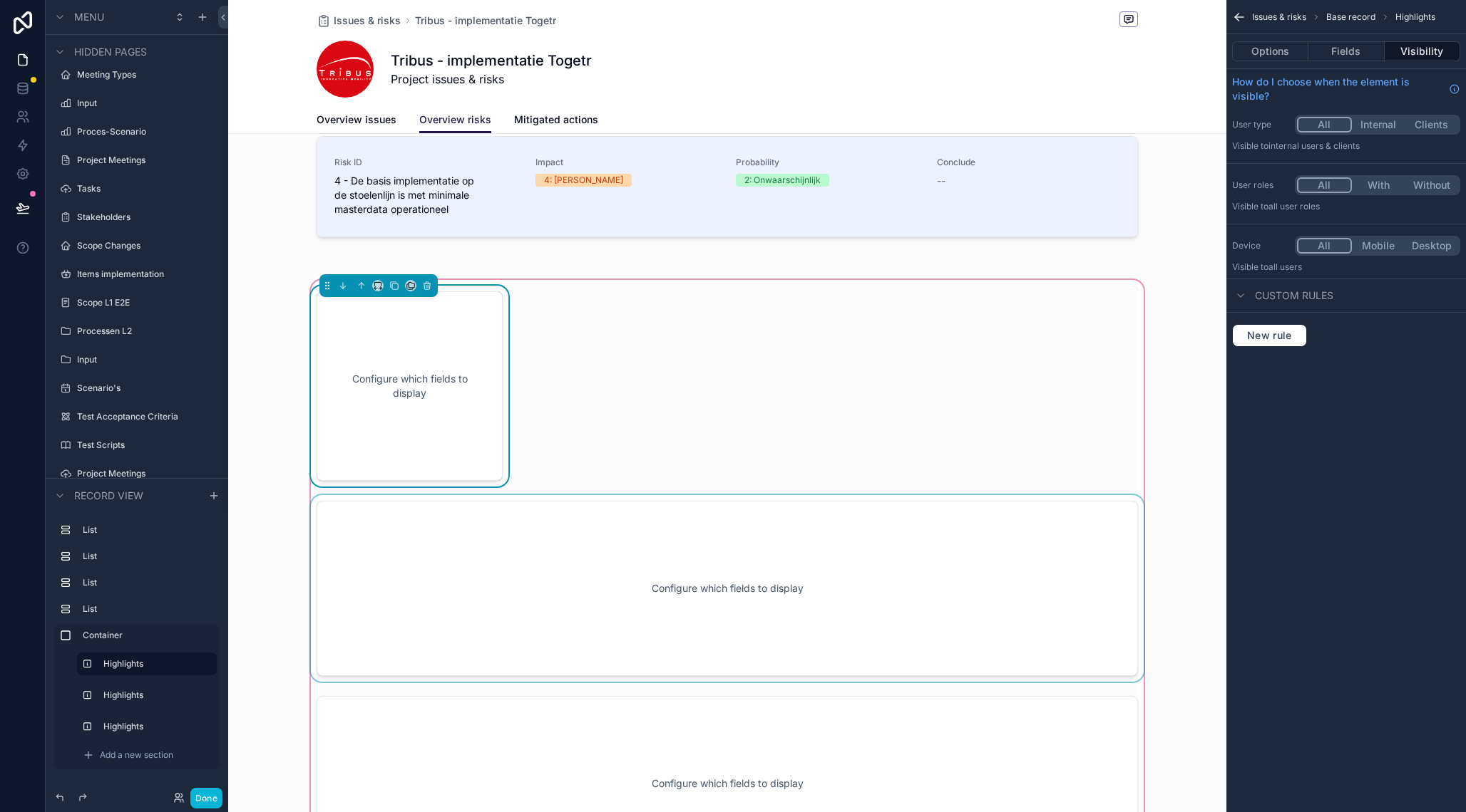
click at [472, 553] on div "scrollable content" at bounding box center [728, 588] width 839 height 187
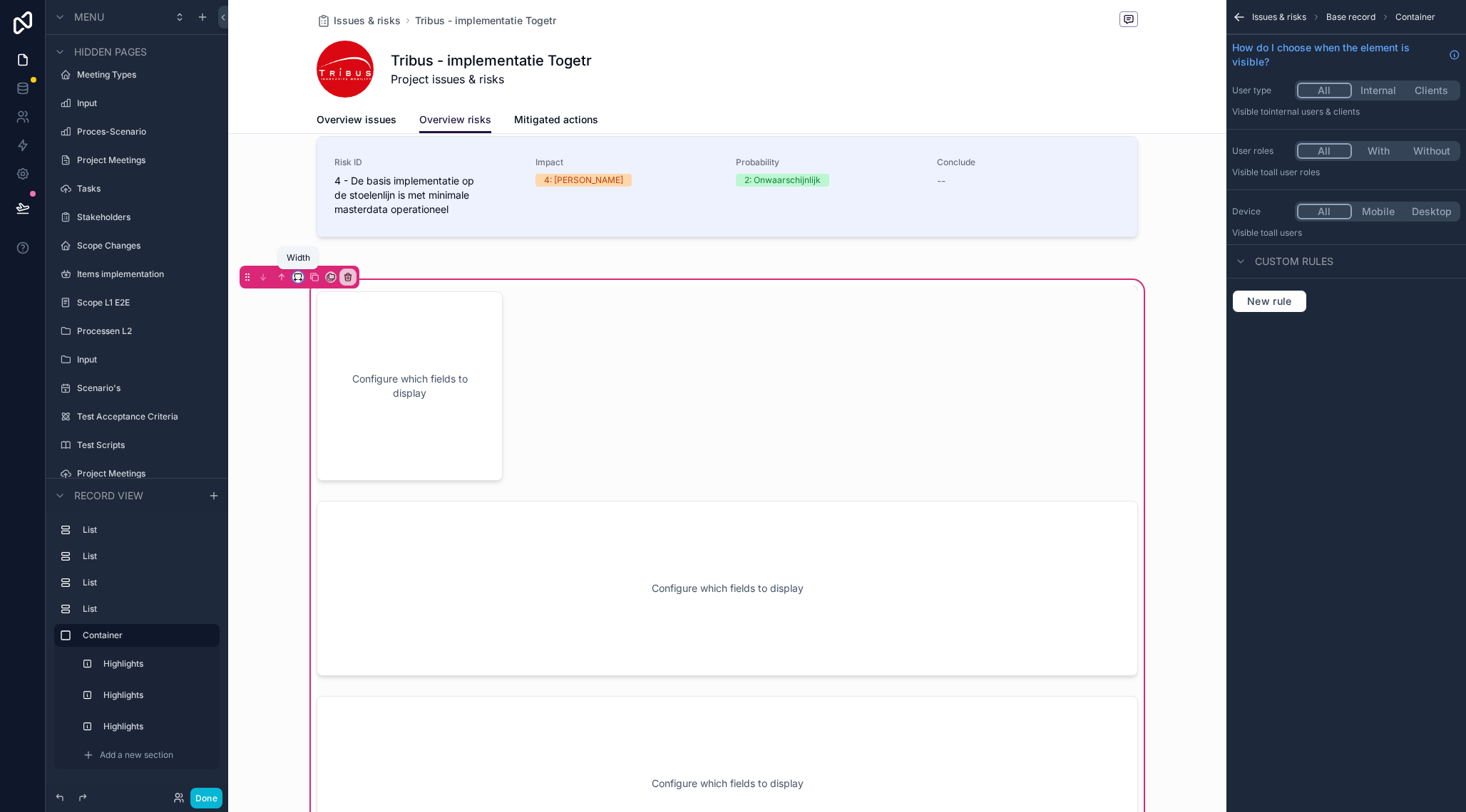
click at [298, 279] on icon "scrollable content" at bounding box center [298, 277] width 10 height 10
click at [309, 332] on span "25%" at bounding box center [315, 330] width 22 height 17
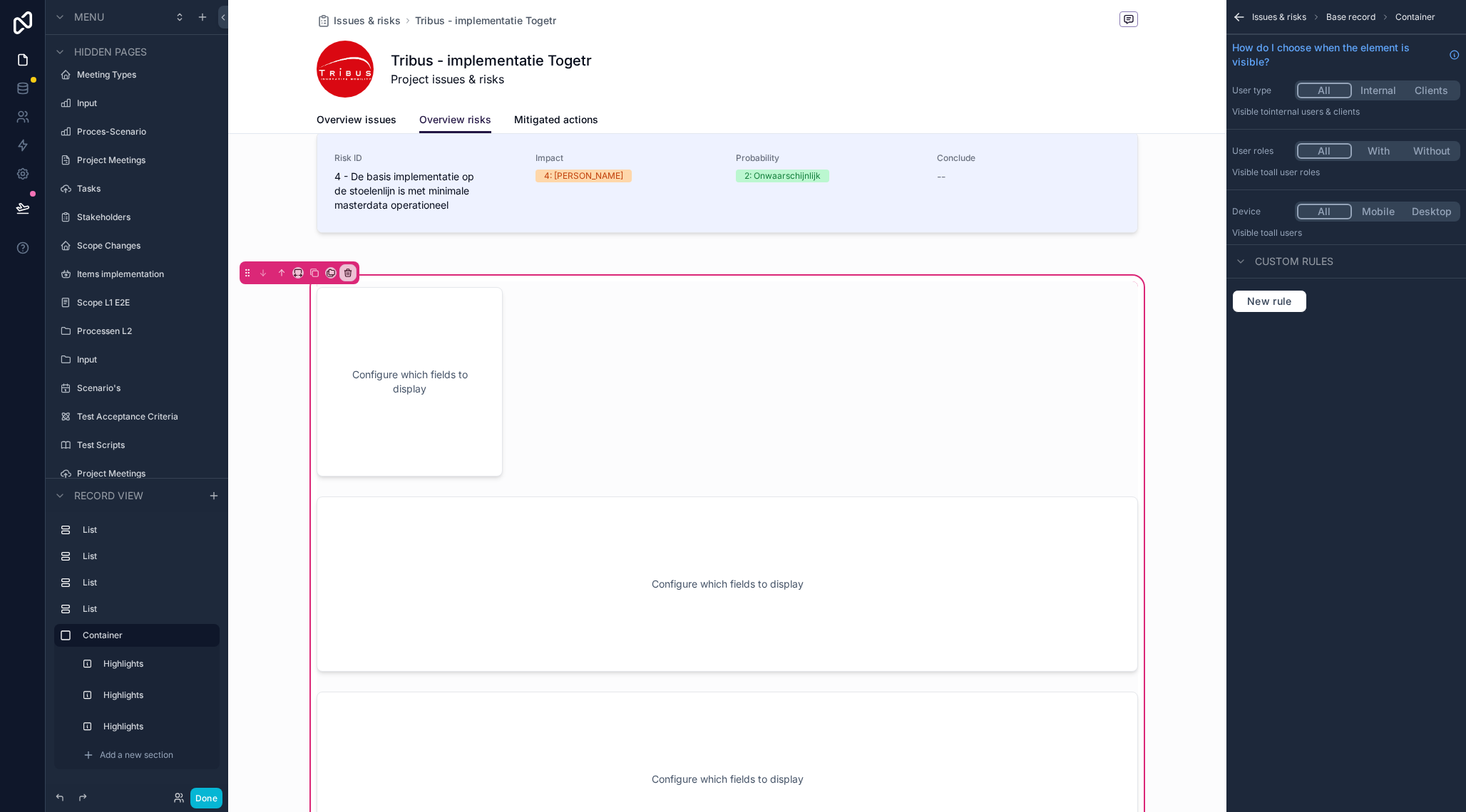
scroll to position [319, 0]
click at [561, 556] on div "scrollable content" at bounding box center [728, 580] width 839 height 187
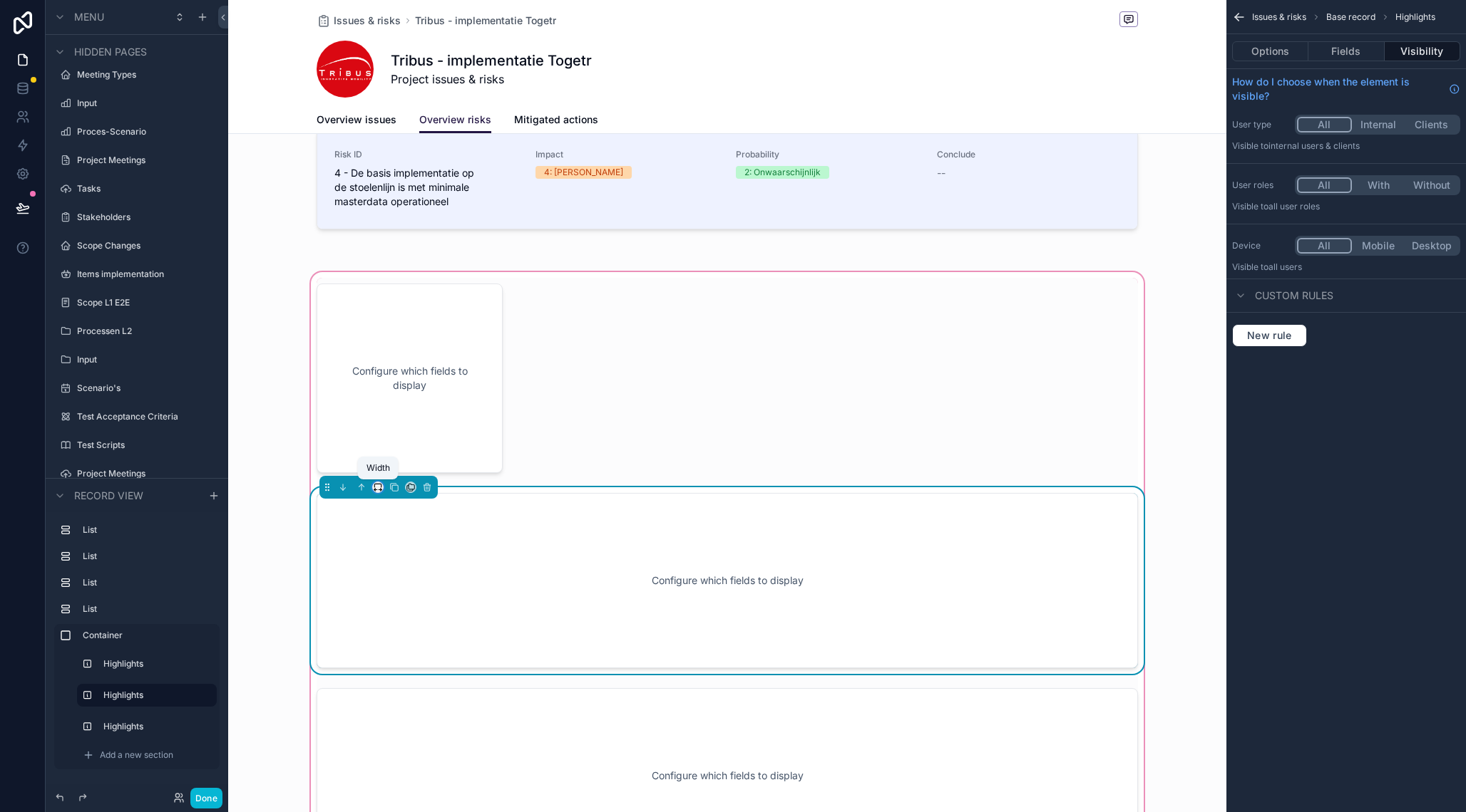
click at [378, 485] on icon "scrollable content" at bounding box center [377, 487] width 10 height 10
click at [401, 543] on span "25%" at bounding box center [395, 540] width 22 height 17
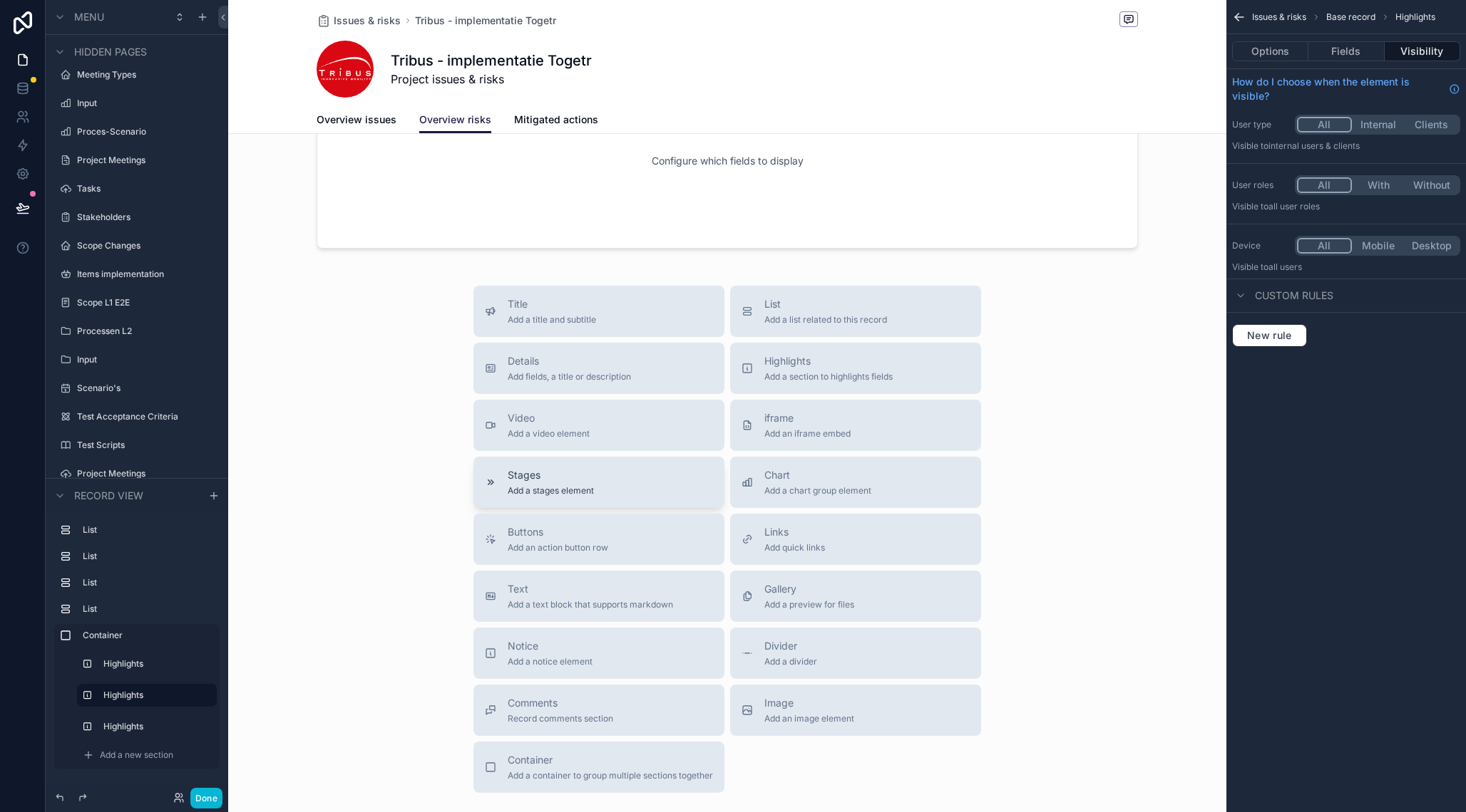
scroll to position [741, 0]
click at [787, 373] on span "Add a section to highlights fields" at bounding box center [828, 374] width 129 height 11
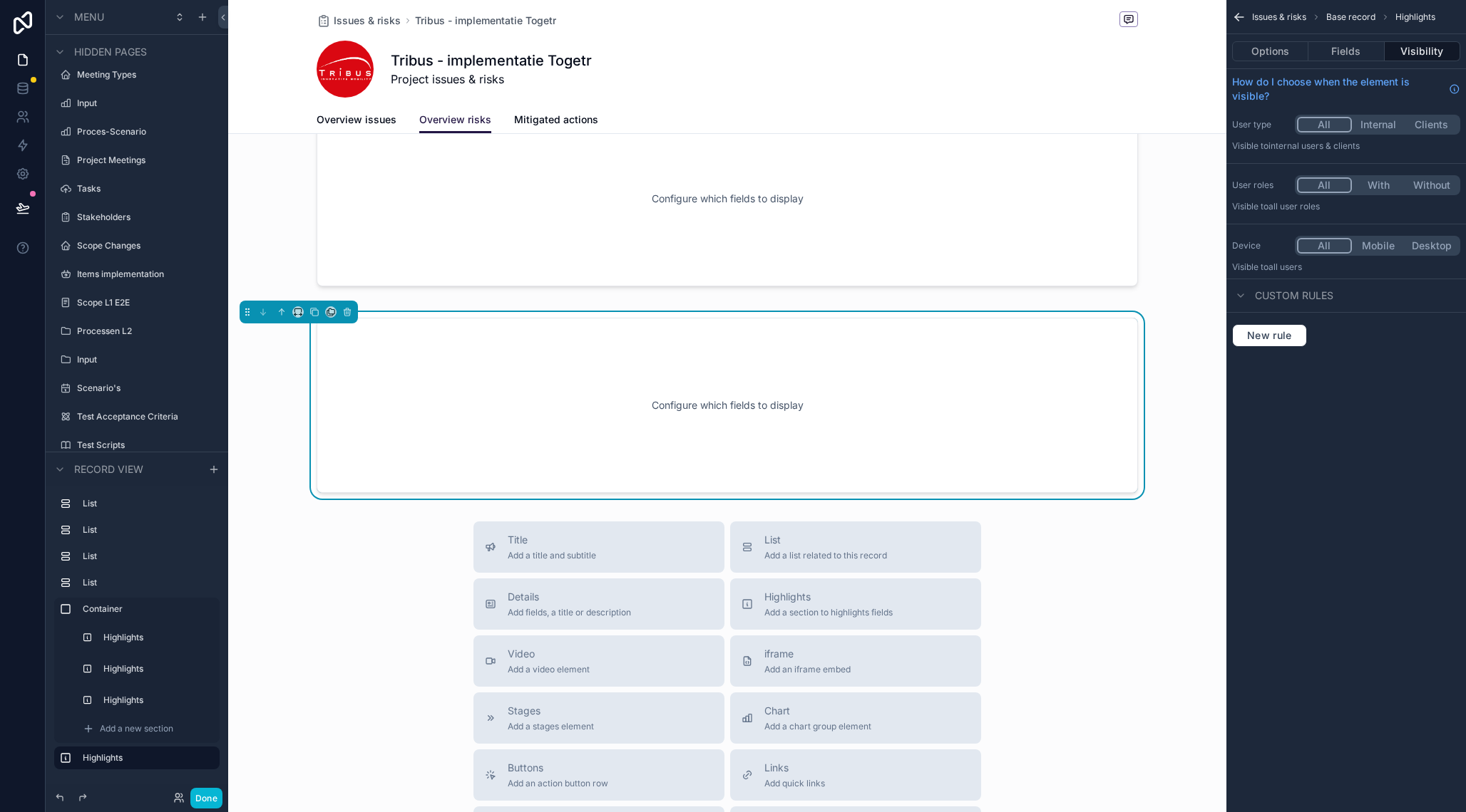
scroll to position [700, 0]
click at [1268, 54] on button "Options" at bounding box center [1270, 51] width 77 height 20
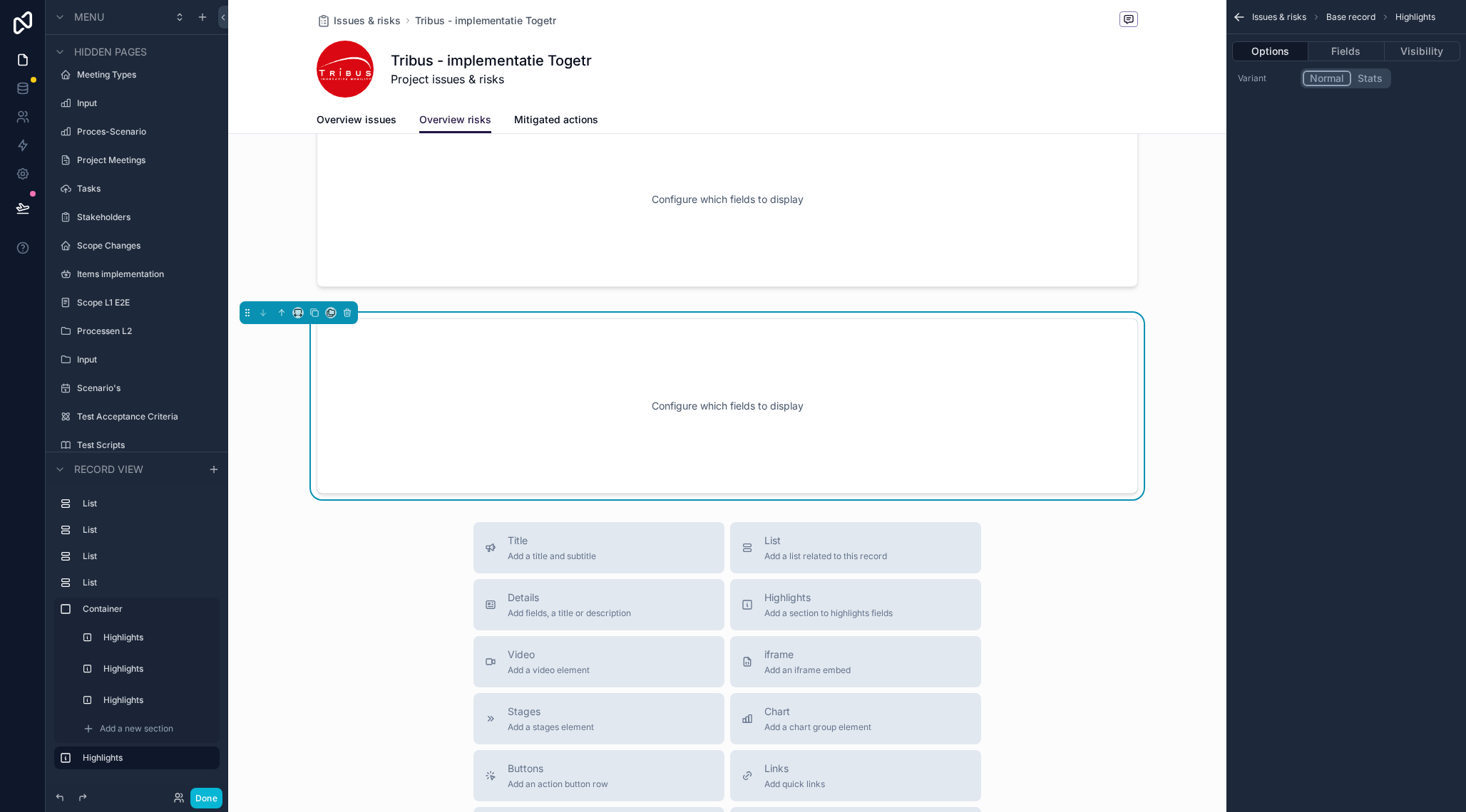
click at [1362, 78] on button "Stats" at bounding box center [1369, 78] width 38 height 16
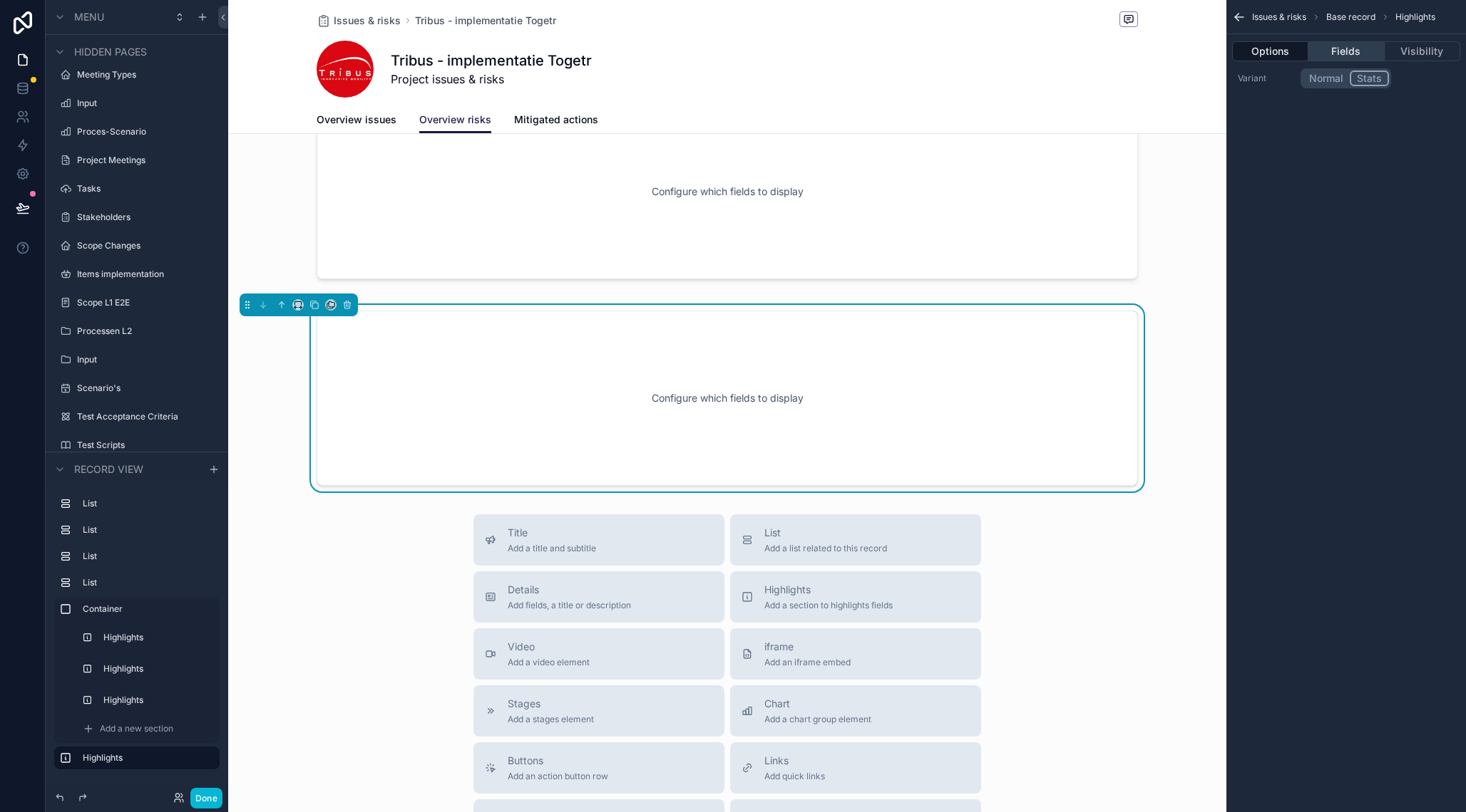
click at [1357, 54] on button "Fields" at bounding box center [1346, 51] width 76 height 20
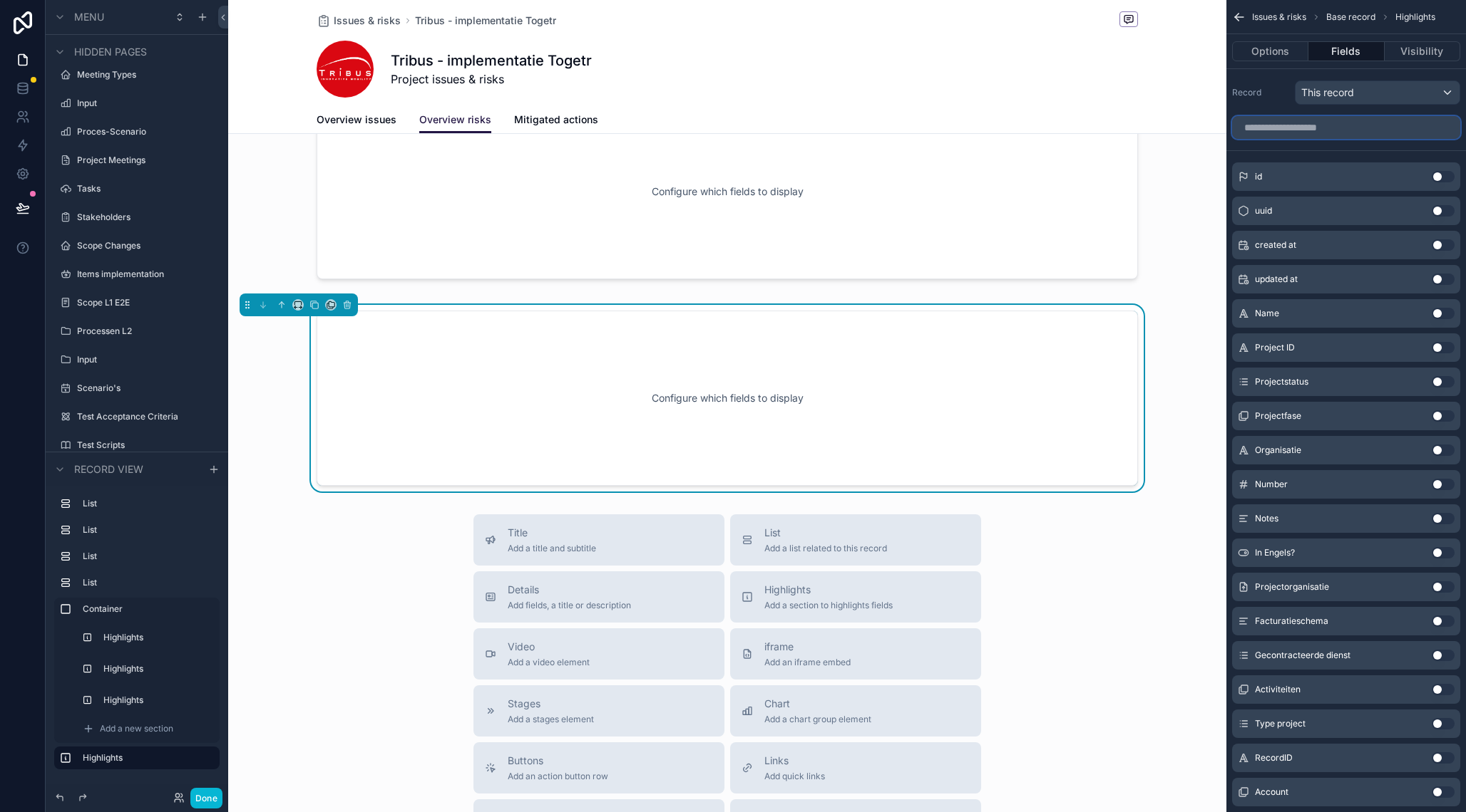
click at [1373, 133] on input "scrollable content" at bounding box center [1345, 128] width 228 height 23
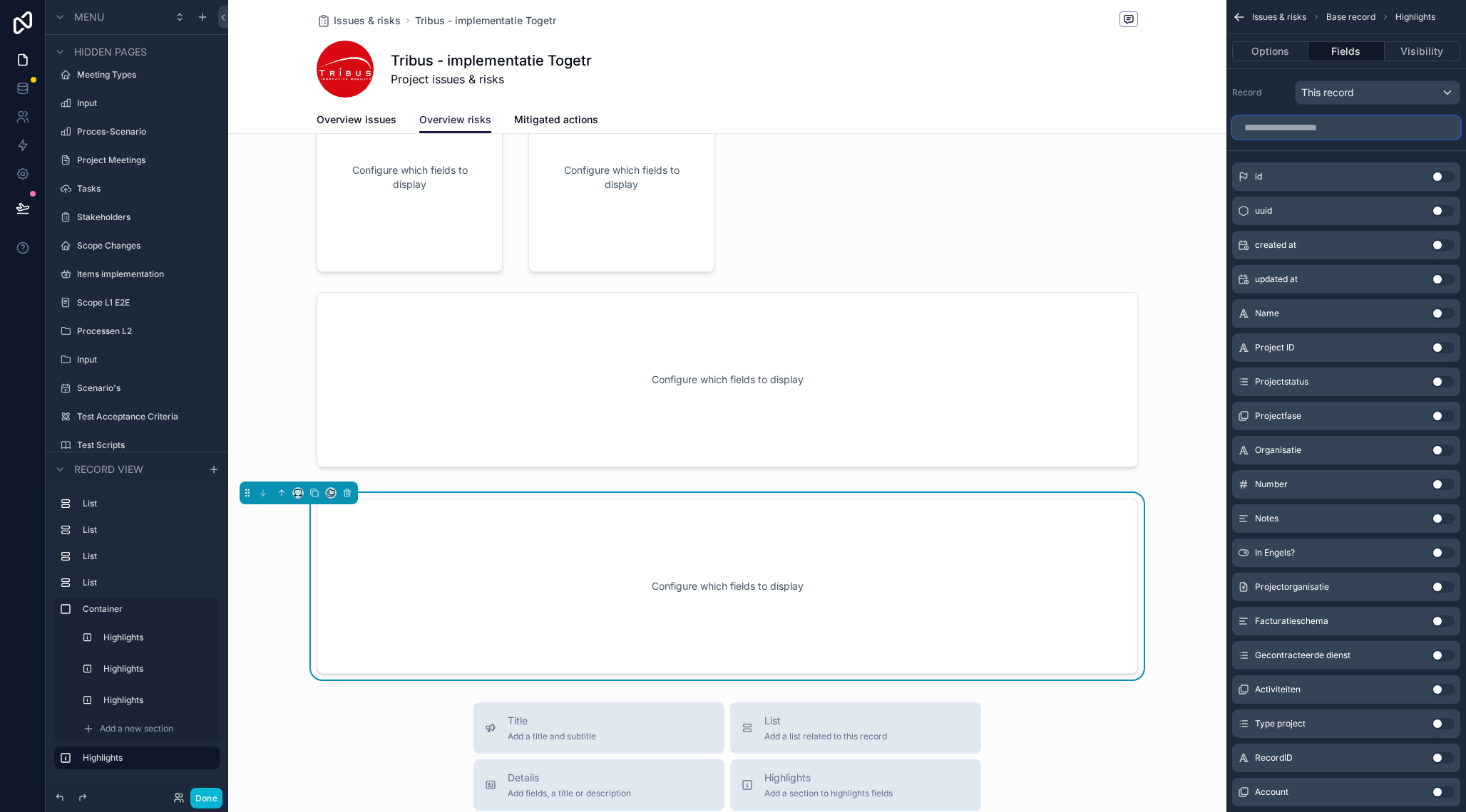
scroll to position [517, 0]
click at [779, 424] on div "scrollable content" at bounding box center [727, 277] width 998 height 413
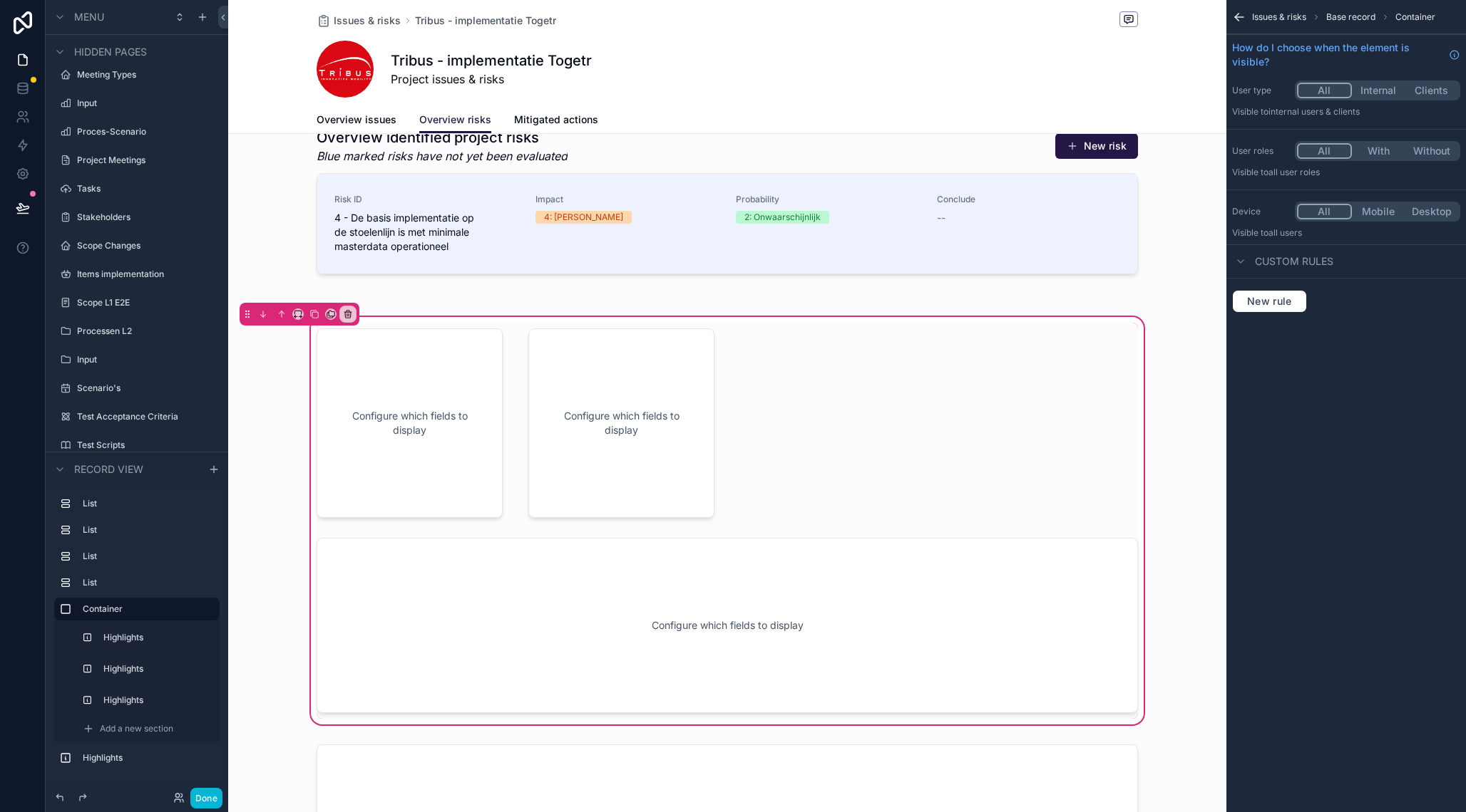
scroll to position [270, 0]
click at [801, 383] on div "Configure which fields to display Configure which fields to display Configure w…" at bounding box center [728, 525] width 839 height 396
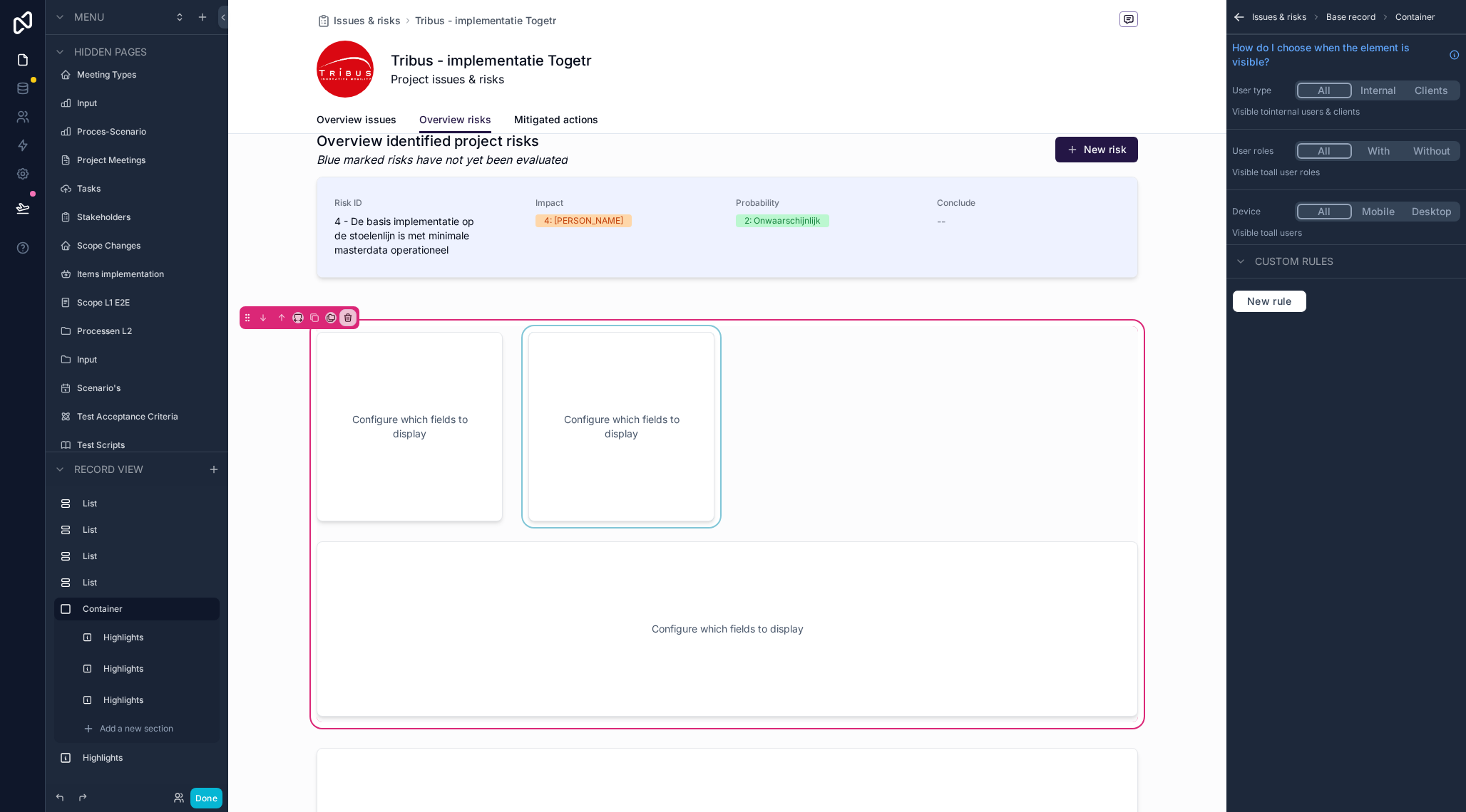
click at [657, 413] on div "scrollable content" at bounding box center [621, 427] width 204 height 201
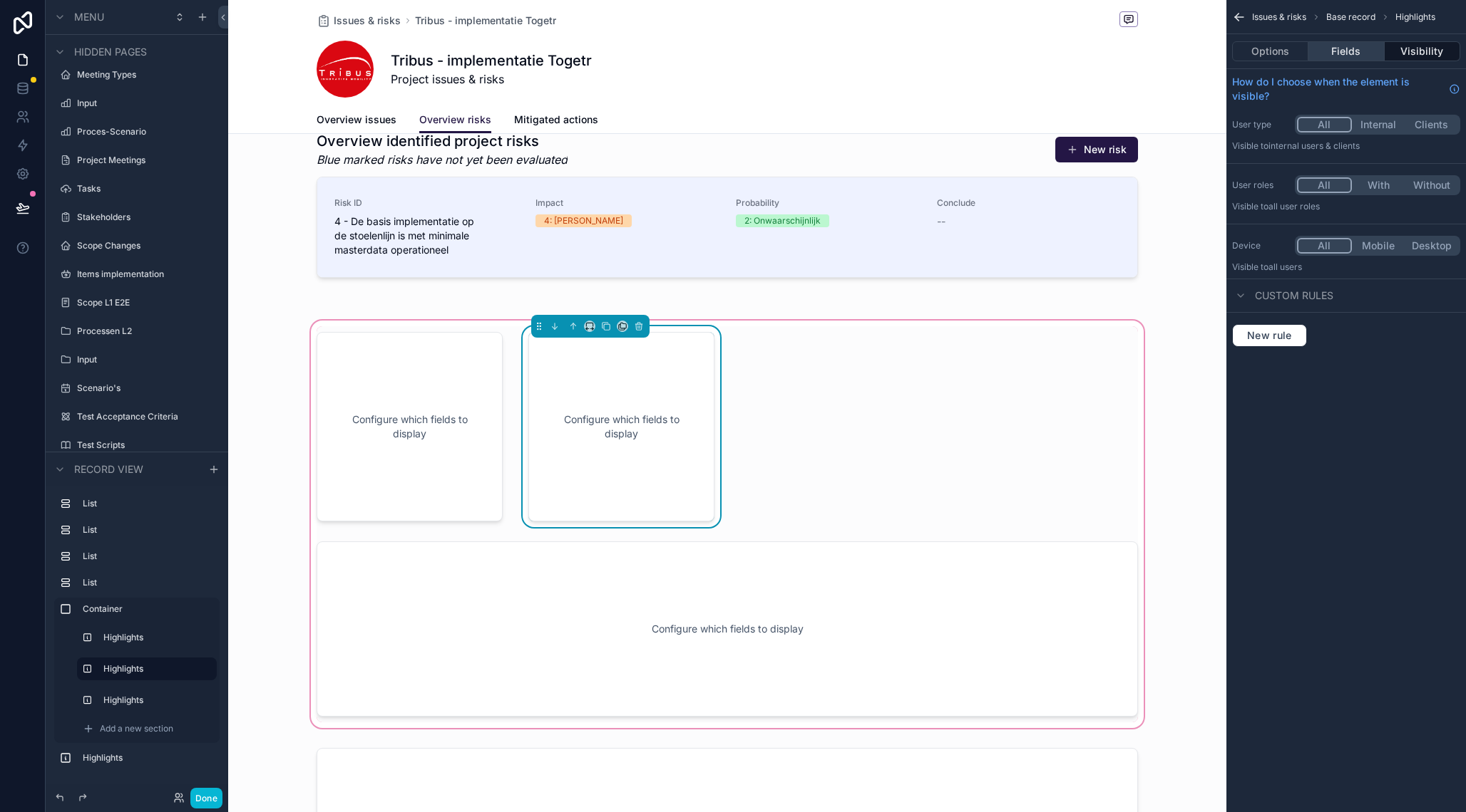
click at [1333, 57] on button "Fields" at bounding box center [1346, 51] width 76 height 20
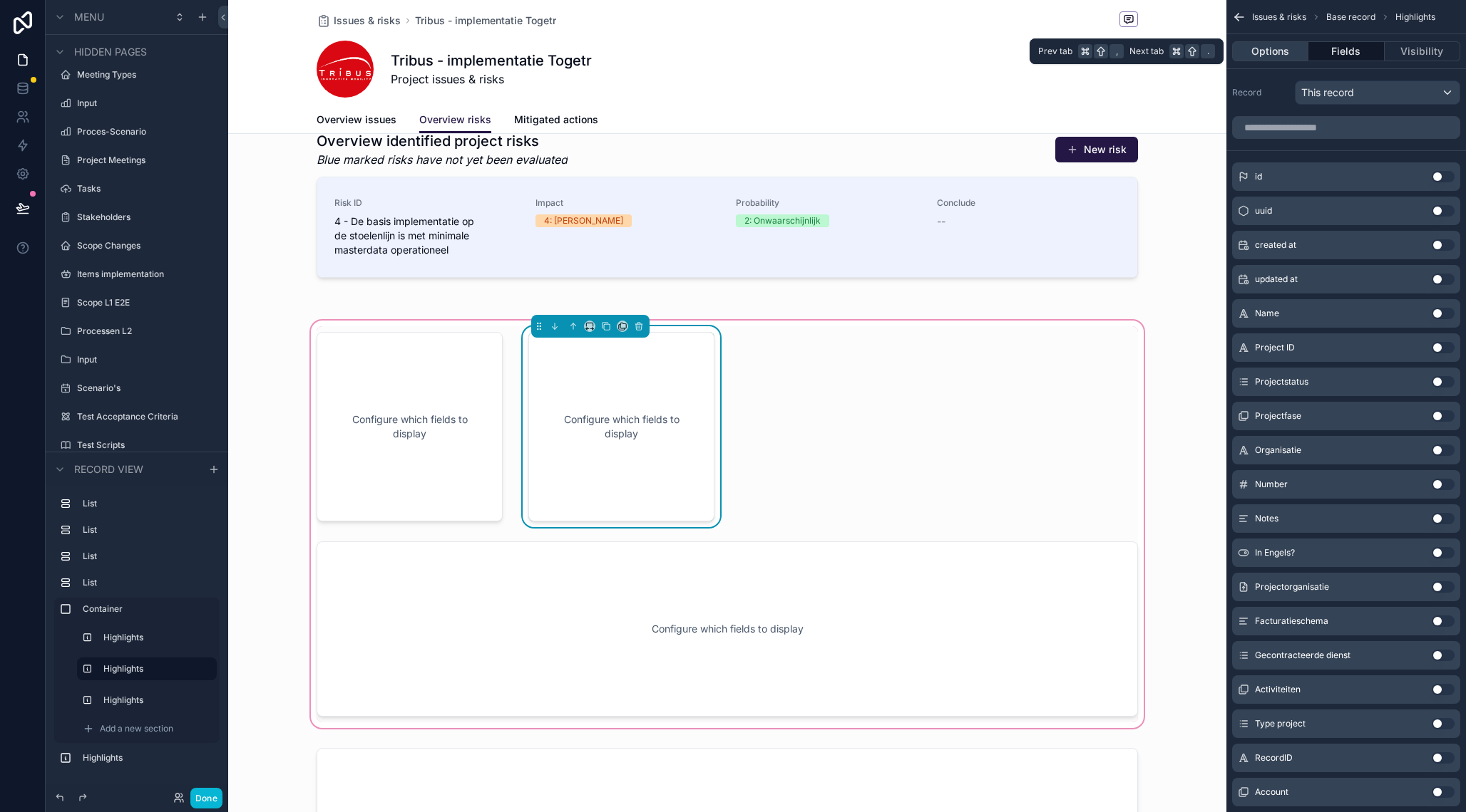
click at [1282, 55] on button "Options" at bounding box center [1270, 51] width 77 height 20
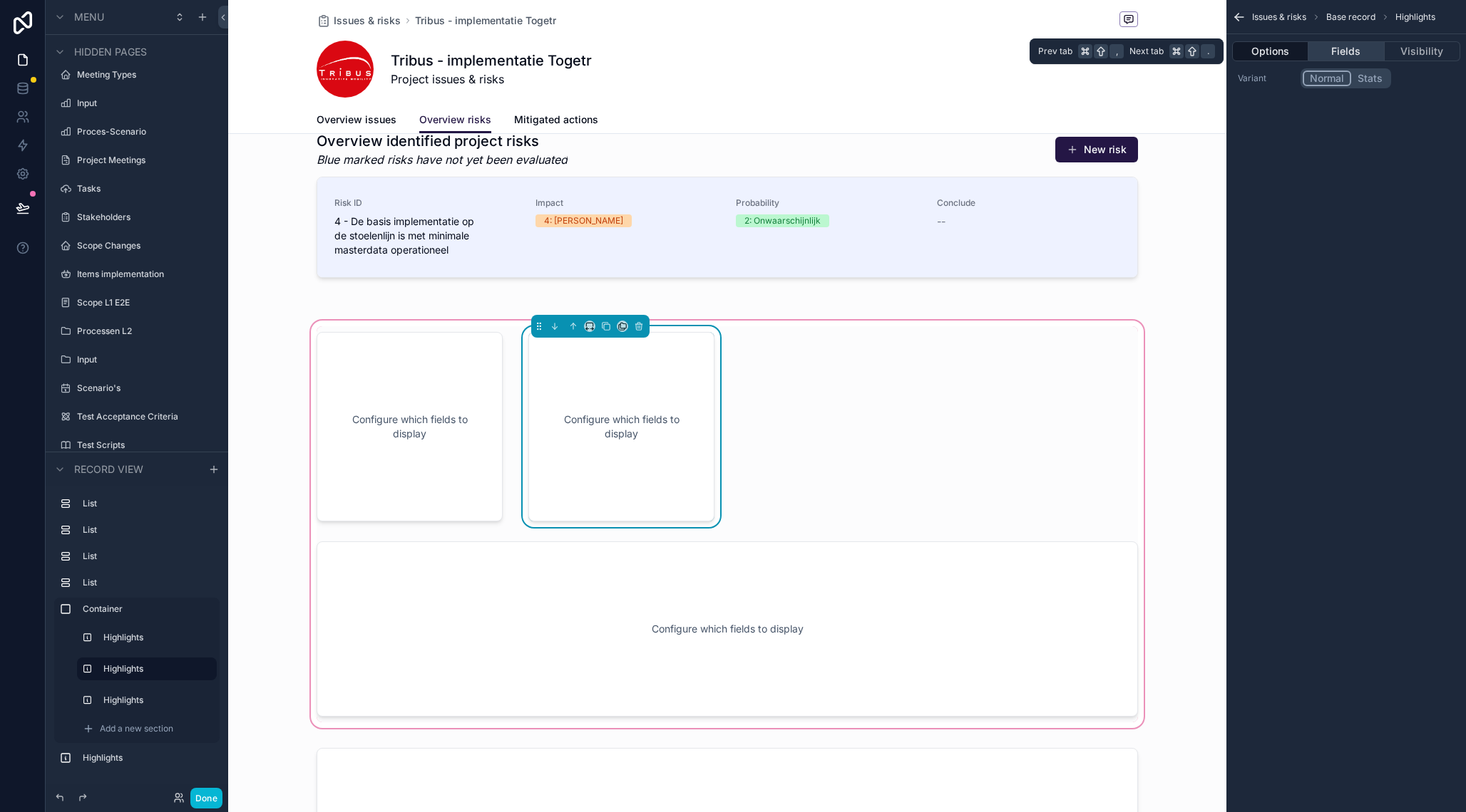
click at [1356, 55] on button "Fields" at bounding box center [1346, 51] width 76 height 20
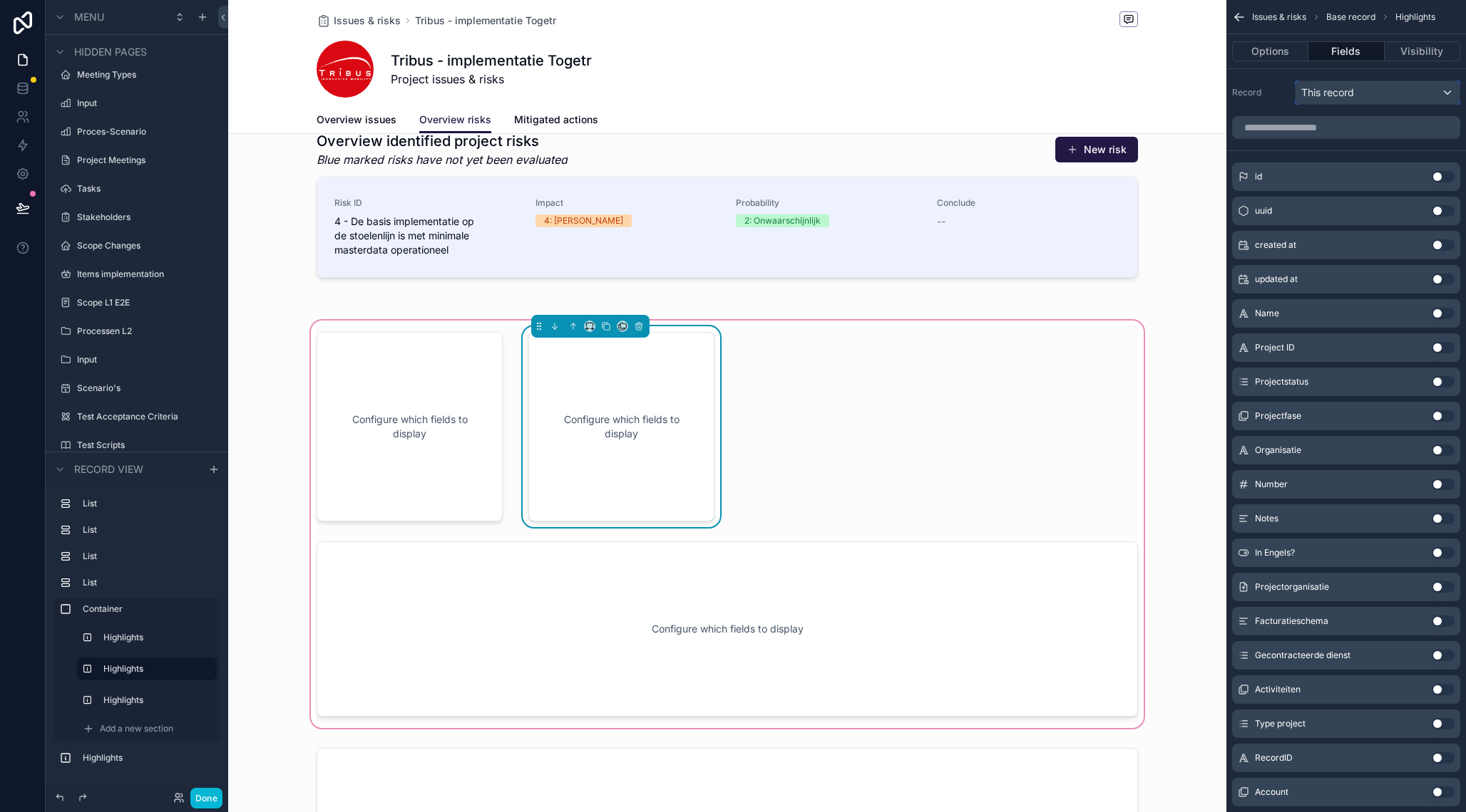
click at [1362, 92] on div "This record" at bounding box center [1377, 92] width 164 height 23
click at [1362, 92] on div "scrollable content" at bounding box center [733, 406] width 1466 height 812
click at [1268, 47] on button "Options" at bounding box center [1270, 51] width 77 height 20
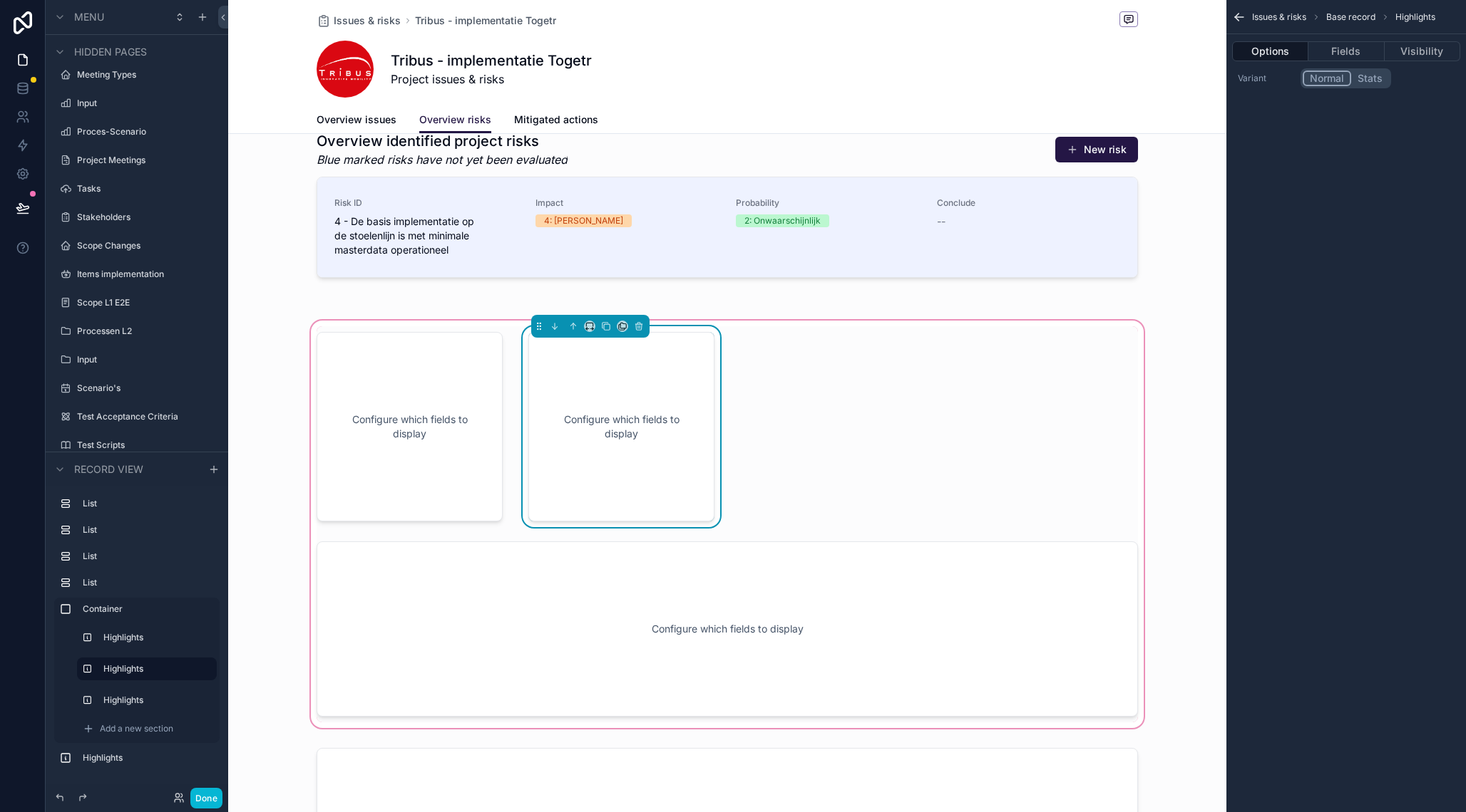
click at [900, 413] on div "Configure which fields to display Configure which fields to display Configure w…" at bounding box center [728, 525] width 839 height 396
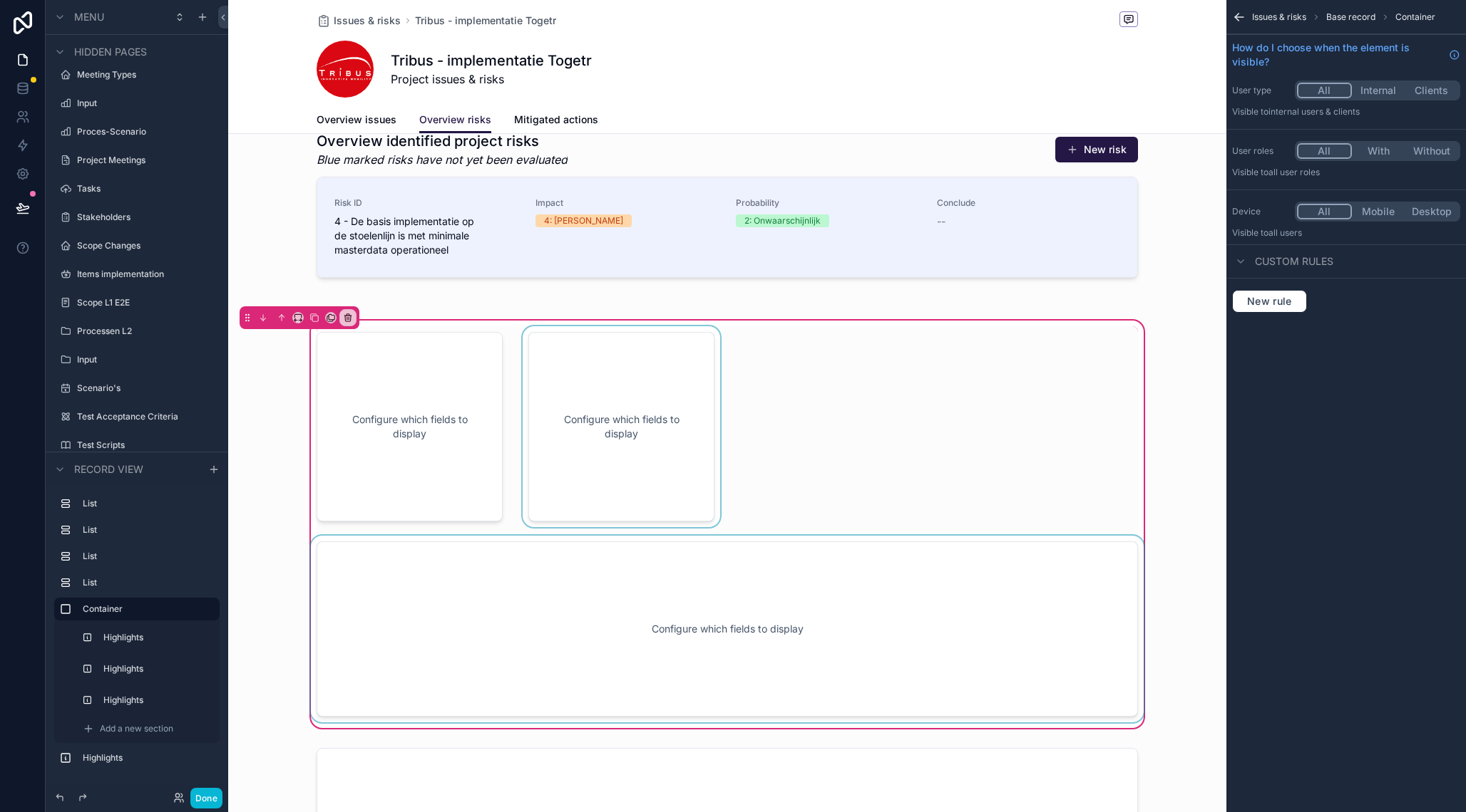
click at [662, 596] on div "scrollable content" at bounding box center [728, 629] width 839 height 187
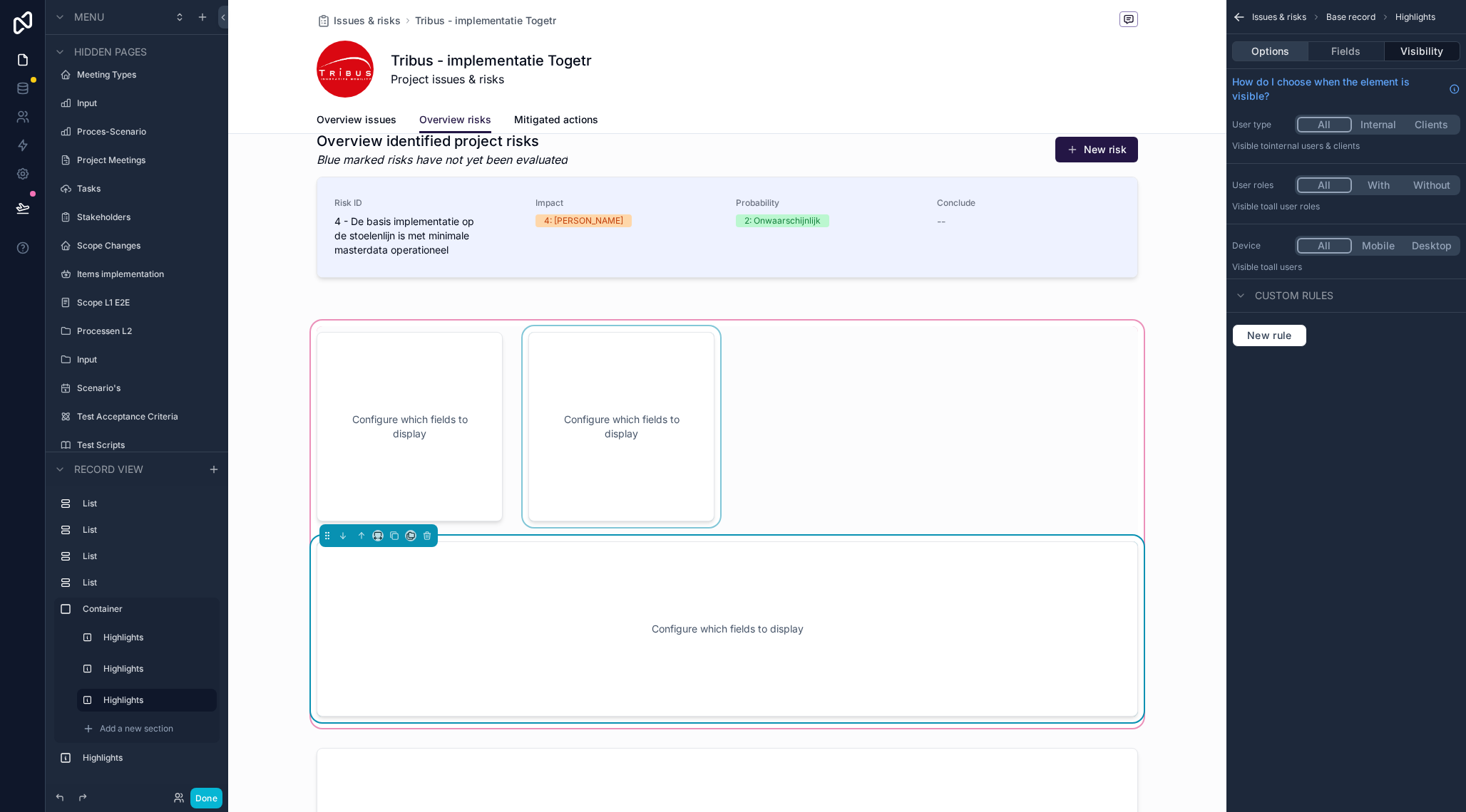
click at [1282, 54] on button "Options" at bounding box center [1270, 51] width 77 height 20
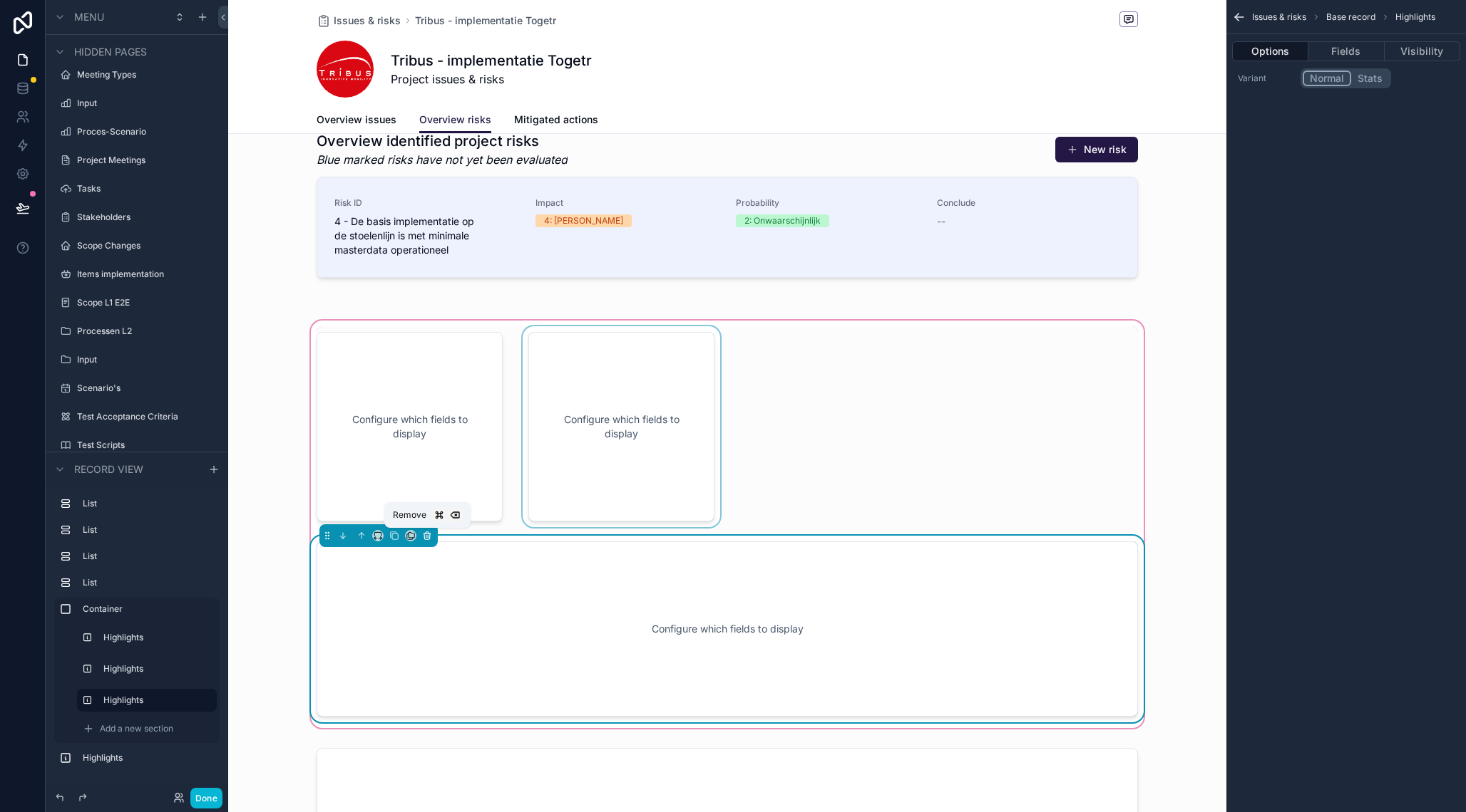
click at [432, 540] on icon "scrollable content" at bounding box center [426, 535] width 10 height 10
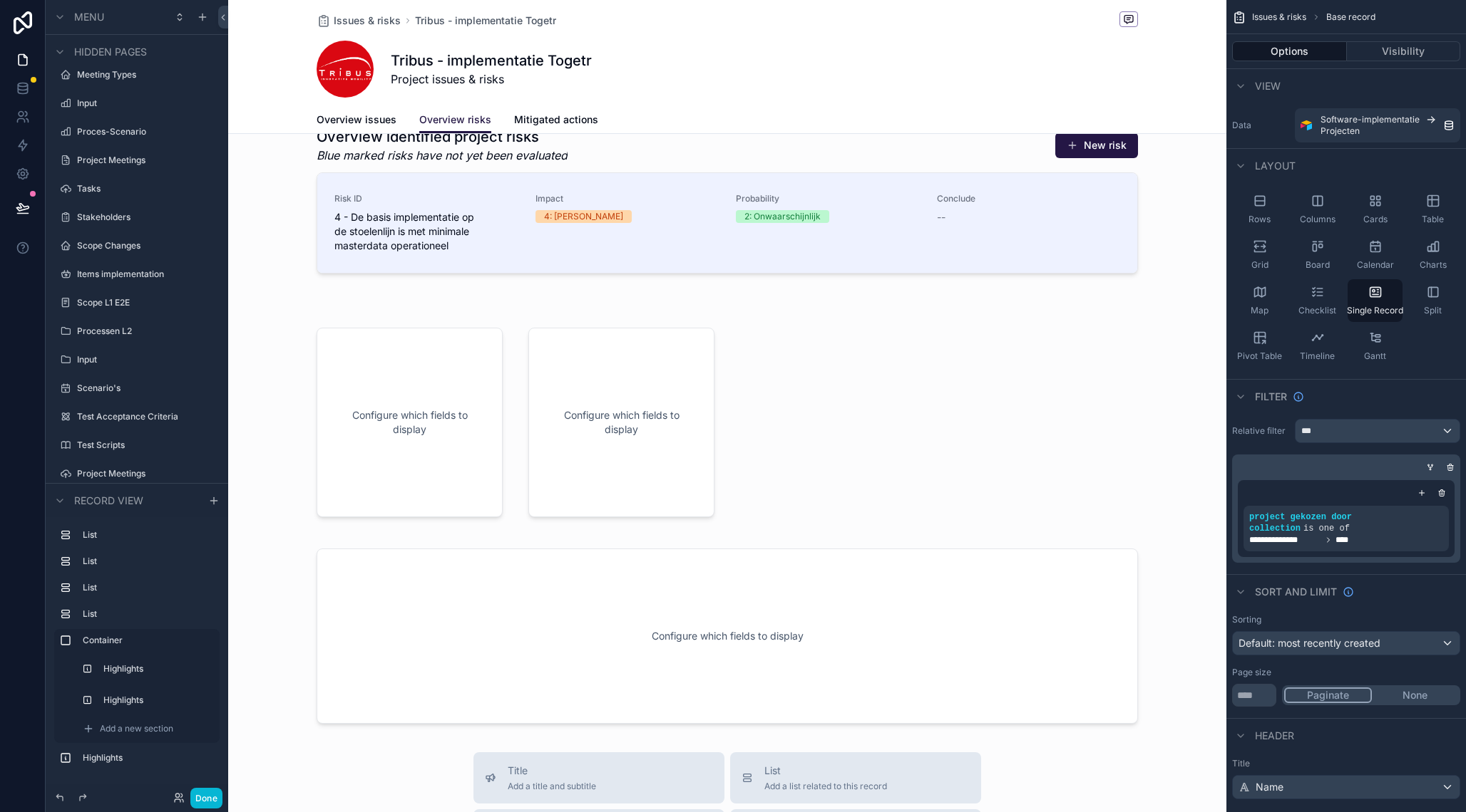
click at [465, 462] on div "scrollable content" at bounding box center [727, 550] width 998 height 1649
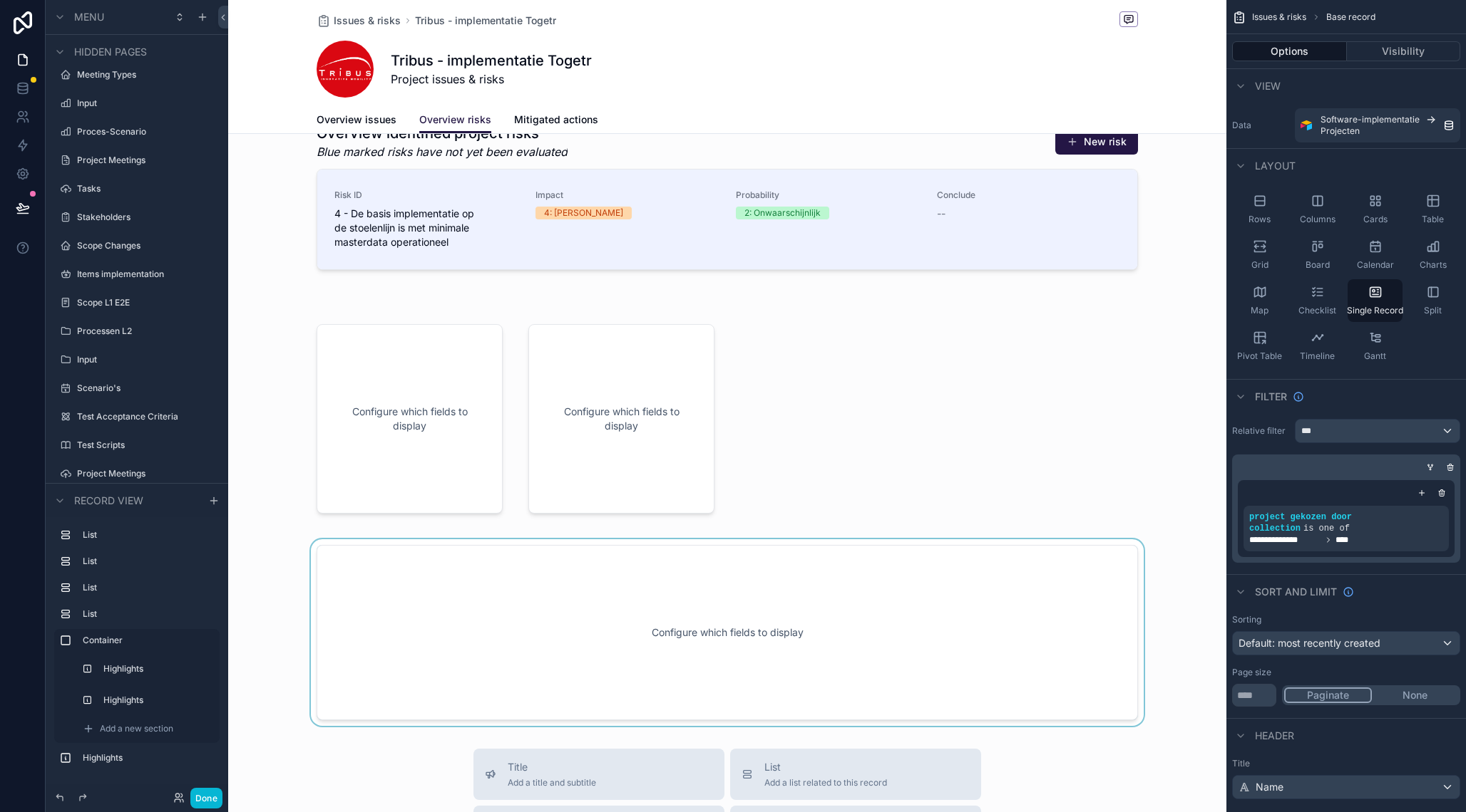
click at [513, 603] on div "scrollable content" at bounding box center [727, 633] width 998 height 187
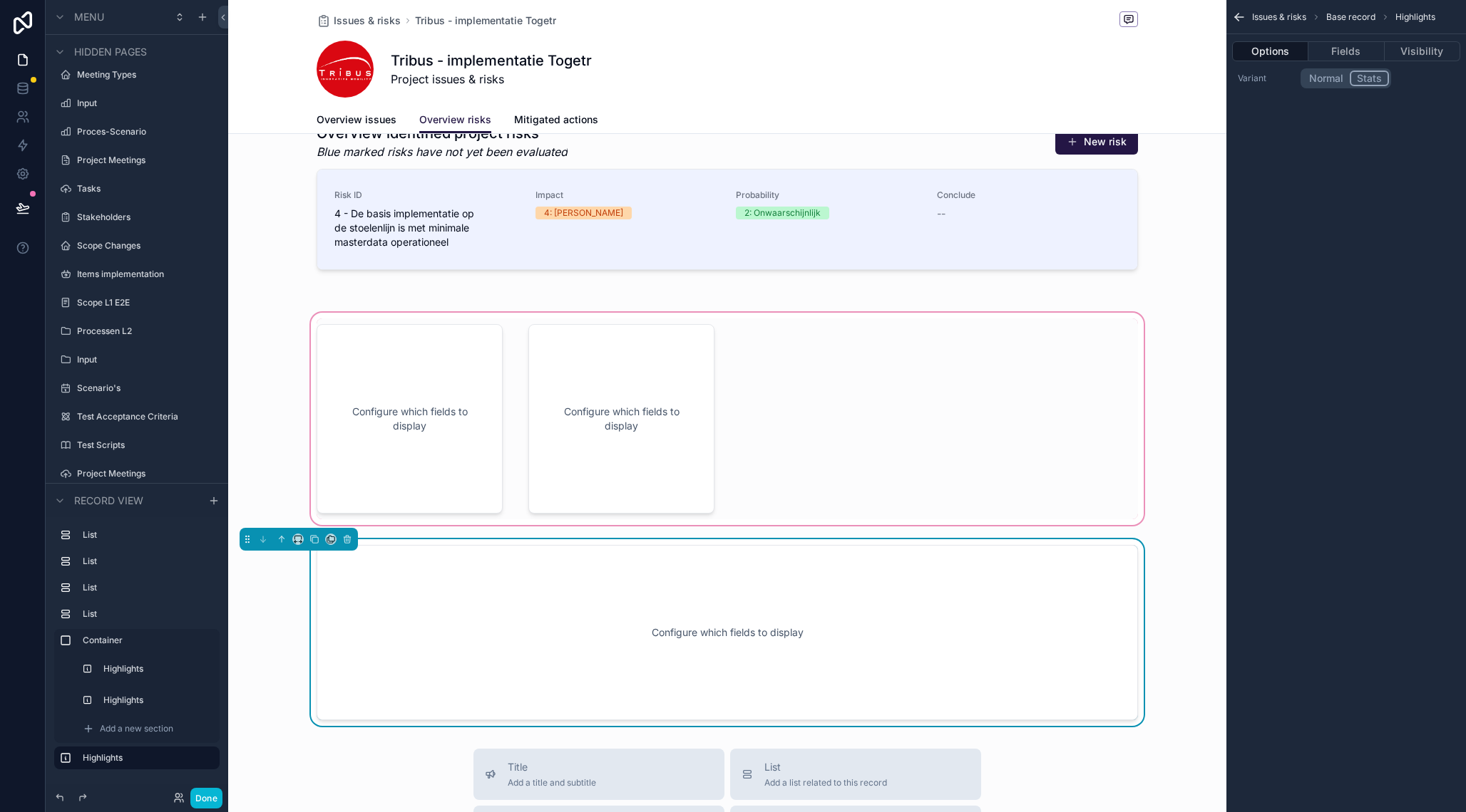
click at [496, 446] on div "scrollable content" at bounding box center [727, 419] width 998 height 218
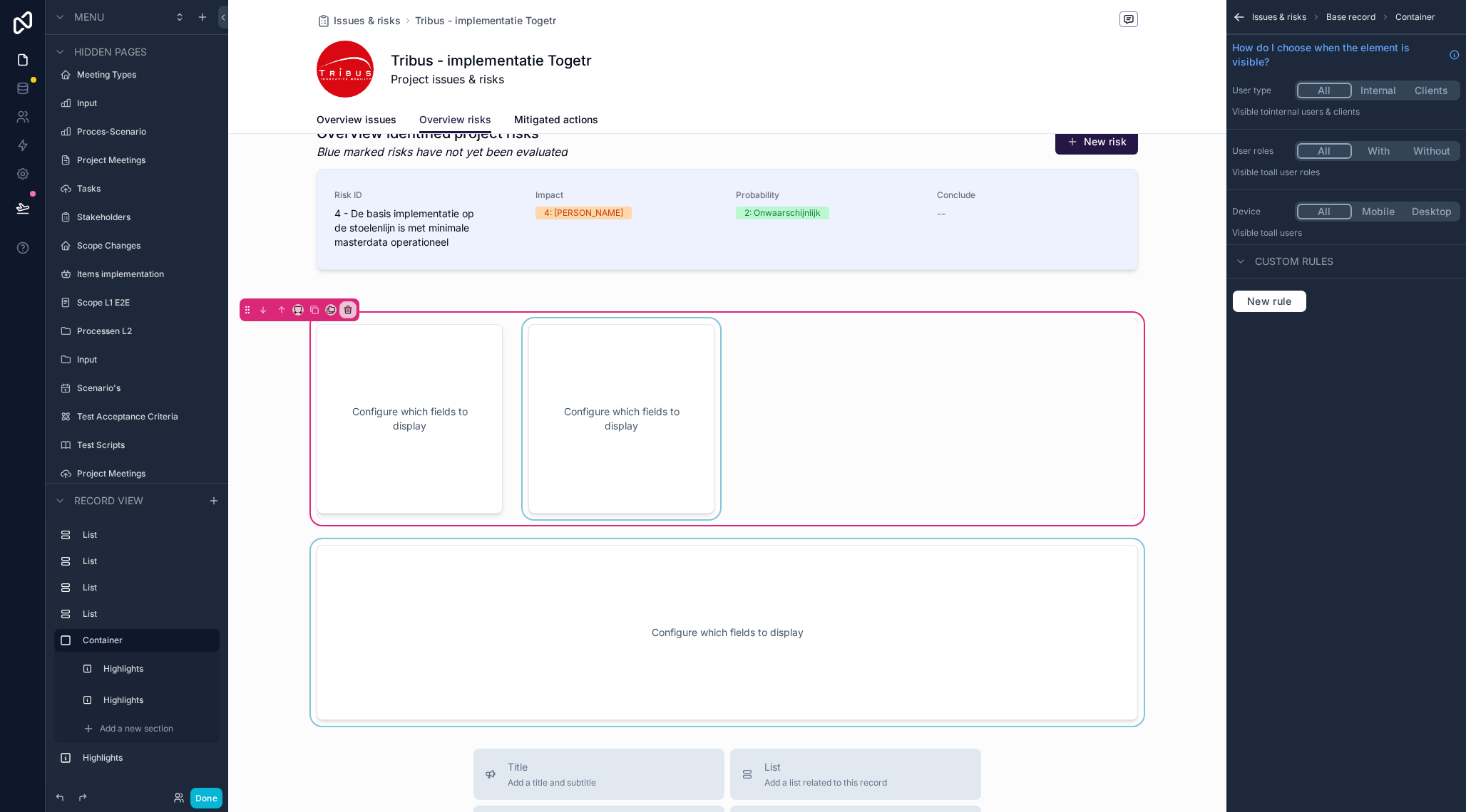
click at [672, 439] on div "scrollable content" at bounding box center [621, 419] width 204 height 201
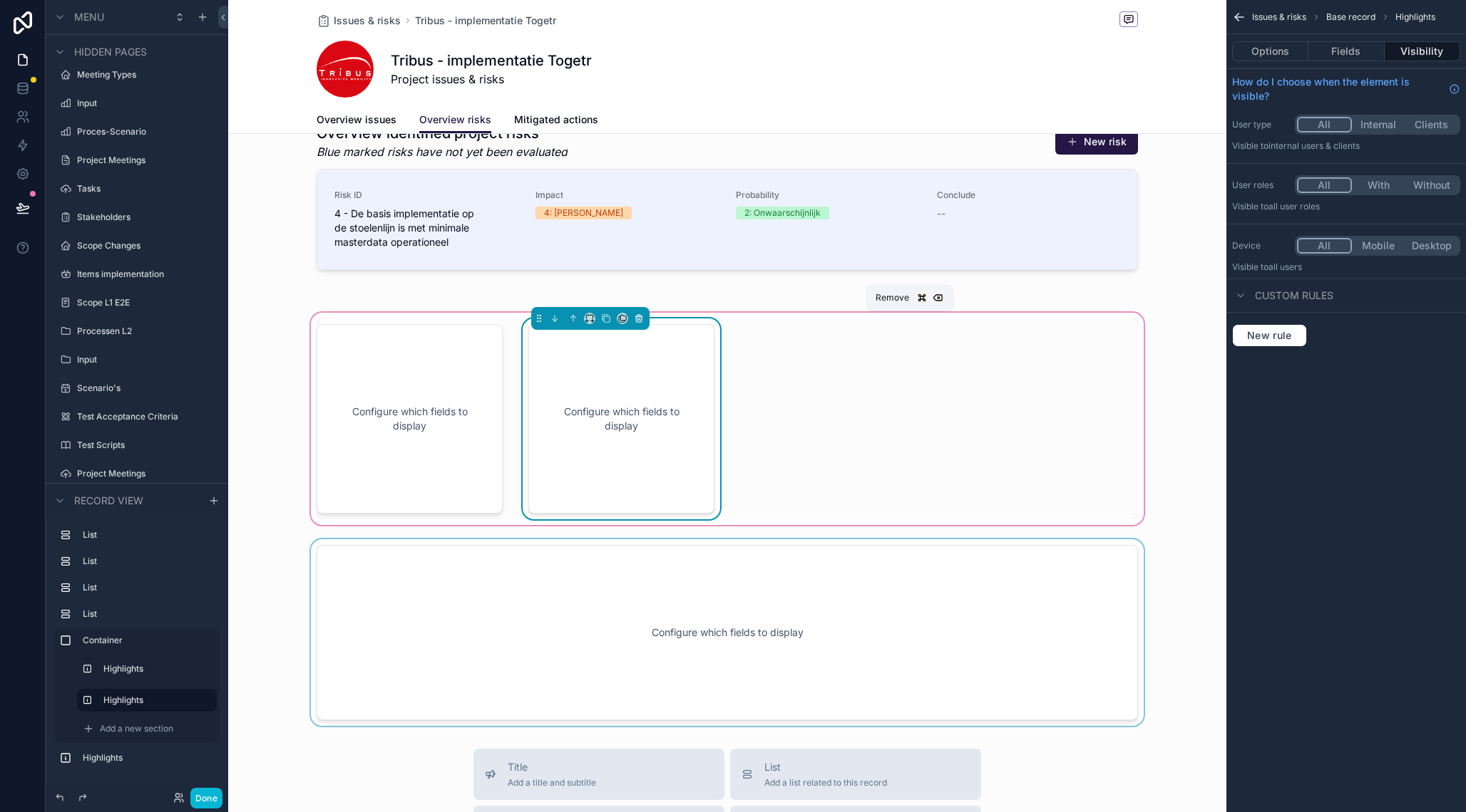
click at [642, 321] on icon "scrollable content" at bounding box center [638, 318] width 10 height 10
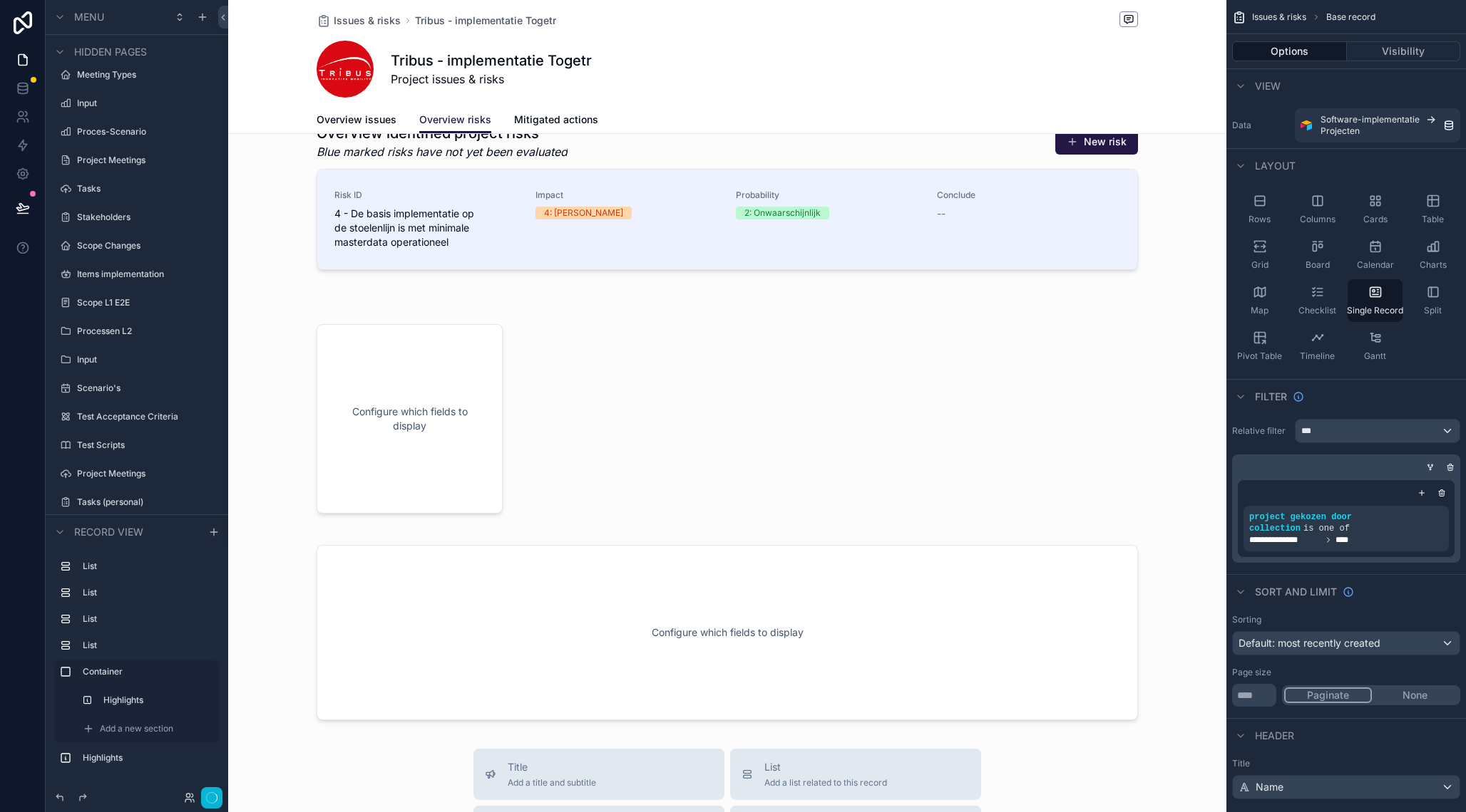
scroll to position [282, 0]
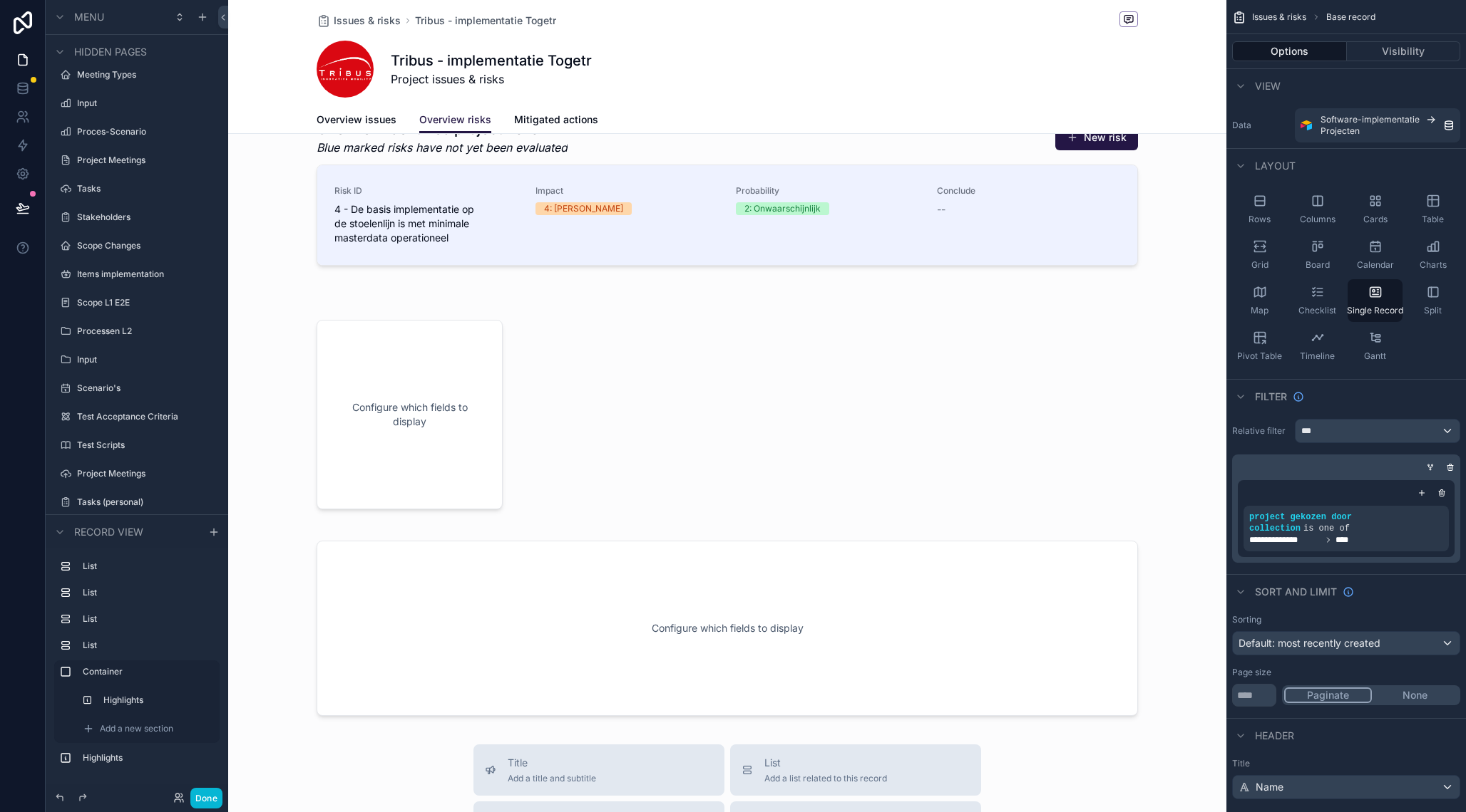
click at [477, 584] on div "scrollable content" at bounding box center [727, 543] width 998 height 1649
click at [477, 584] on div "scrollable content" at bounding box center [727, 625] width 998 height 187
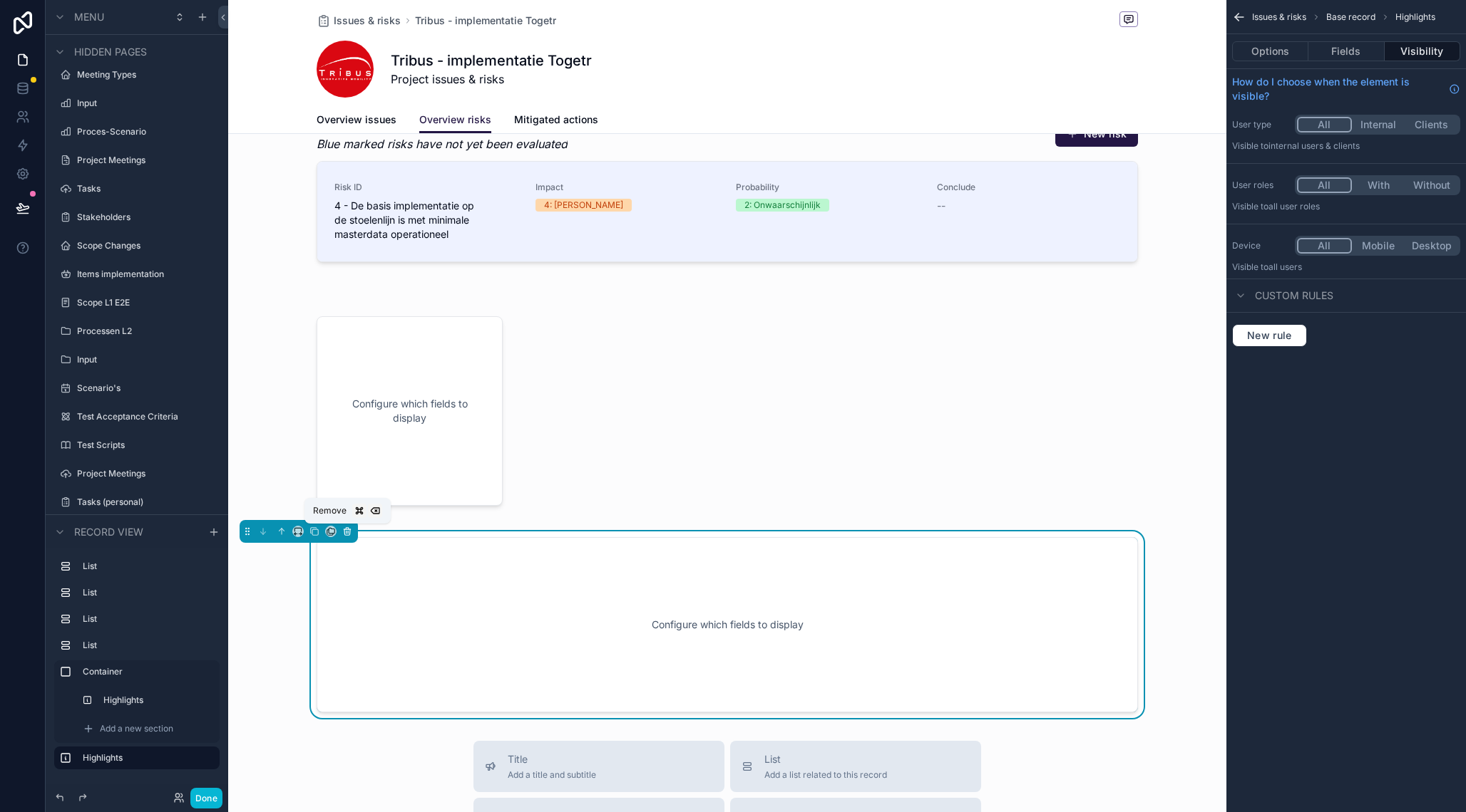
click at [349, 534] on icon "scrollable content" at bounding box center [346, 531] width 10 height 10
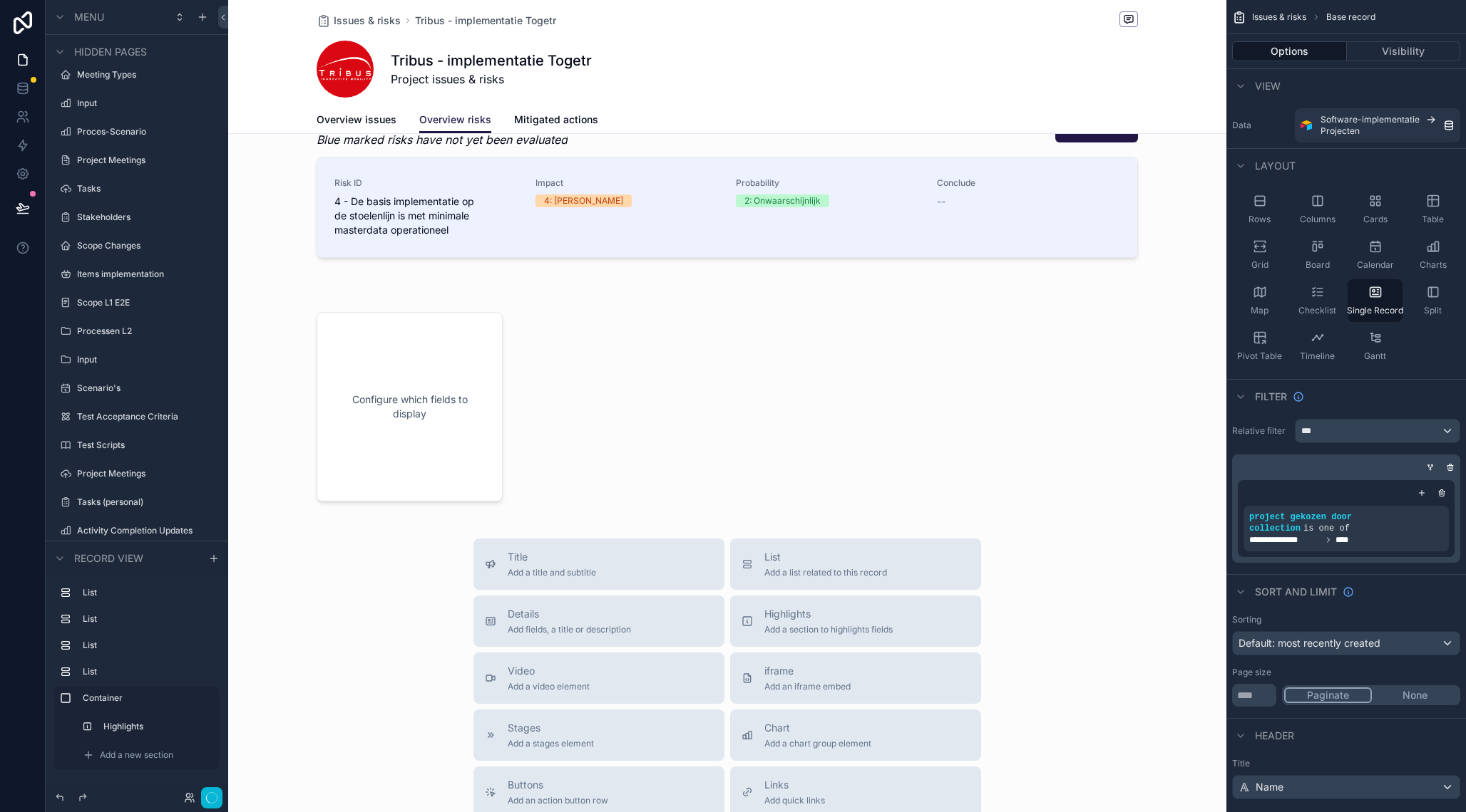
click at [439, 451] on div "scrollable content" at bounding box center [727, 435] width 998 height 1451
